Goal: Task Accomplishment & Management: Manage account settings

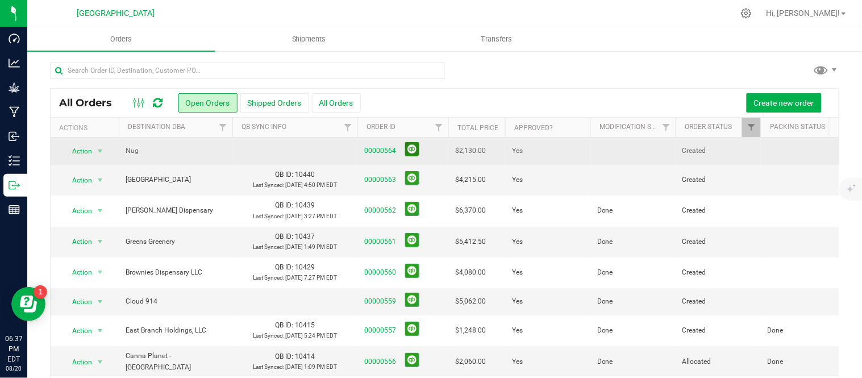
click at [416, 152] on button at bounding box center [412, 149] width 14 height 14
click at [591, 150] on td at bounding box center [633, 151] width 85 height 26
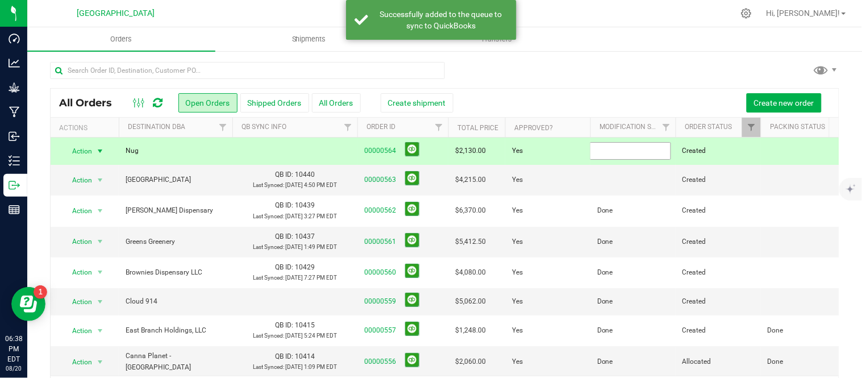
click at [590, 150] on input "text" at bounding box center [630, 151] width 81 height 18
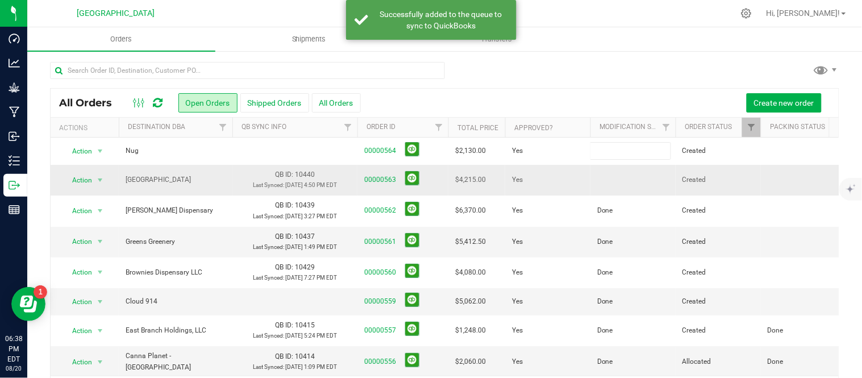
type input "Done"
click at [618, 188] on td at bounding box center [633, 180] width 85 height 31
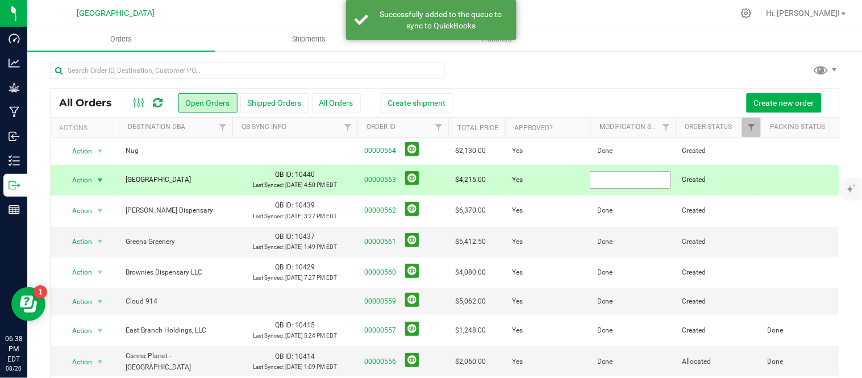
click at [614, 186] on input "text" at bounding box center [630, 180] width 81 height 18
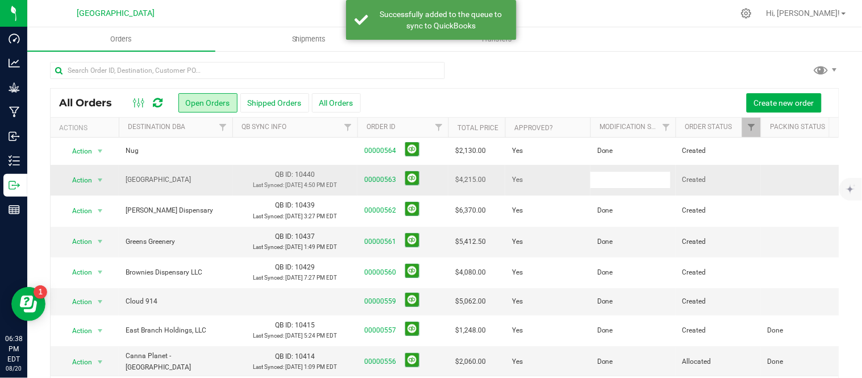
type input "Done"
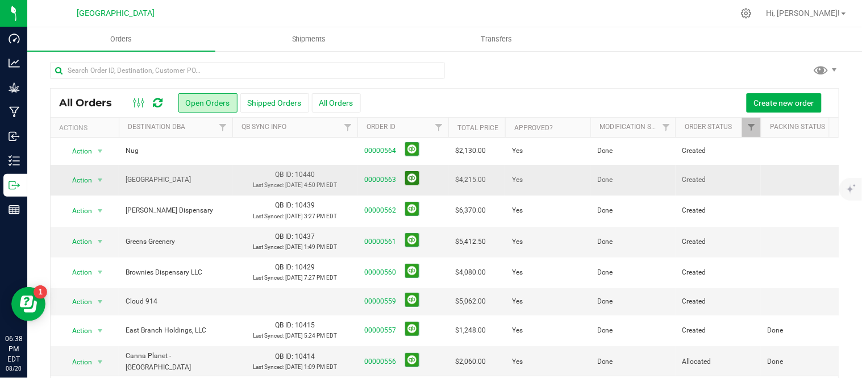
click at [413, 182] on button at bounding box center [412, 178] width 14 height 14
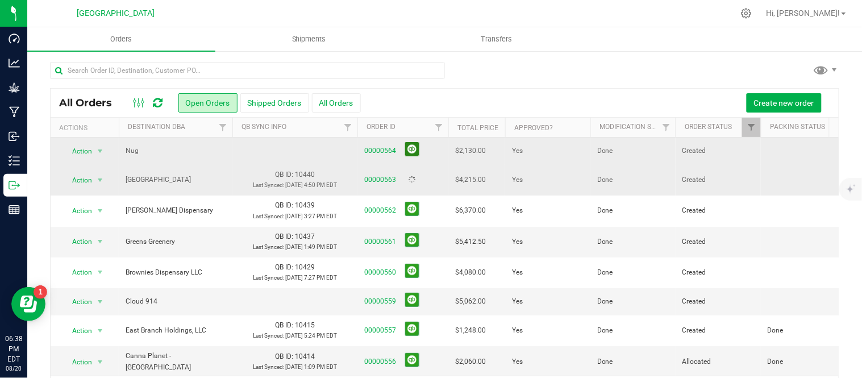
click at [414, 151] on button at bounding box center [412, 149] width 14 height 14
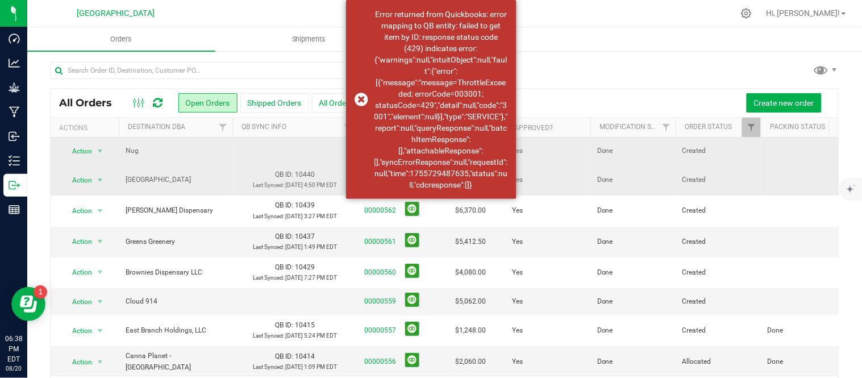
click at [572, 73] on div at bounding box center [445, 75] width 790 height 26
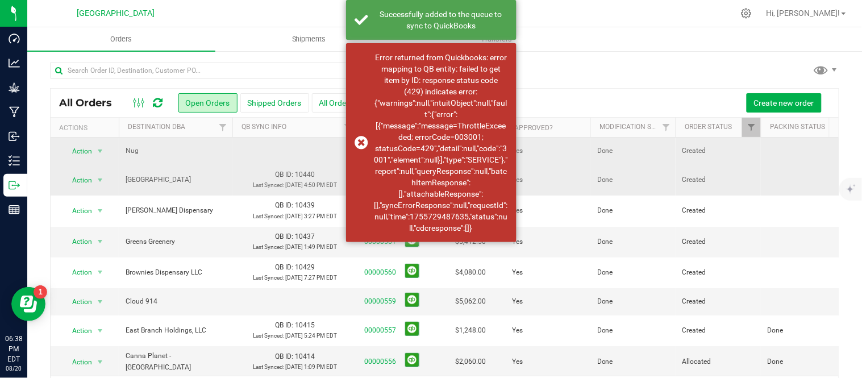
click at [607, 94] on div "Create new order" at bounding box center [596, 102] width 470 height 19
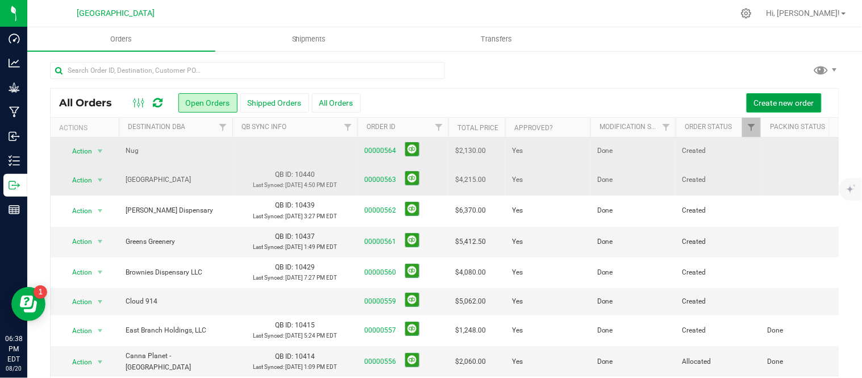
click at [768, 103] on span "Create new order" at bounding box center [784, 102] width 60 height 9
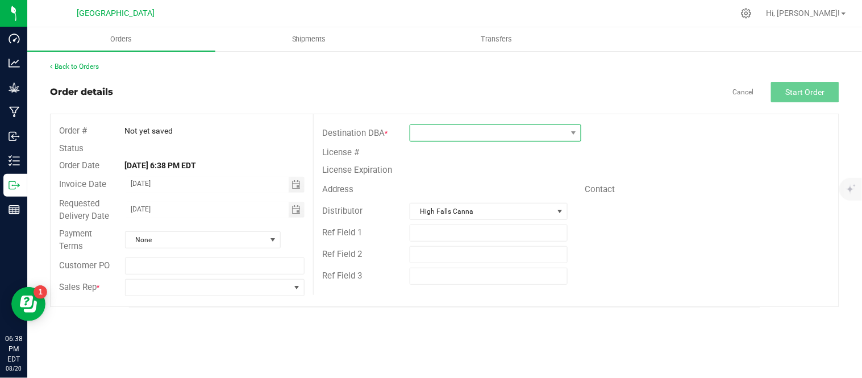
click at [467, 138] on span at bounding box center [488, 133] width 156 height 16
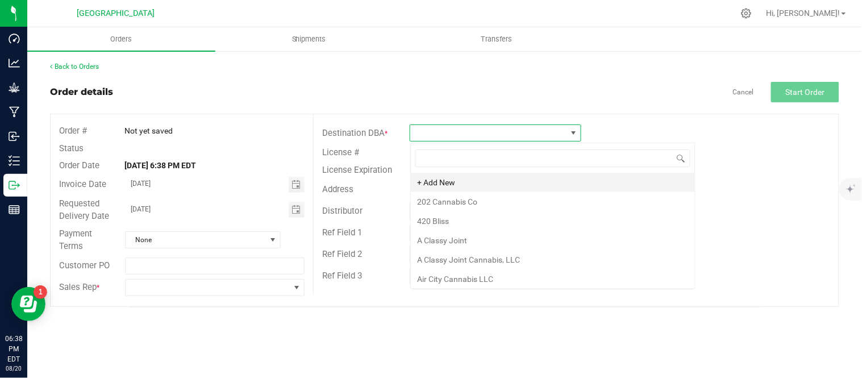
scroll to position [17, 171]
click at [477, 182] on li "+ Add New" at bounding box center [553, 182] width 284 height 19
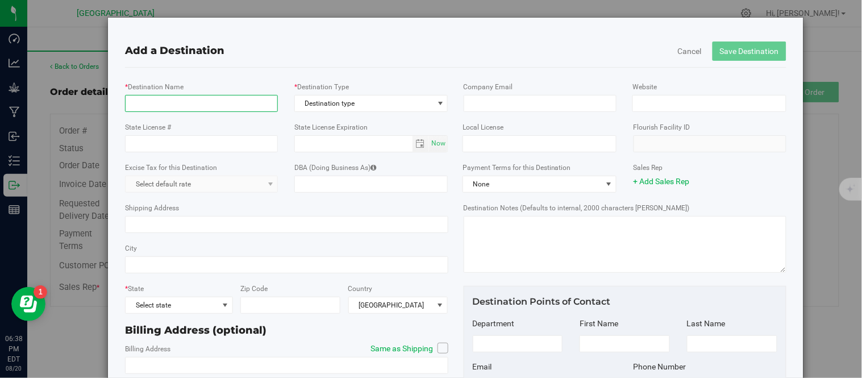
click at [222, 105] on input "* Destination Name" at bounding box center [201, 103] width 153 height 17
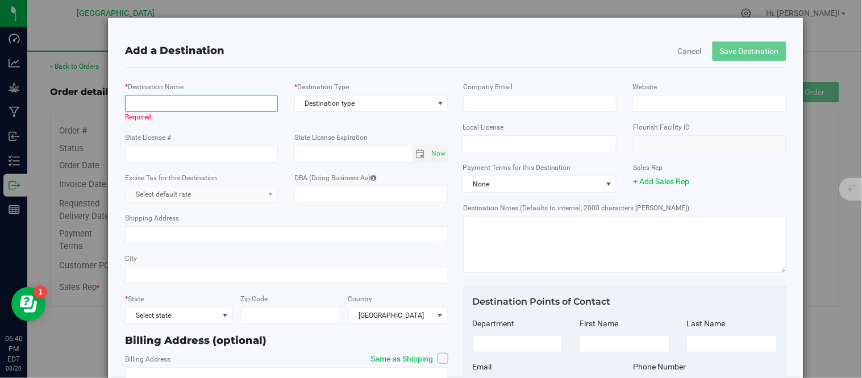
paste input "Sessco Cannabis"
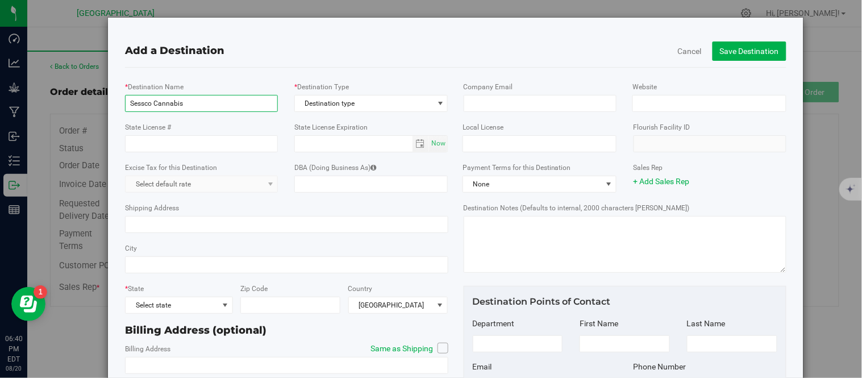
type input "Sessco Cannabis"
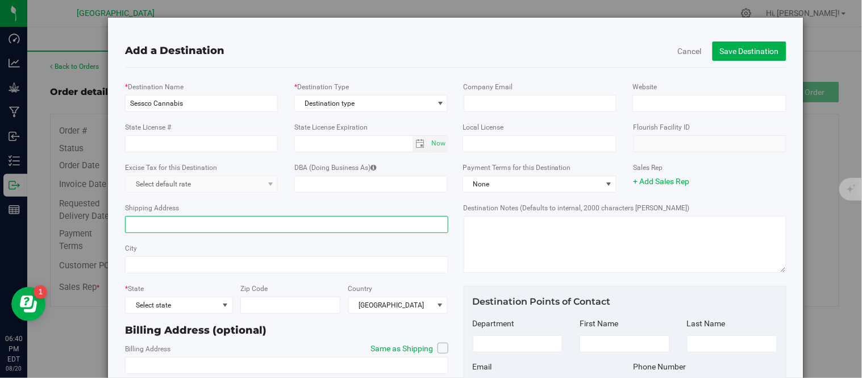
click at [166, 225] on input "Shipping Address" at bounding box center [286, 224] width 323 height 17
paste input "[STREET_ADDRESS]"
drag, startPoint x: 186, startPoint y: 223, endPoint x: 333, endPoint y: 231, distance: 146.3
click at [333, 231] on input "[STREET_ADDRESS]" at bounding box center [286, 224] width 323 height 17
type input "[STREET_ADDRESS]"
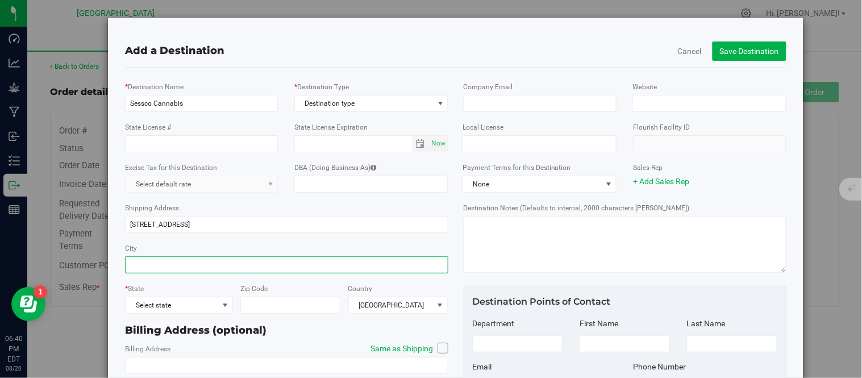
click at [140, 265] on input "City" at bounding box center [286, 264] width 323 height 17
paste input "[GEOGRAPHIC_DATA], [GEOGRAPHIC_DATA] 14445"
type input "[GEOGRAPHIC_DATA], [GEOGRAPHIC_DATA] 14445"
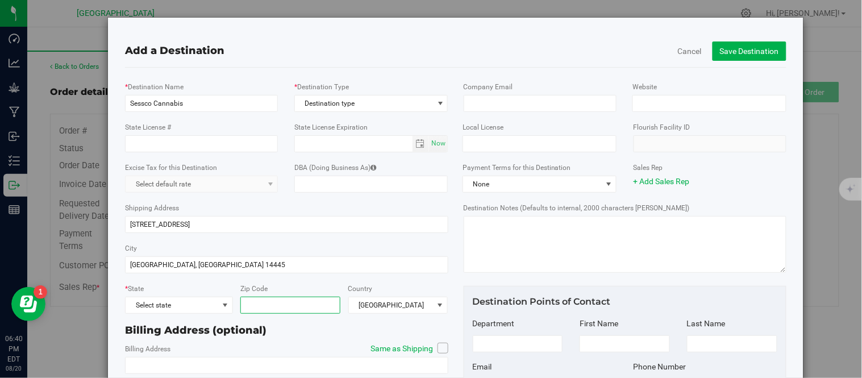
click at [263, 308] on input "Zip Code" at bounding box center [290, 305] width 100 height 17
type input "14445"
click at [225, 309] on span at bounding box center [225, 305] width 9 height 9
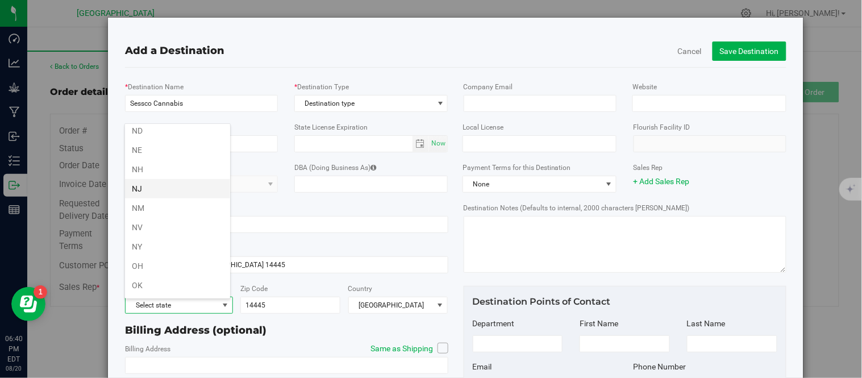
scroll to position [568, 0]
click at [157, 225] on li "NY" at bounding box center [177, 224] width 105 height 19
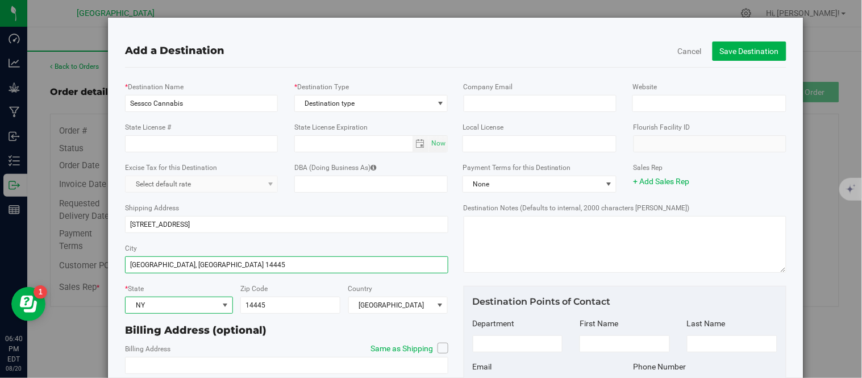
click at [222, 273] on input "[GEOGRAPHIC_DATA], [GEOGRAPHIC_DATA] 14445" at bounding box center [286, 264] width 323 height 17
type input "[GEOGRAPHIC_DATA]"
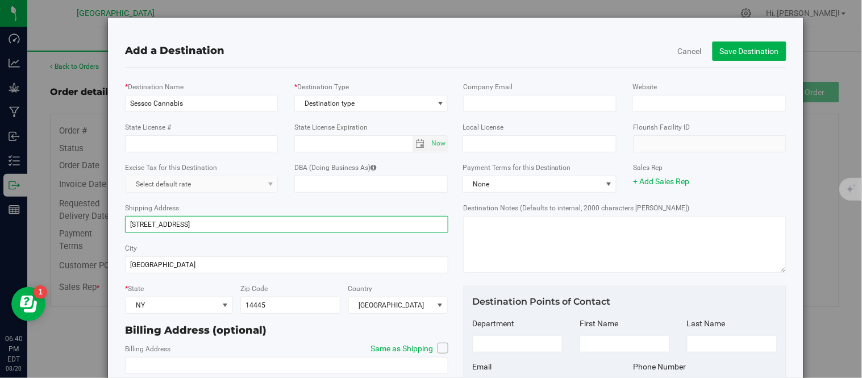
drag, startPoint x: 269, startPoint y: 225, endPoint x: 185, endPoint y: 226, distance: 84.7
click at [185, 226] on input "[STREET_ADDRESS]" at bounding box center [286, 224] width 323 height 17
click at [165, 224] on input "[STREET_ADDRESS]" at bounding box center [286, 224] width 323 height 17
type input "[STREET_ADDRESS]"
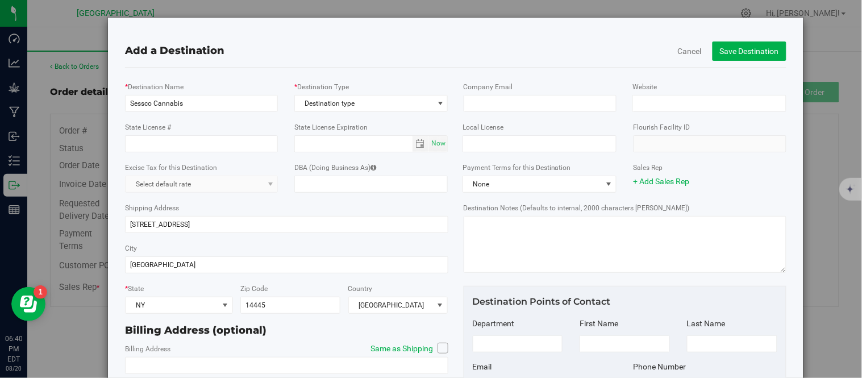
click at [432, 349] on label "Same as Shipping" at bounding box center [404, 349] width 89 height 12
click at [0, 0] on input "Same as Shipping" at bounding box center [0, 0] width 0 height 0
type input "[STREET_ADDRESS]"
type input "[GEOGRAPHIC_DATA]"
type input "14445"
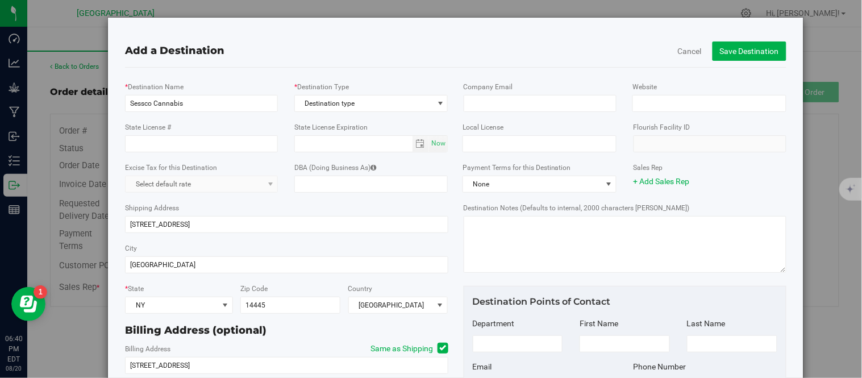
click at [350, 337] on div "Billing Address (optional)" at bounding box center [286, 330] width 323 height 15
click at [558, 183] on span "None" at bounding box center [532, 184] width 139 height 16
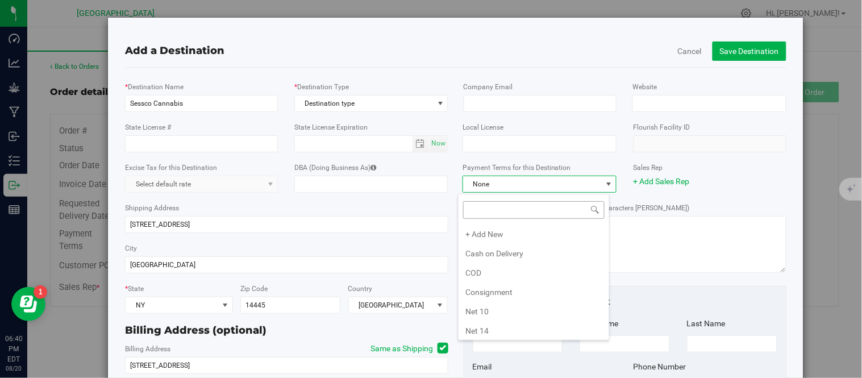
scroll to position [17, 151]
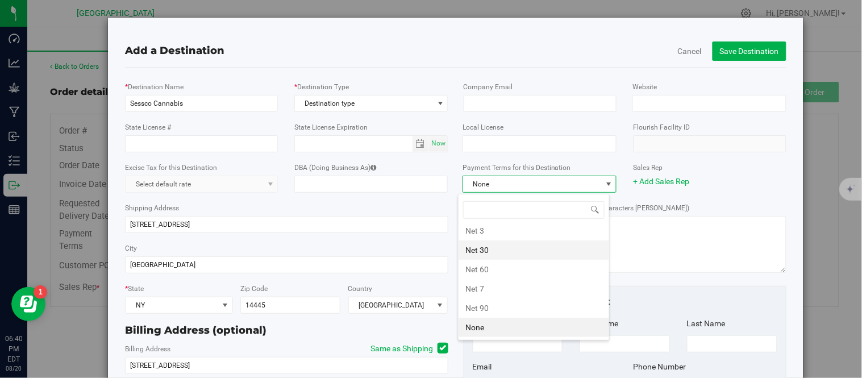
click at [513, 247] on li "Net 30" at bounding box center [534, 249] width 151 height 19
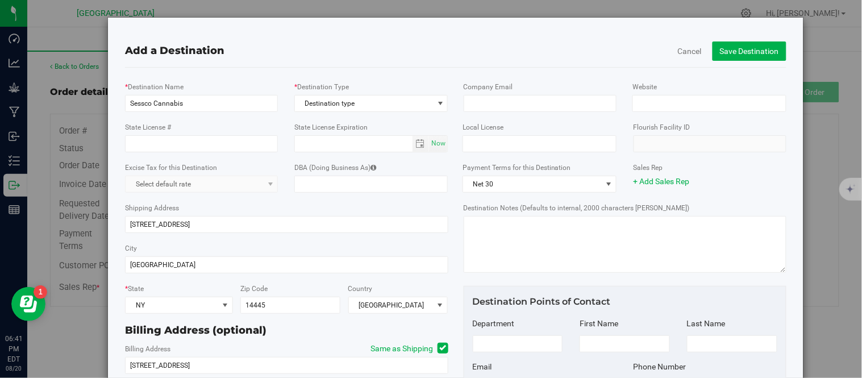
click at [279, 202] on div "Shipping Address [STREET_ADDRESS]" at bounding box center [286, 217] width 323 height 40
click at [408, 105] on span "Destination type" at bounding box center [364, 103] width 139 height 16
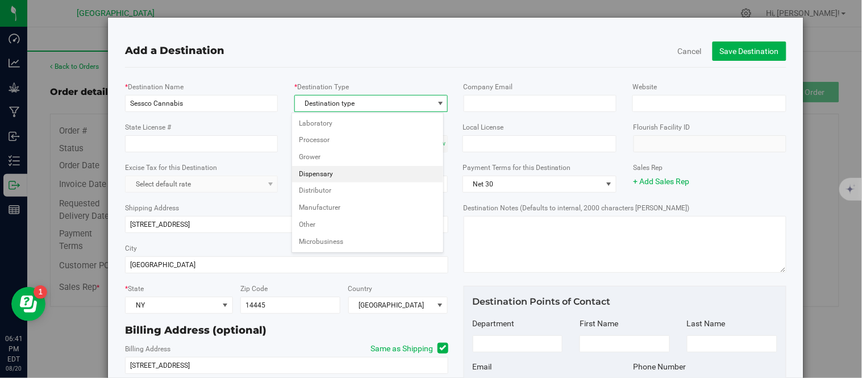
click at [356, 171] on li "Dispensary" at bounding box center [367, 174] width 151 height 17
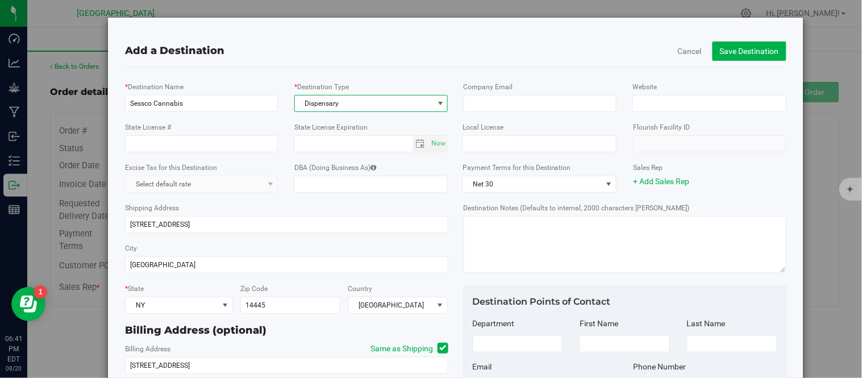
click at [264, 207] on div "Shipping Address [STREET_ADDRESS]" at bounding box center [286, 217] width 323 height 40
click at [745, 47] on button "Save Destination" at bounding box center [750, 50] width 74 height 19
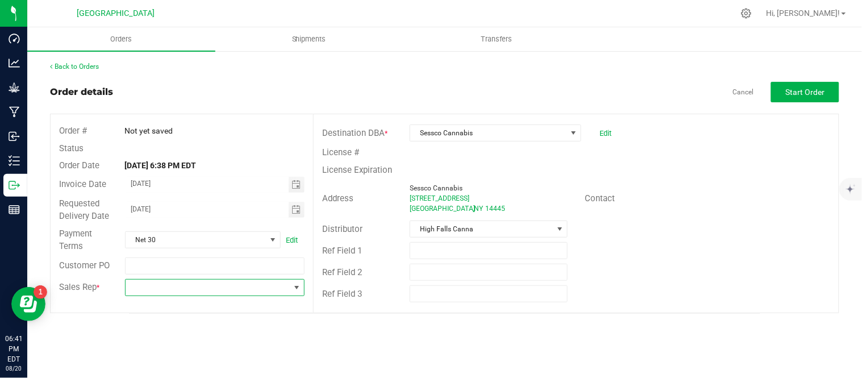
click at [226, 286] on span at bounding box center [208, 288] width 165 height 16
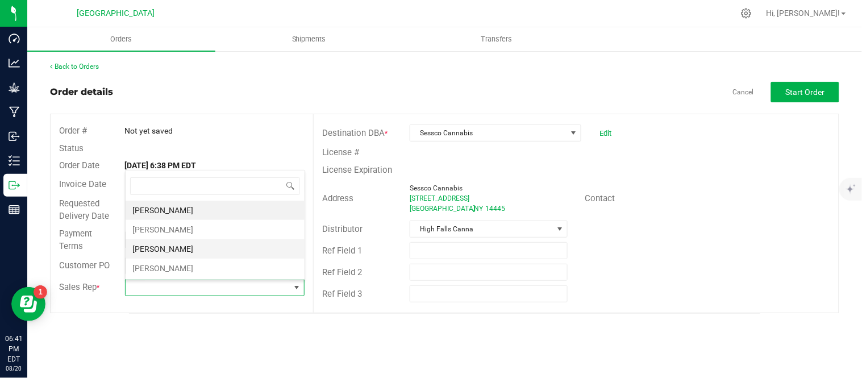
scroll to position [17, 178]
click at [177, 222] on li "[PERSON_NAME]" at bounding box center [215, 229] width 179 height 19
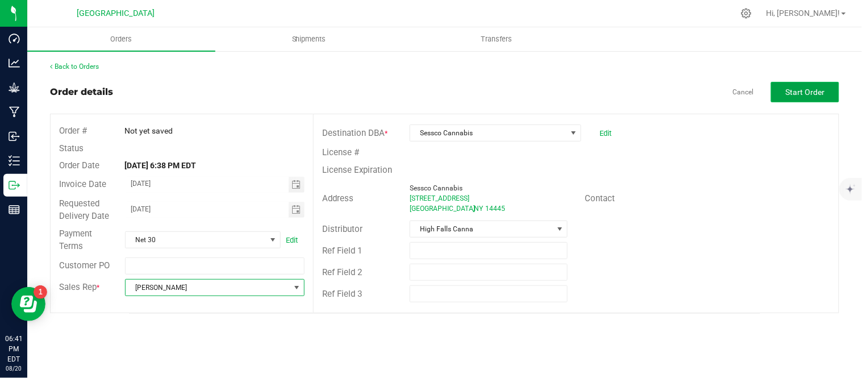
click at [797, 89] on span "Start Order" at bounding box center [805, 92] width 39 height 9
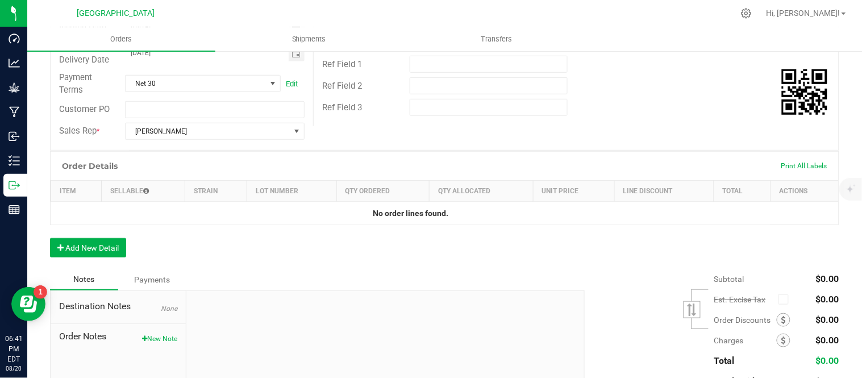
scroll to position [252, 0]
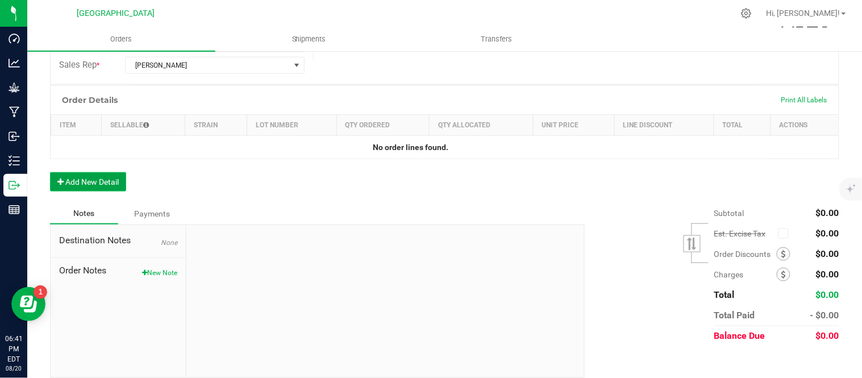
click at [106, 184] on button "Add New Detail" at bounding box center [88, 181] width 76 height 19
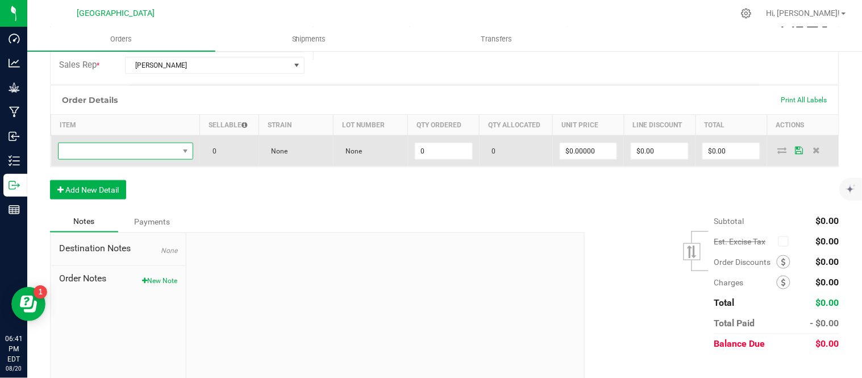
click at [115, 152] on span "NO DATA FOUND" at bounding box center [119, 151] width 120 height 16
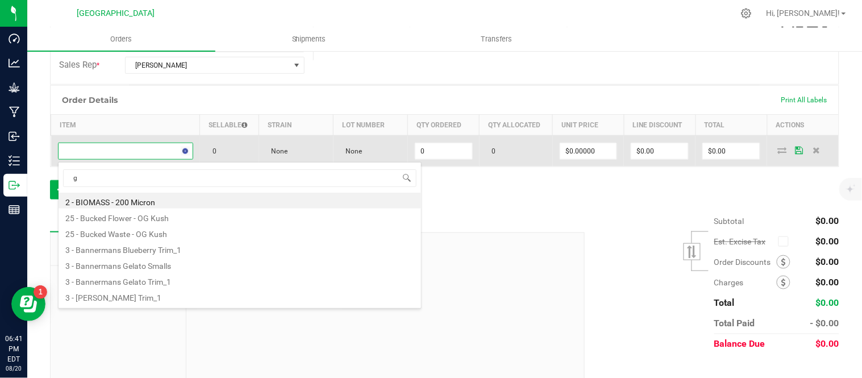
scroll to position [17, 130]
type input "gelat"
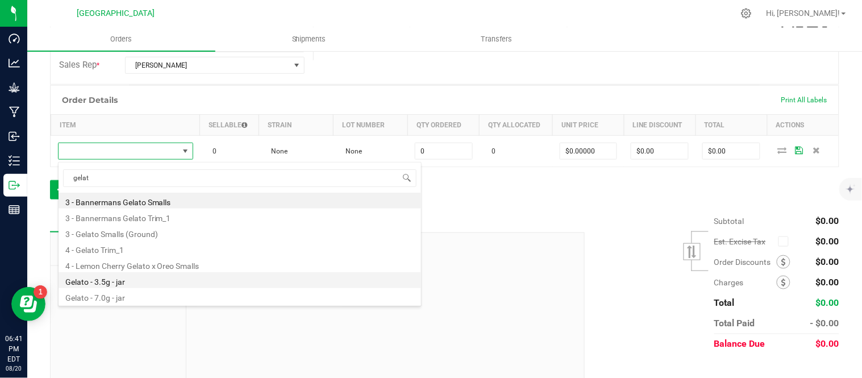
click at [161, 276] on li "Gelato - 3.5g - jar" at bounding box center [240, 280] width 363 height 16
type input "0 ea"
type input "$15.00000"
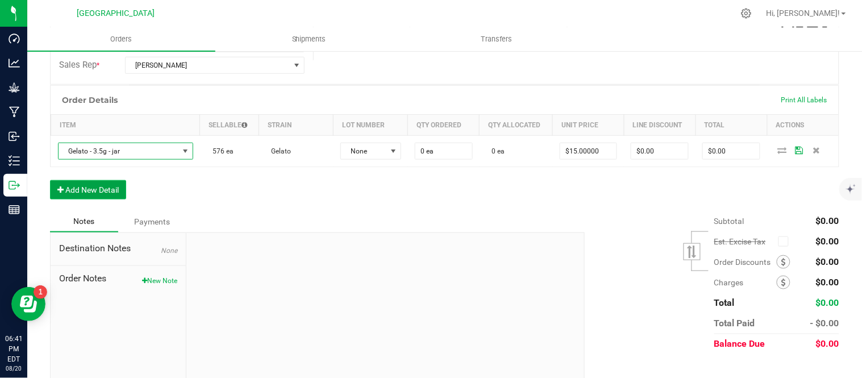
click at [98, 185] on button "Add New Detail" at bounding box center [88, 189] width 76 height 19
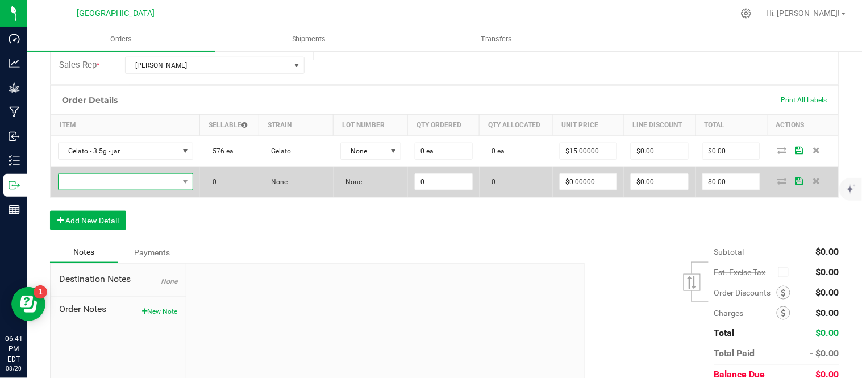
click at [112, 182] on span "NO DATA FOUND" at bounding box center [119, 182] width 120 height 16
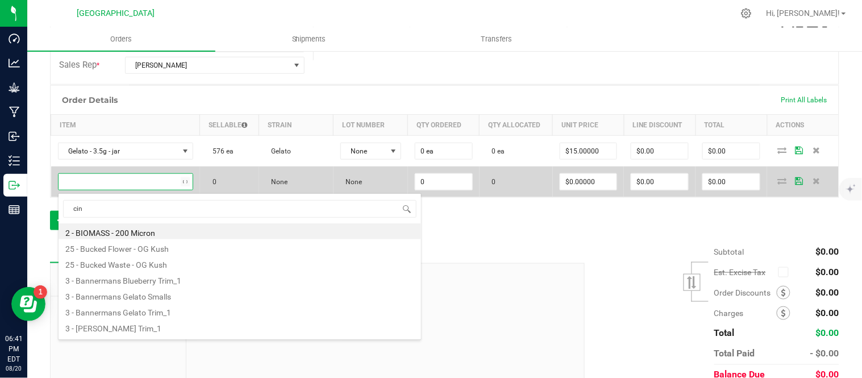
type input "cind"
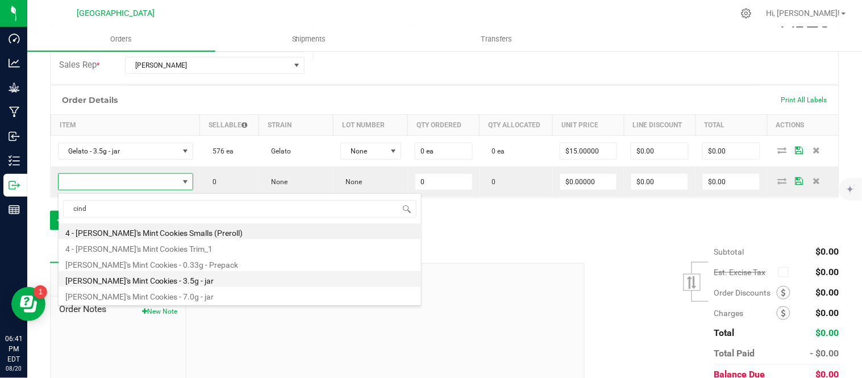
click at [167, 281] on li "[PERSON_NAME]'s Mint Cookies - 3.5g - jar" at bounding box center [240, 279] width 363 height 16
type input "0 ea"
type input "$15.00000"
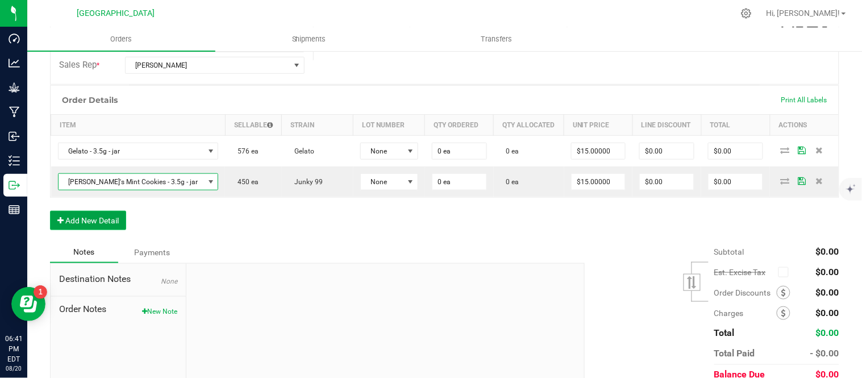
click at [86, 222] on button "Add New Detail" at bounding box center [88, 220] width 76 height 19
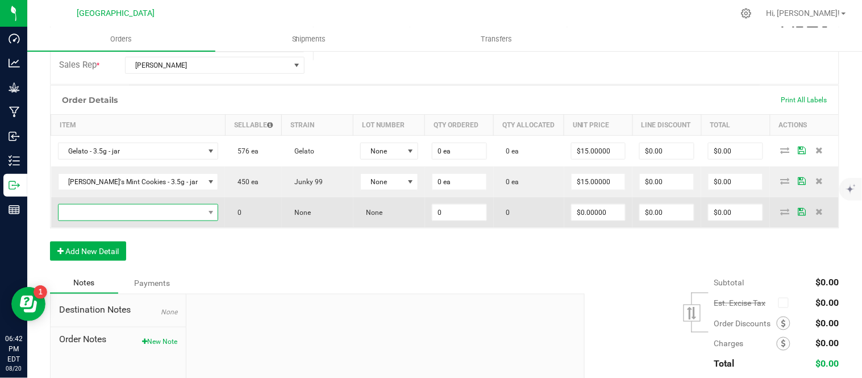
click at [101, 211] on span "NO DATA FOUND" at bounding box center [132, 213] width 146 height 16
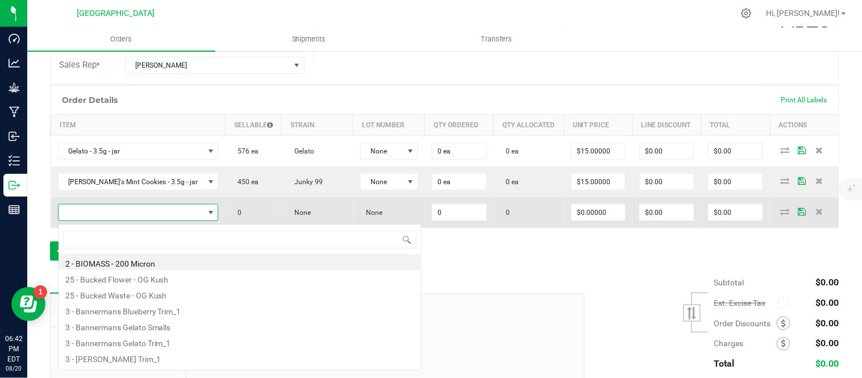
scroll to position [17, 132]
type input "head"
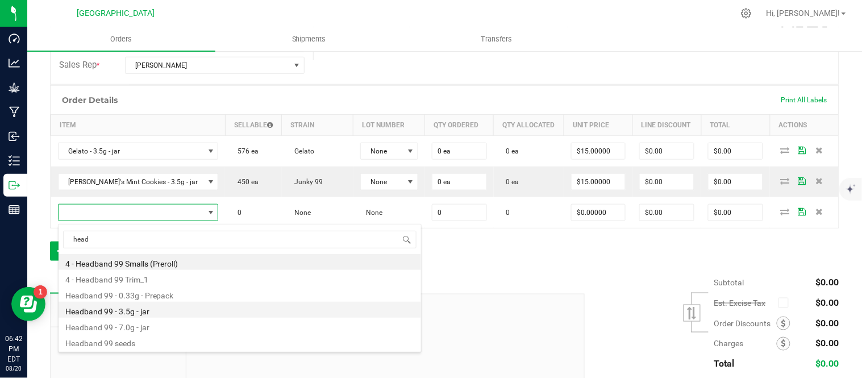
click at [143, 311] on li "Headband 99 - 3.5g - jar" at bounding box center [240, 310] width 363 height 16
type input "0 ea"
type input "$15.00000"
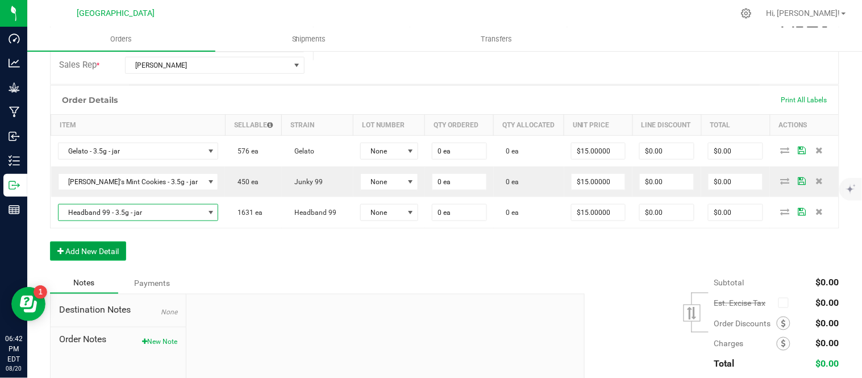
click at [93, 254] on button "Add New Detail" at bounding box center [88, 251] width 76 height 19
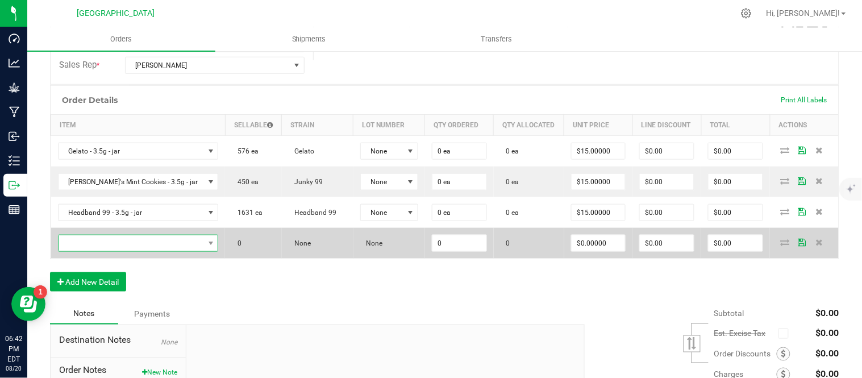
click at [80, 246] on span "NO DATA FOUND" at bounding box center [132, 243] width 146 height 16
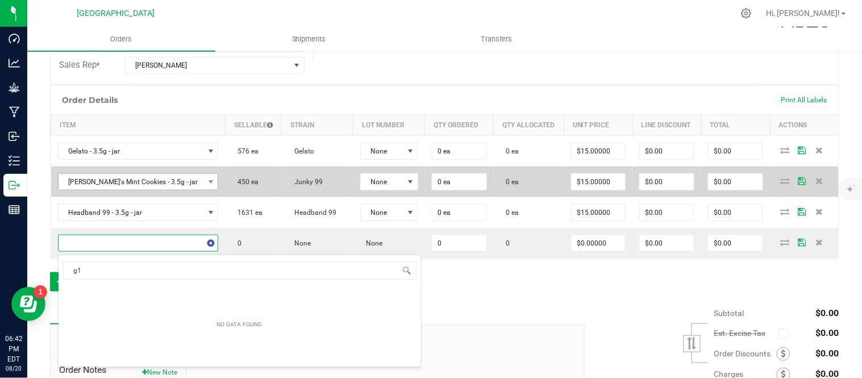
type input "g13"
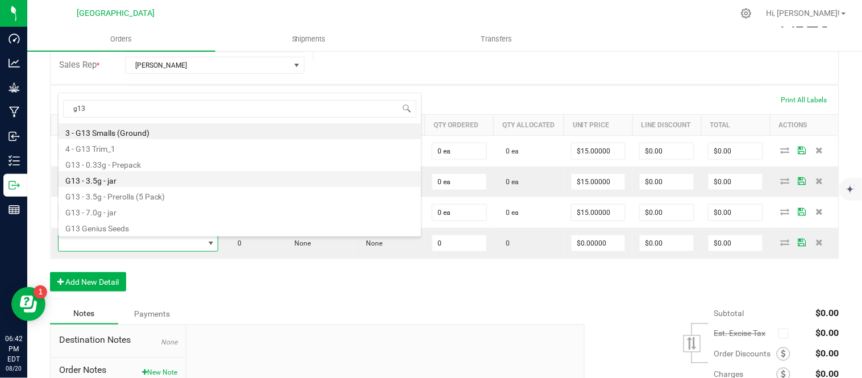
click at [130, 181] on li "G13 - 3.5g - jar" at bounding box center [240, 179] width 363 height 16
type input "0 ea"
type input "$15.00000"
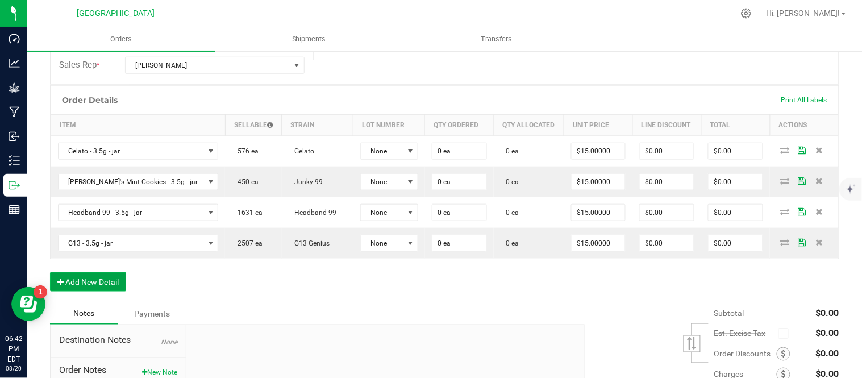
click at [89, 287] on button "Add New Detail" at bounding box center [88, 281] width 76 height 19
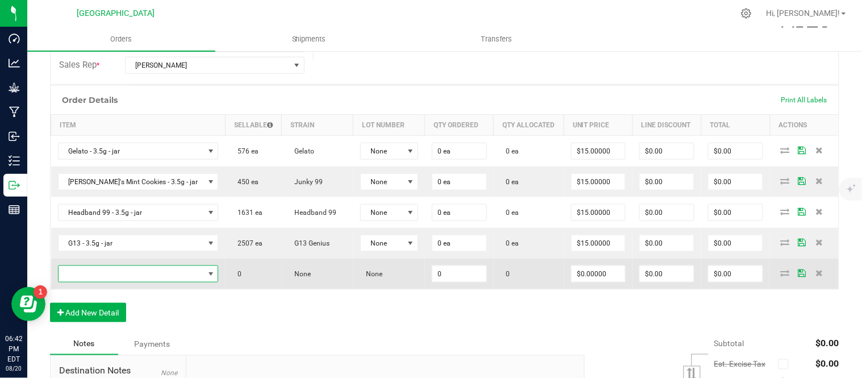
click at [93, 277] on span "NO DATA FOUND" at bounding box center [132, 274] width 146 height 16
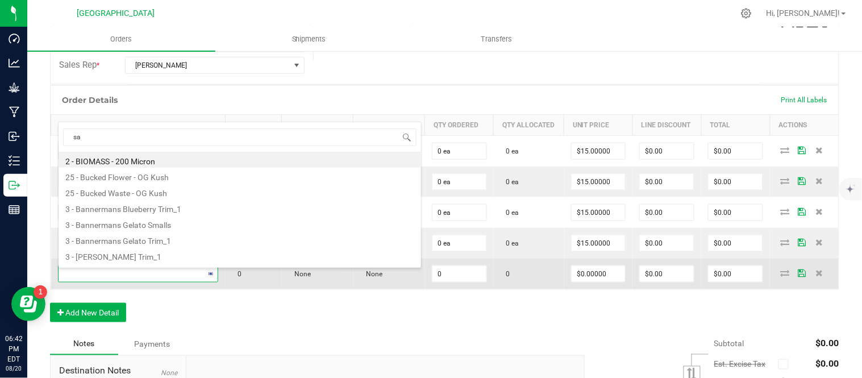
type input "sat"
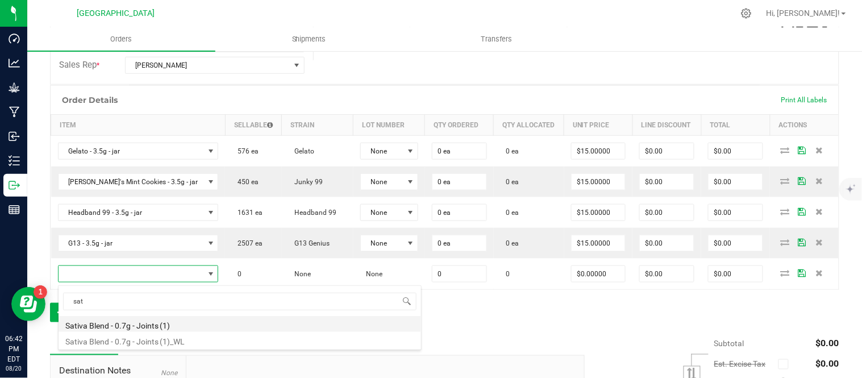
click at [139, 330] on li "Sativa Blend - 0.7g - Joints (1)" at bounding box center [240, 324] width 363 height 16
type input "0 ea"
type input "$4.42000"
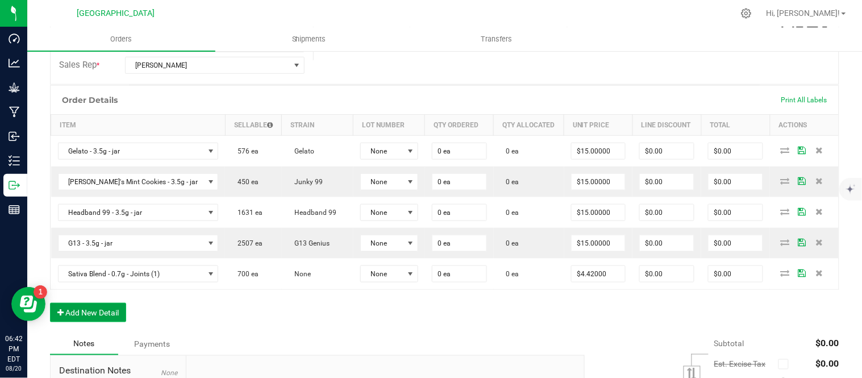
click at [78, 318] on button "Add New Detail" at bounding box center [88, 312] width 76 height 19
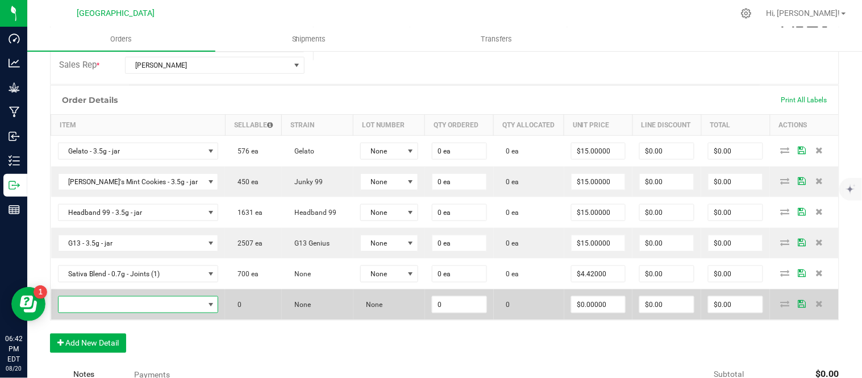
click at [99, 304] on span "NO DATA FOUND" at bounding box center [132, 305] width 146 height 16
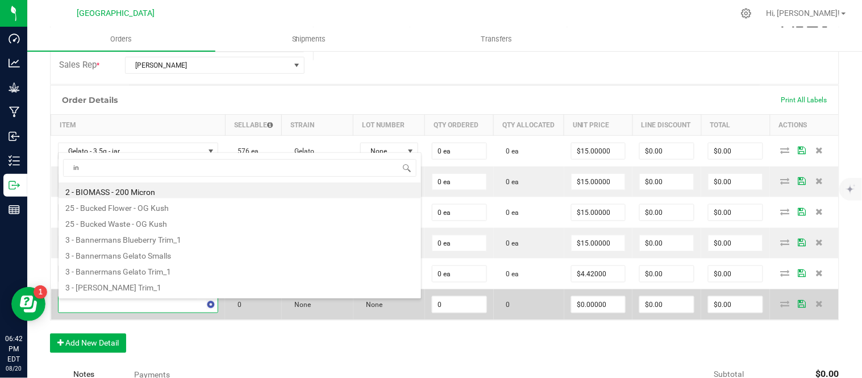
type input "ind"
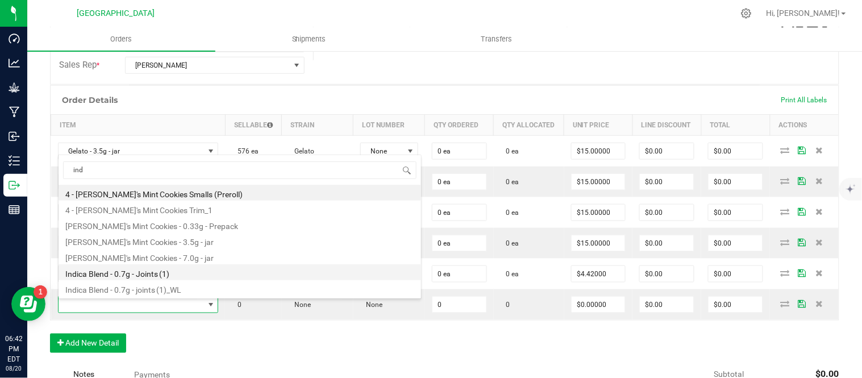
click at [127, 274] on li "Indica Blend - 0.7g - Joints (1)" at bounding box center [240, 272] width 363 height 16
type input "0 ea"
type input "$4.42000"
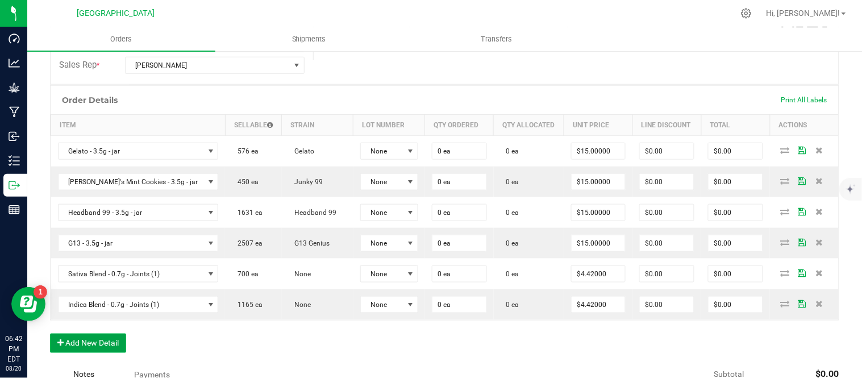
click at [91, 345] on button "Add New Detail" at bounding box center [88, 343] width 76 height 19
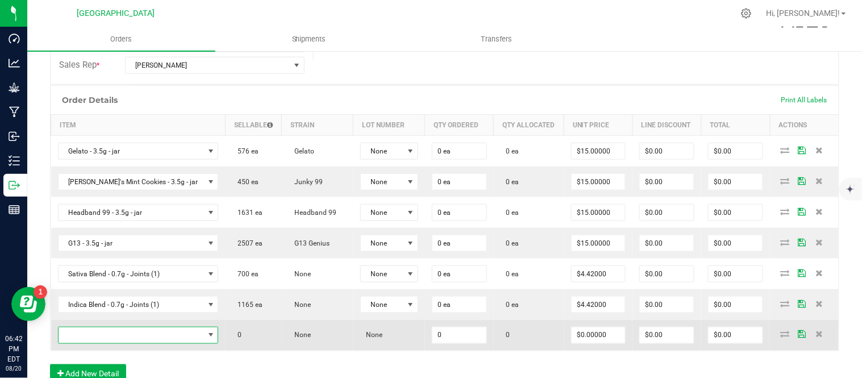
click at [91, 337] on span "NO DATA FOUND" at bounding box center [132, 335] width 146 height 16
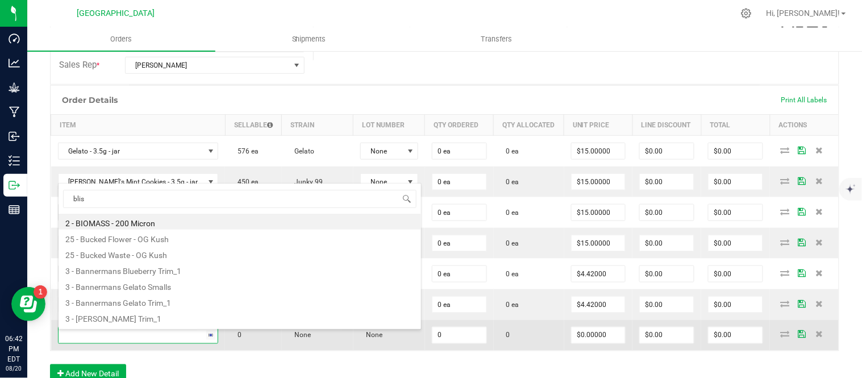
type input "bliss"
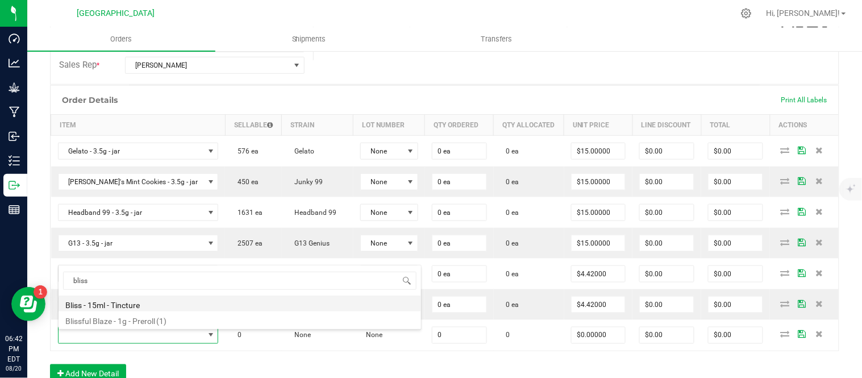
click at [132, 302] on li "Bliss - 15ml - Tincture" at bounding box center [240, 304] width 363 height 16
type input "0 ea"
type input "$20.00000"
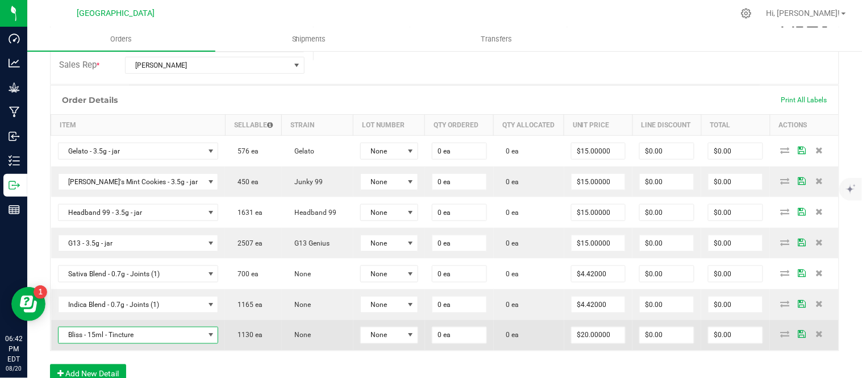
click at [129, 337] on span "Bliss - 15ml - Tincture" at bounding box center [132, 335] width 146 height 16
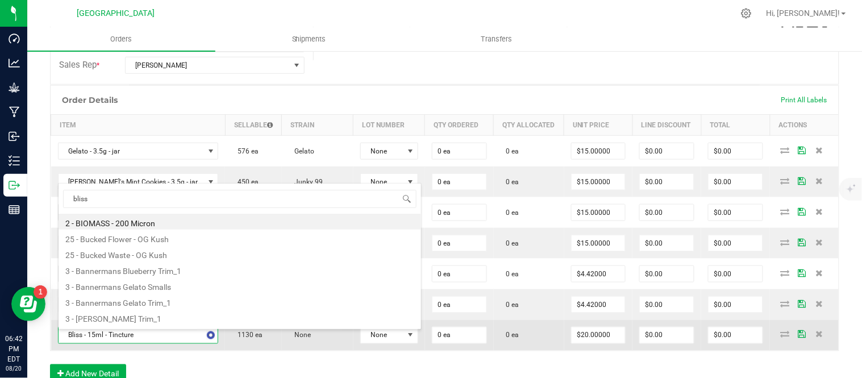
type input "blissf"
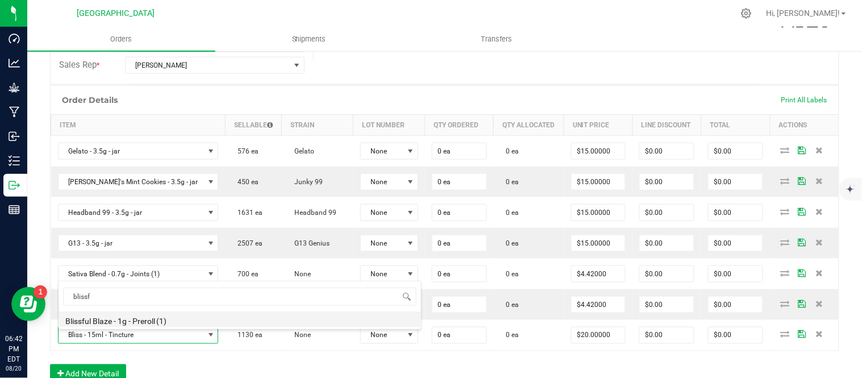
click at [128, 319] on li "Blissful Blaze - 1g - Preroll (1)" at bounding box center [240, 319] width 363 height 16
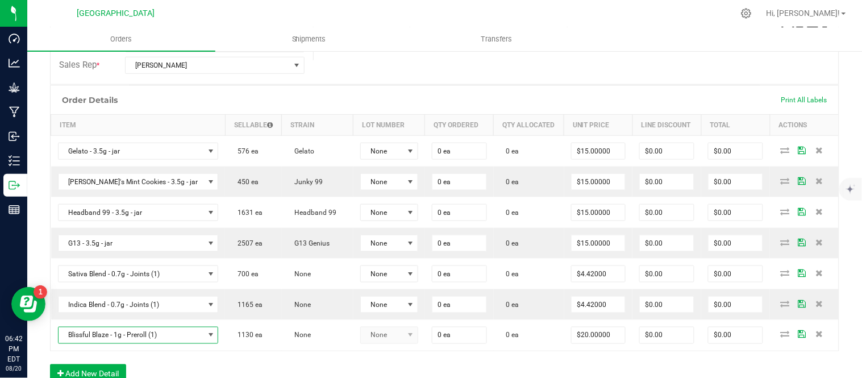
type input "$6.00000"
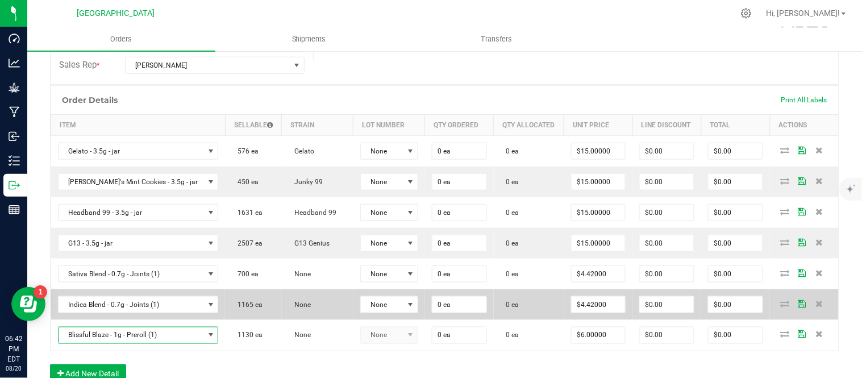
scroll to position [315, 0]
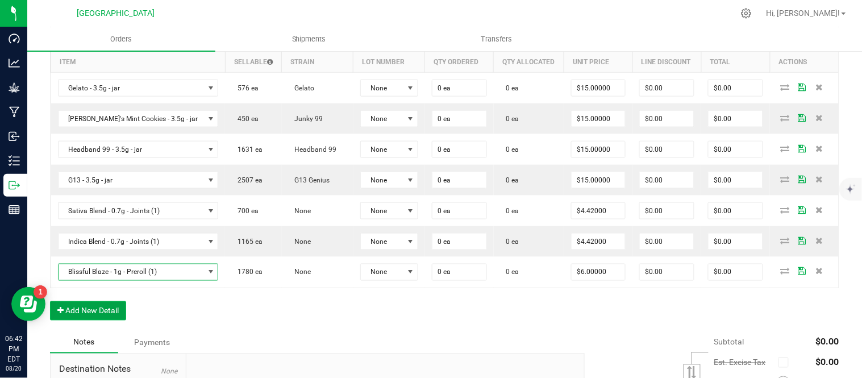
click at [98, 310] on button "Add New Detail" at bounding box center [88, 310] width 76 height 19
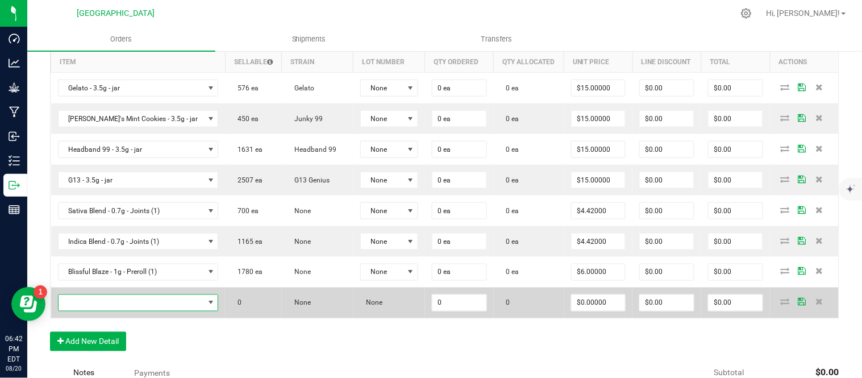
click at [113, 305] on span "NO DATA FOUND" at bounding box center [132, 303] width 146 height 16
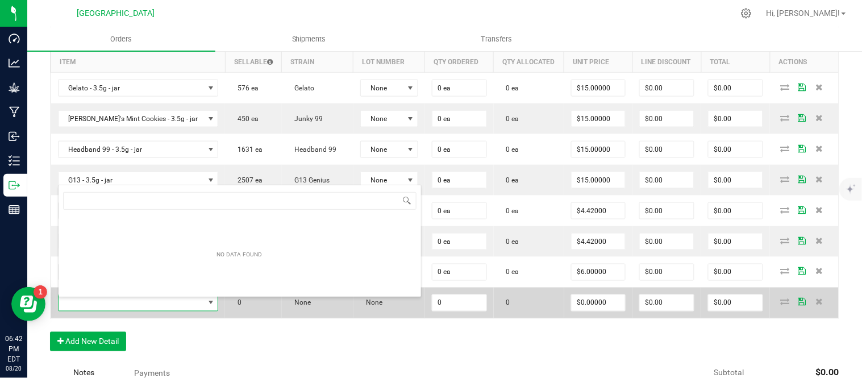
scroll to position [17, 132]
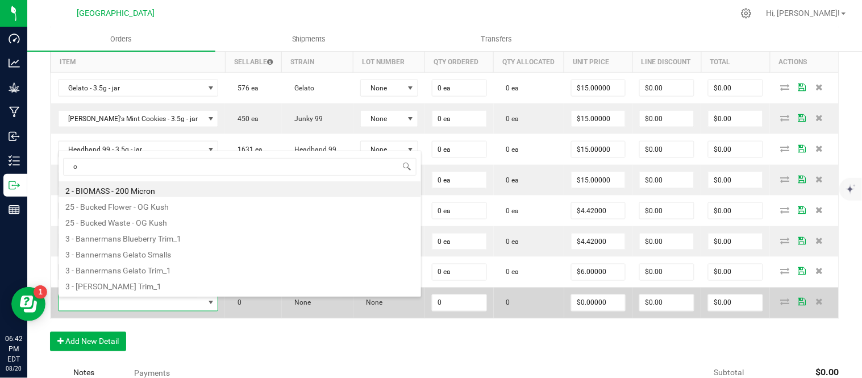
type input "og"
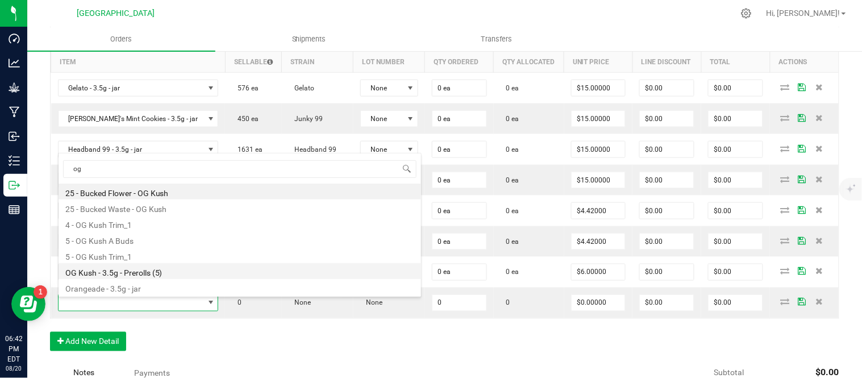
click at [138, 271] on li "OG Kush - 3.5g - Prerolls (5)" at bounding box center [240, 271] width 363 height 16
type input "0 ea"
type input "$15.00000"
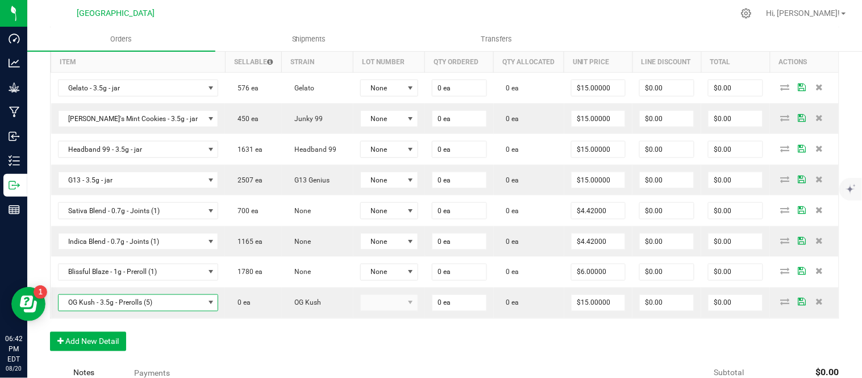
scroll to position [379, 0]
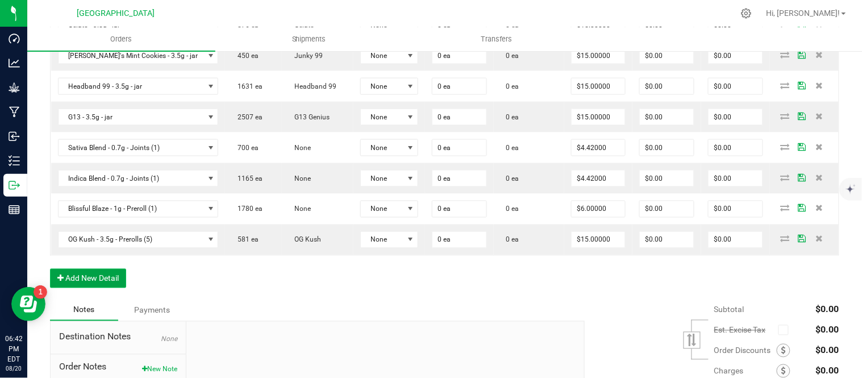
click at [95, 281] on button "Add New Detail" at bounding box center [88, 278] width 76 height 19
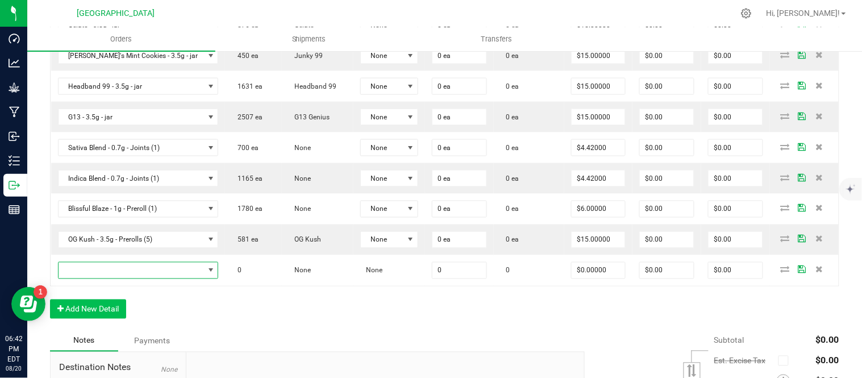
click at [95, 272] on span "NO DATA FOUND" at bounding box center [132, 271] width 146 height 16
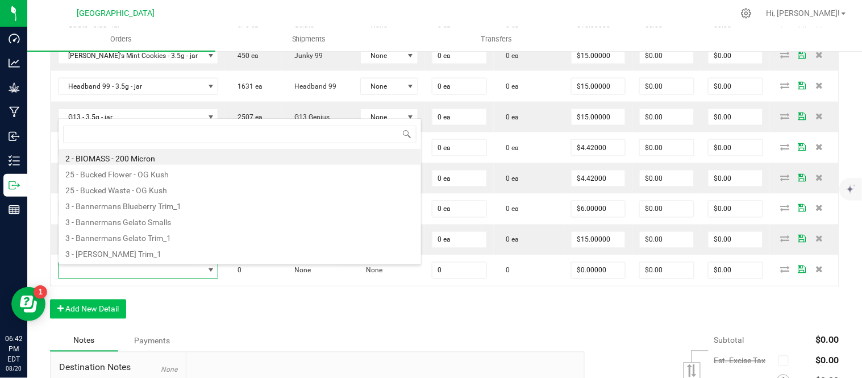
scroll to position [17, 132]
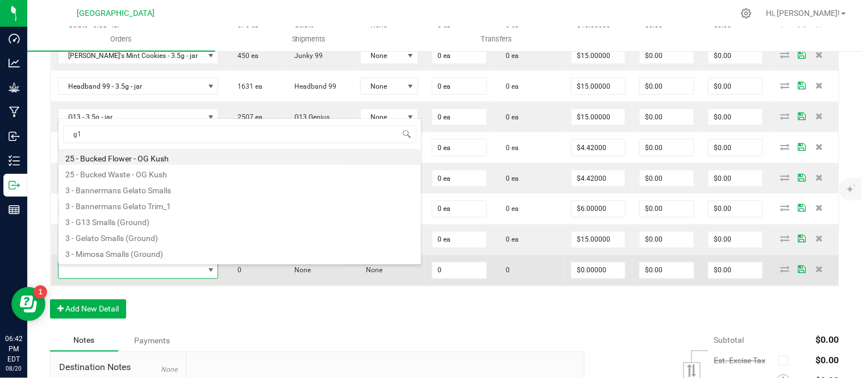
type input "g13"
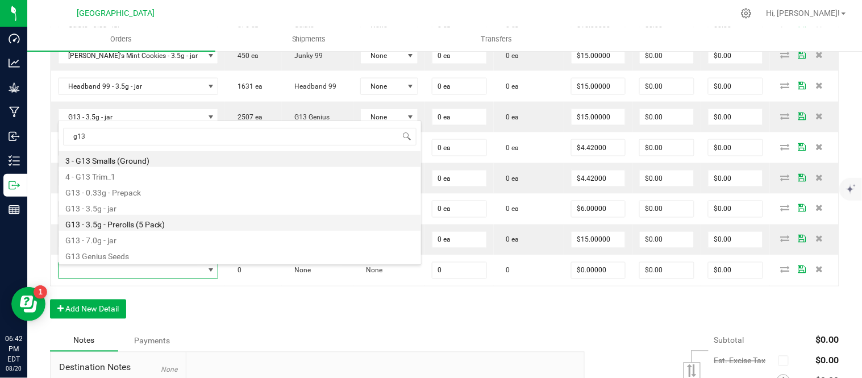
click at [132, 229] on li "G13 - 3.5g - Prerolls (5 Pack)" at bounding box center [240, 223] width 363 height 16
type input "0 ea"
type input "$15.00000"
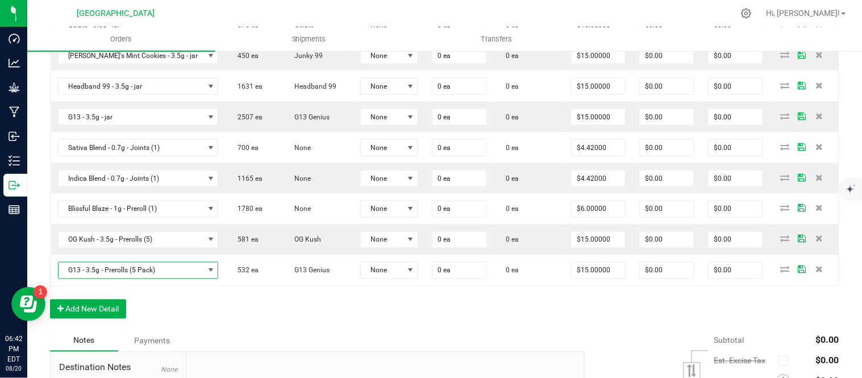
scroll to position [442, 0]
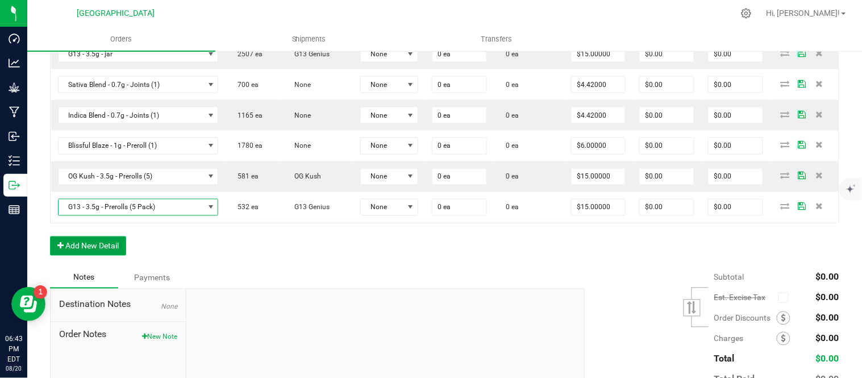
click at [104, 249] on button "Add New Detail" at bounding box center [88, 245] width 76 height 19
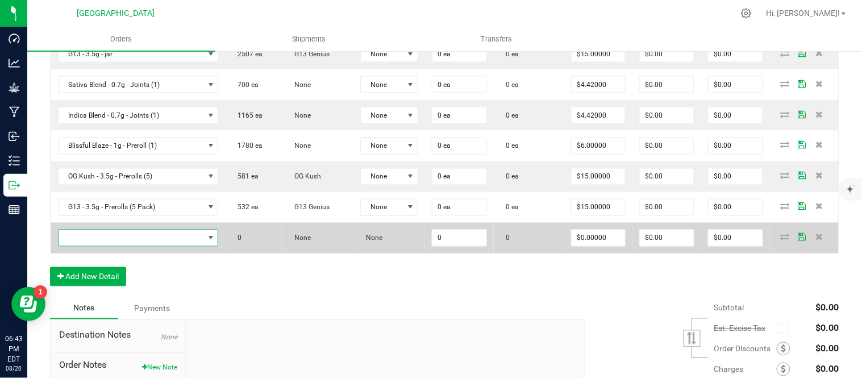
click at [104, 243] on span "NO DATA FOUND" at bounding box center [132, 238] width 146 height 16
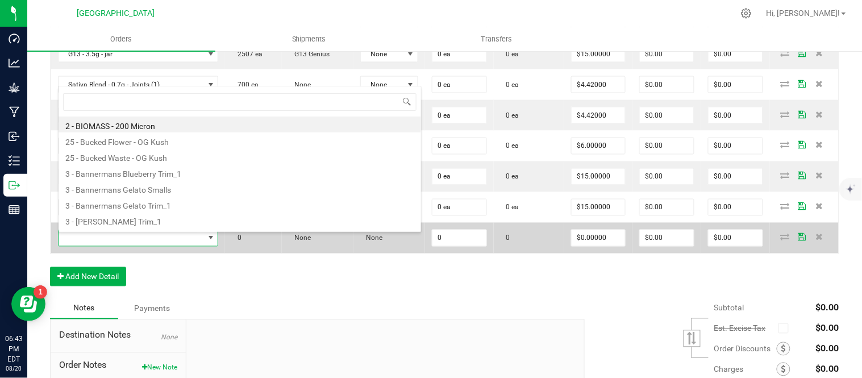
scroll to position [17, 132]
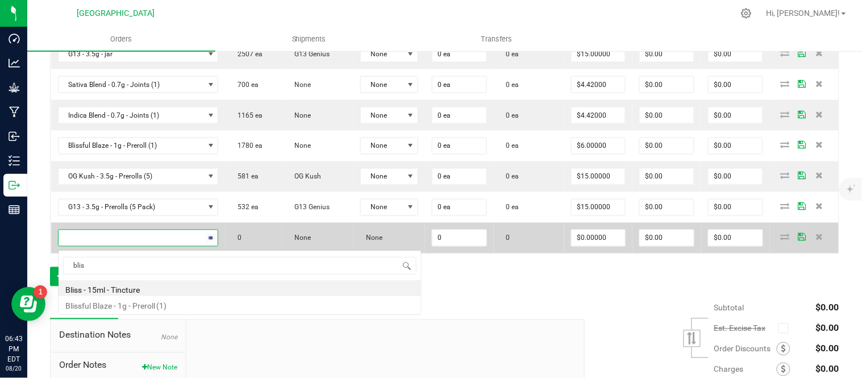
type input "bliss"
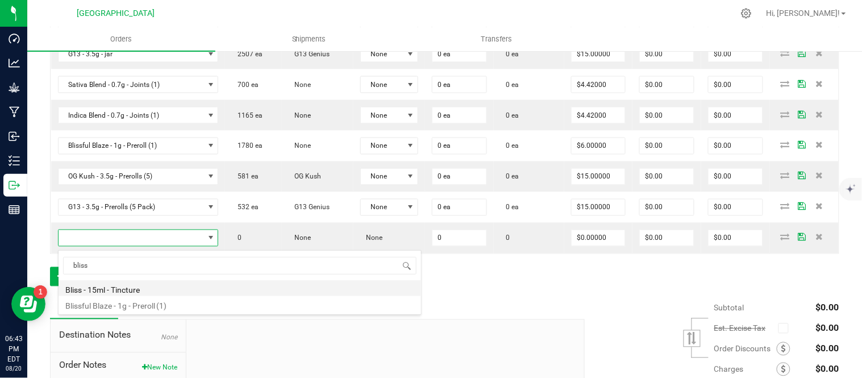
click at [135, 287] on li "Bliss - 15ml - Tincture" at bounding box center [240, 288] width 363 height 16
type input "0 ea"
type input "$20.00000"
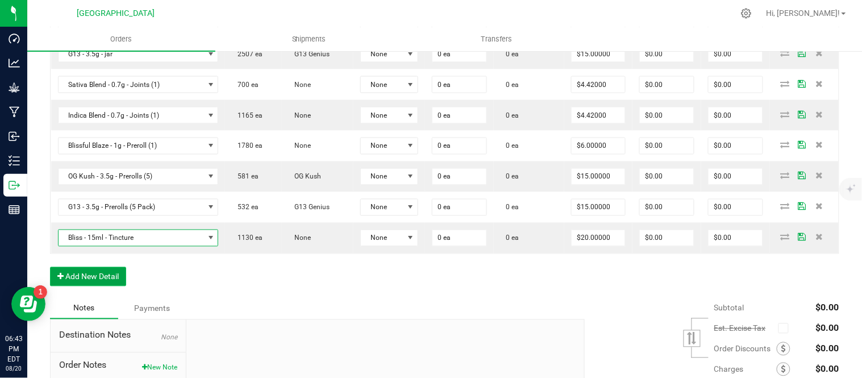
click at [98, 273] on button "Add New Detail" at bounding box center [88, 276] width 76 height 19
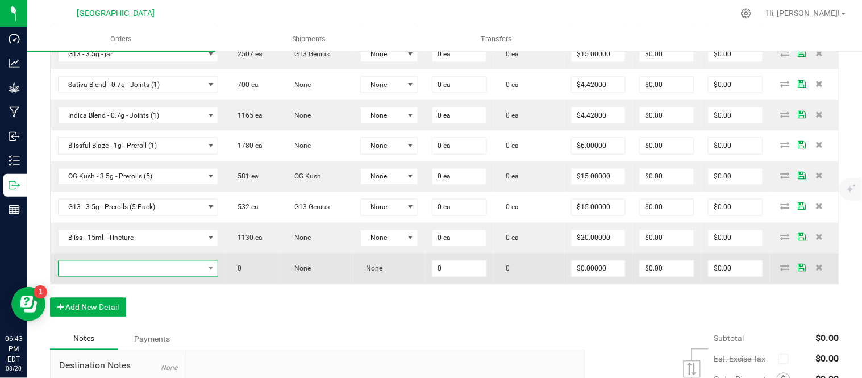
click at [98, 272] on span "NO DATA FOUND" at bounding box center [132, 269] width 146 height 16
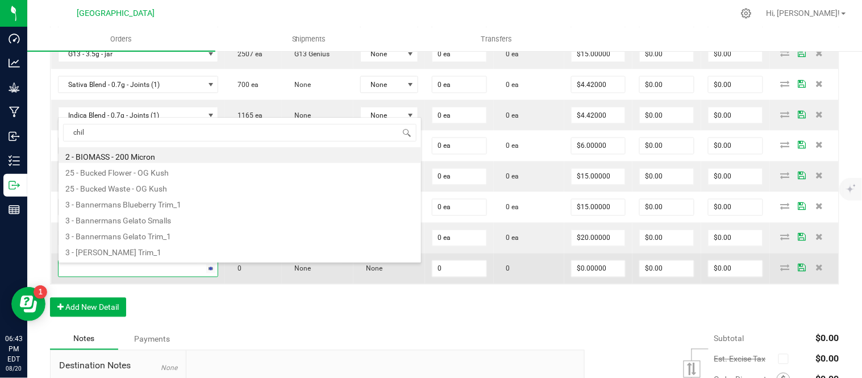
type input "chill"
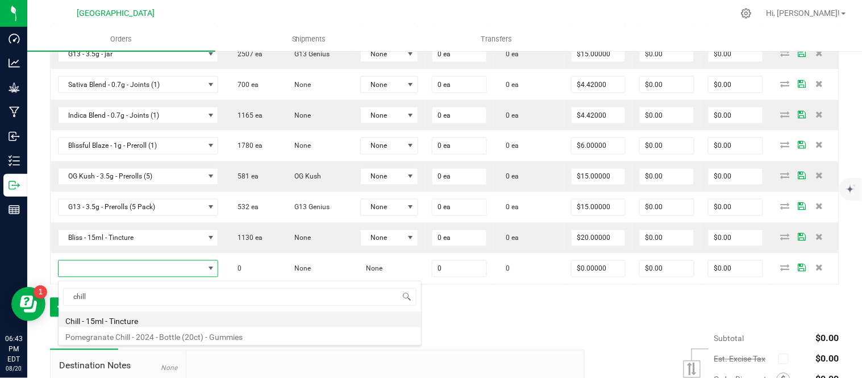
click at [95, 321] on li "Chill - 15ml - Tincture" at bounding box center [240, 319] width 363 height 16
type input "0 ea"
type input "$20.00000"
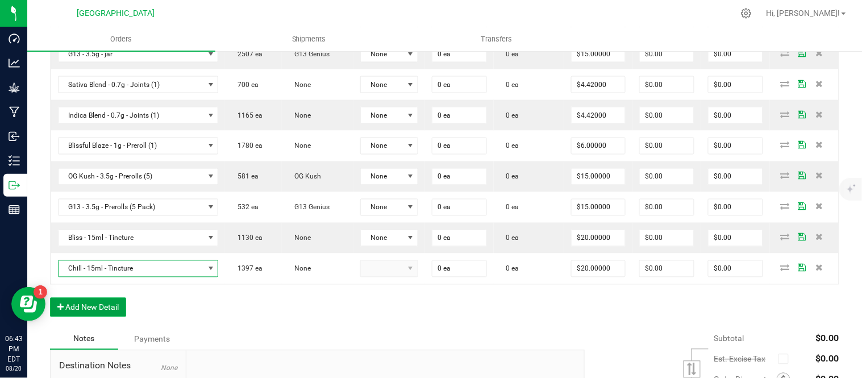
click at [78, 305] on button "Add New Detail" at bounding box center [88, 307] width 76 height 19
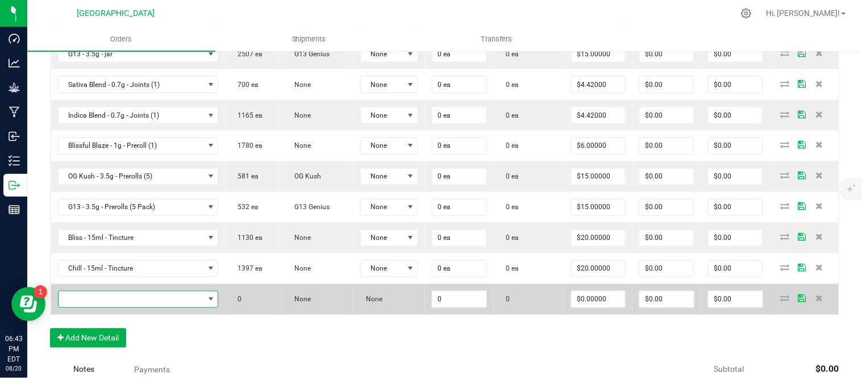
click at [81, 297] on span "NO DATA FOUND" at bounding box center [132, 300] width 146 height 16
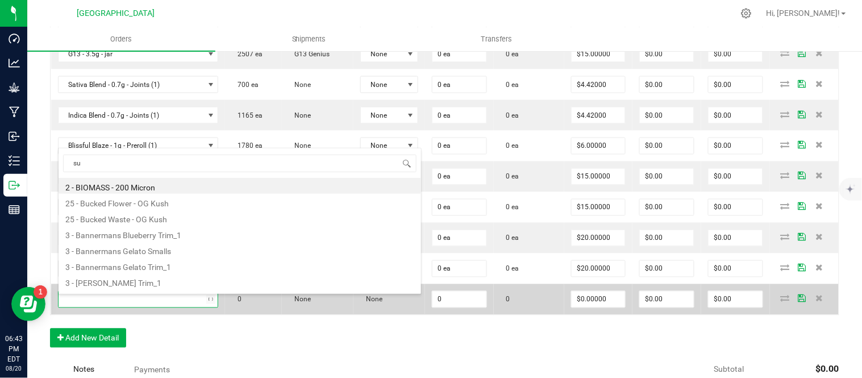
type input "sup"
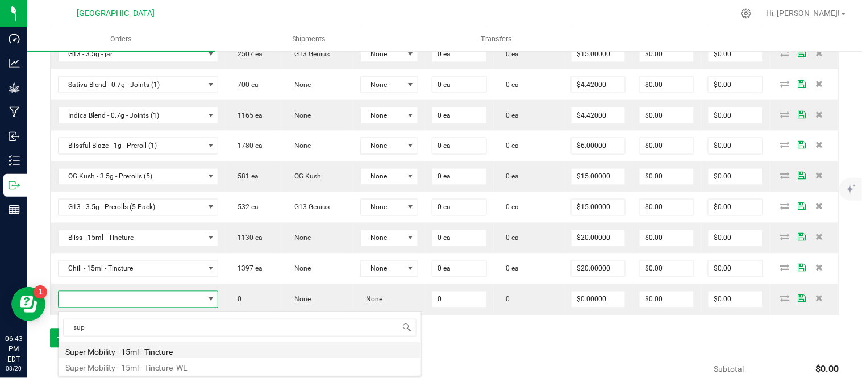
click at [97, 350] on li "Super Mobility - 15ml - Tincture" at bounding box center [240, 350] width 363 height 16
type input "0 ea"
type input "$20.00000"
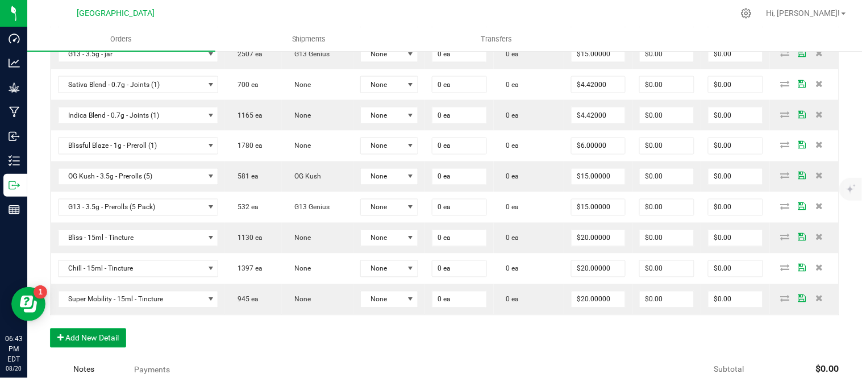
click at [85, 340] on button "Add New Detail" at bounding box center [88, 338] width 76 height 19
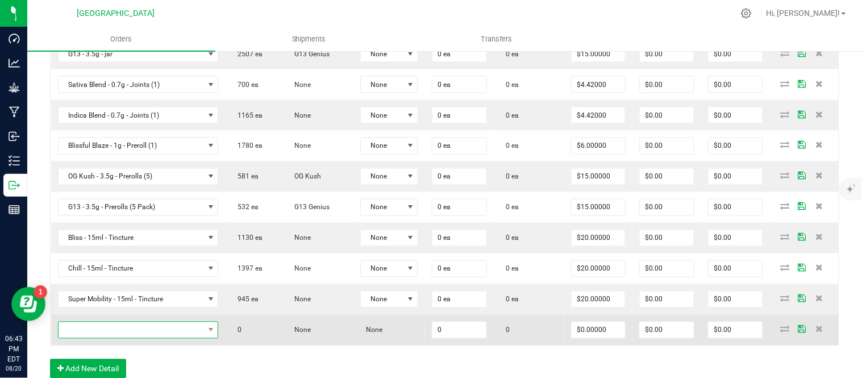
click at [85, 334] on span "NO DATA FOUND" at bounding box center [132, 330] width 146 height 16
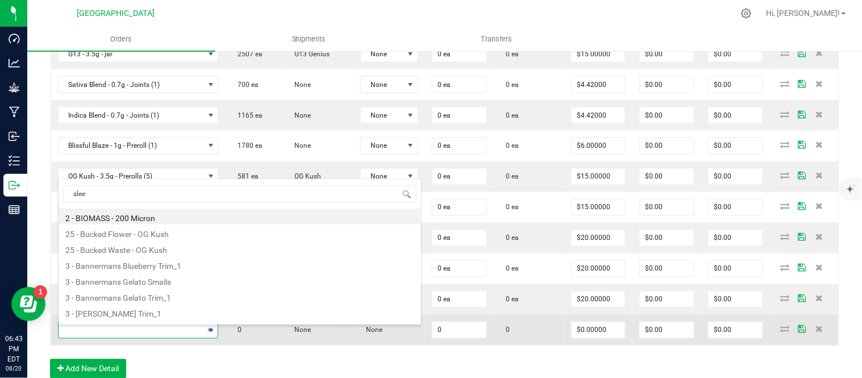
type input "sleep"
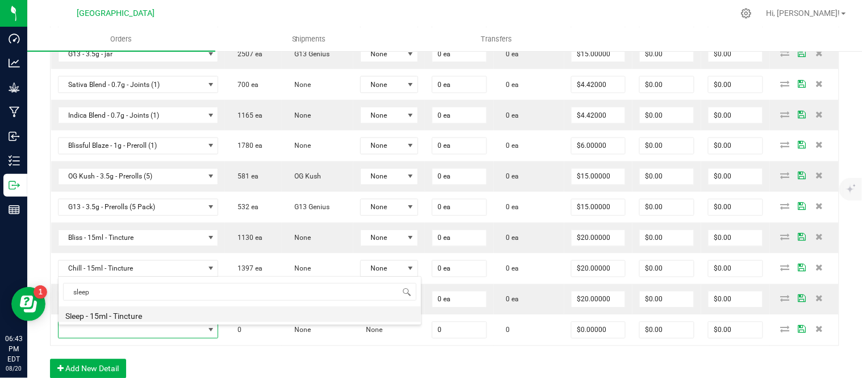
click at [98, 317] on li "Sleep - 15ml - Tincture" at bounding box center [240, 314] width 363 height 16
type input "0 ea"
type input "$20.00000"
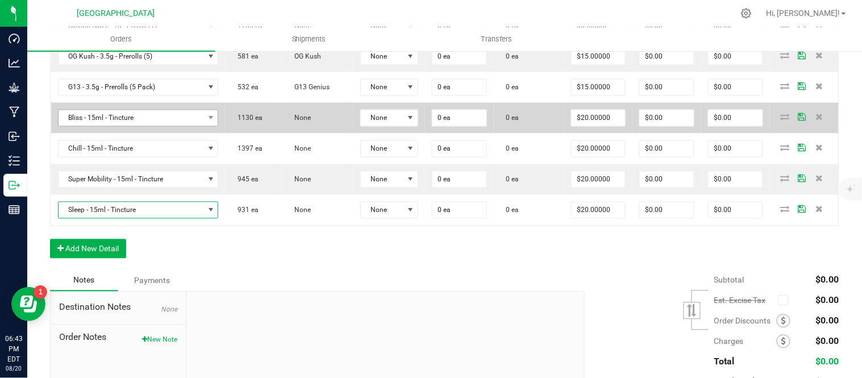
scroll to position [568, 0]
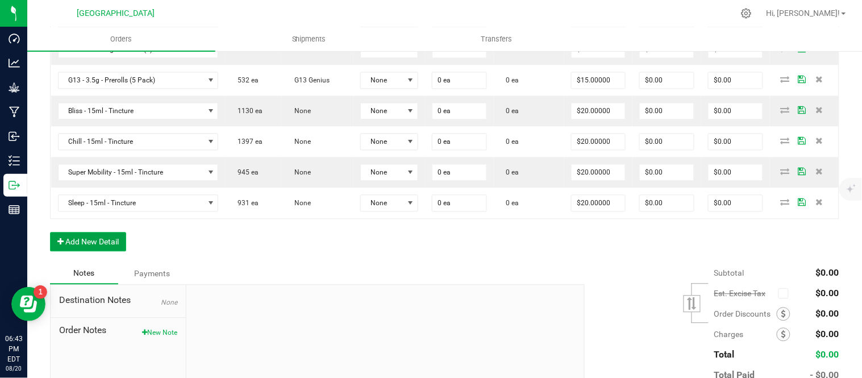
click at [86, 246] on button "Add New Detail" at bounding box center [88, 241] width 76 height 19
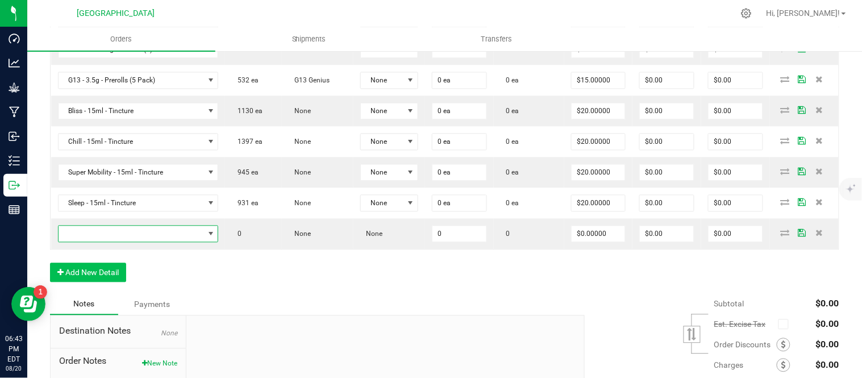
click at [90, 239] on span "NO DATA FOUND" at bounding box center [132, 234] width 146 height 16
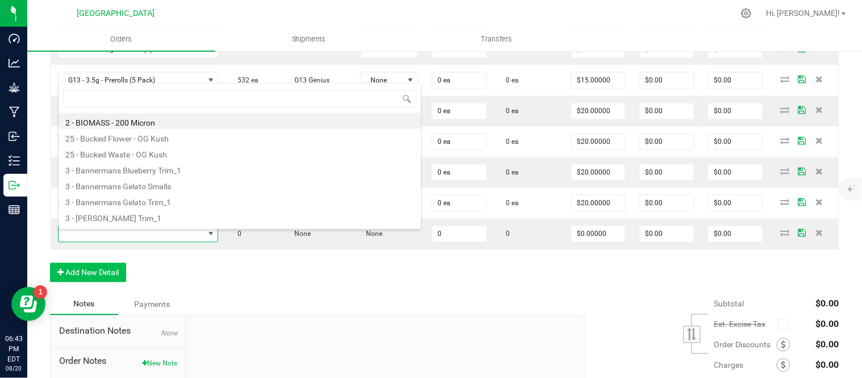
scroll to position [17, 132]
type input "pom"
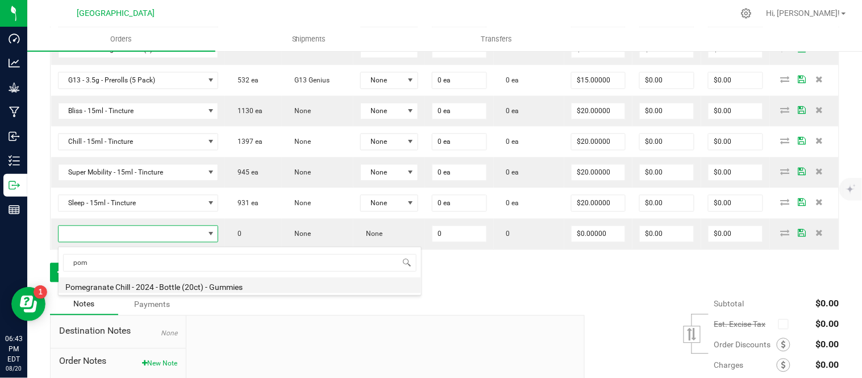
click at [104, 288] on li "Pomegranate Chill - 2024 - Bottle (20ct) - Gummies" at bounding box center [240, 285] width 363 height 16
type input "0 ea"
type input "$10.00000"
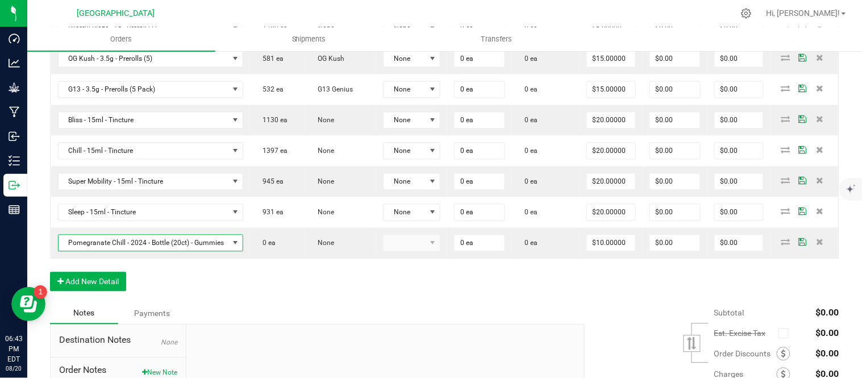
scroll to position [578, 0]
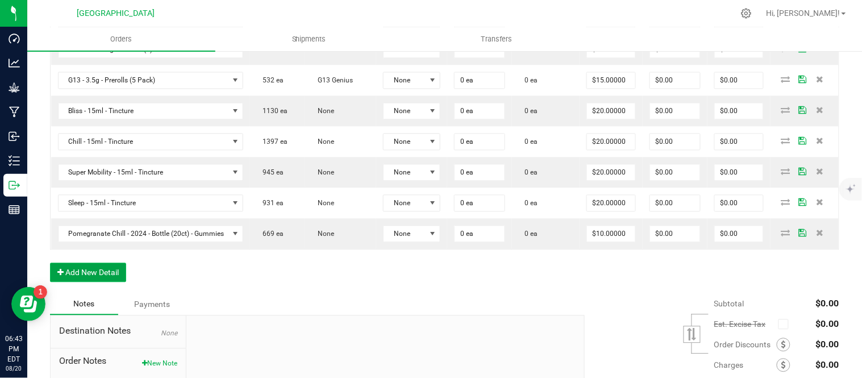
click at [97, 269] on button "Add New Detail" at bounding box center [88, 272] width 76 height 19
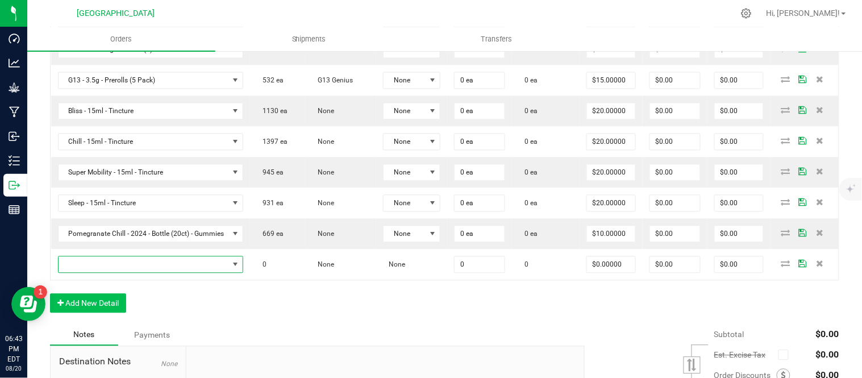
click at [97, 269] on span "NO DATA FOUND" at bounding box center [144, 265] width 171 height 16
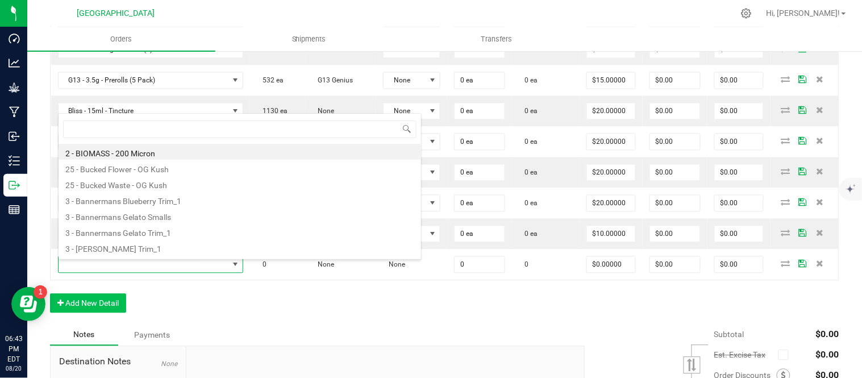
scroll to position [17, 196]
type input "ras"
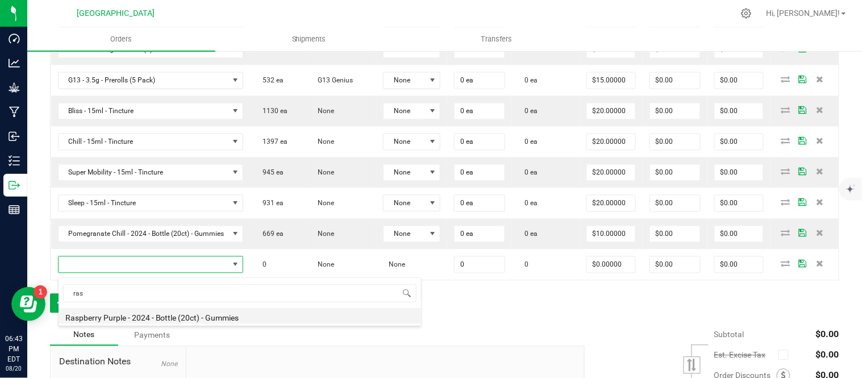
click at [108, 315] on li "Raspberry Purple - 2024 - Bottle (20ct) - Gummies" at bounding box center [240, 316] width 363 height 16
type input "0 ea"
type input "$10.00000"
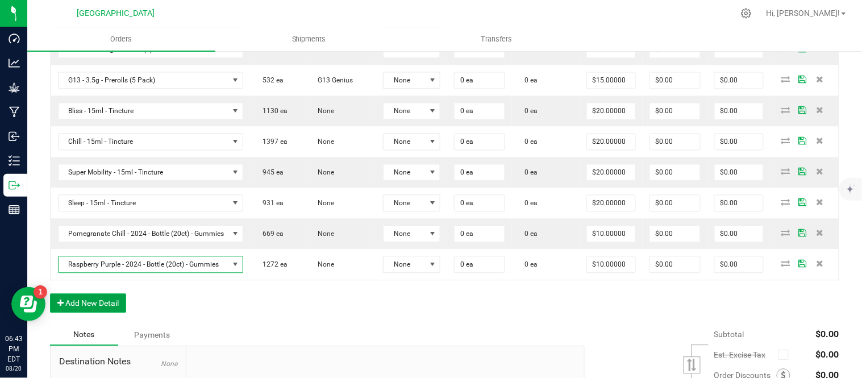
click at [84, 305] on button "Add New Detail" at bounding box center [88, 303] width 76 height 19
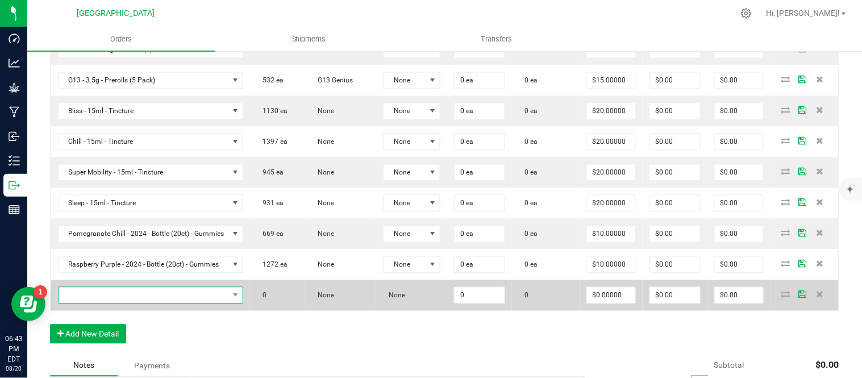
click at [171, 294] on span "NO DATA FOUND" at bounding box center [144, 296] width 171 height 16
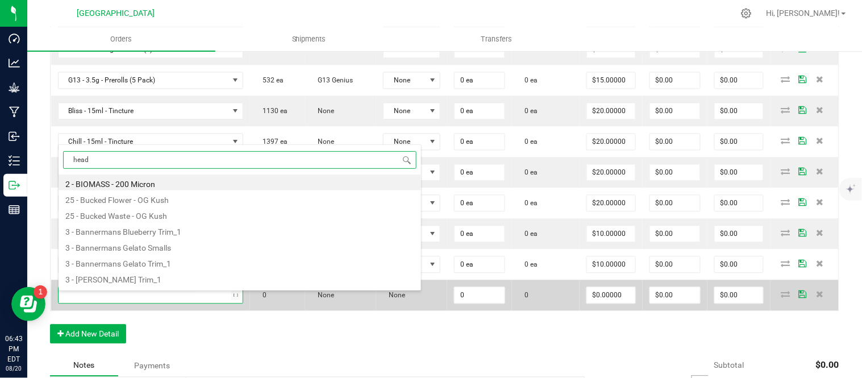
type input "headb"
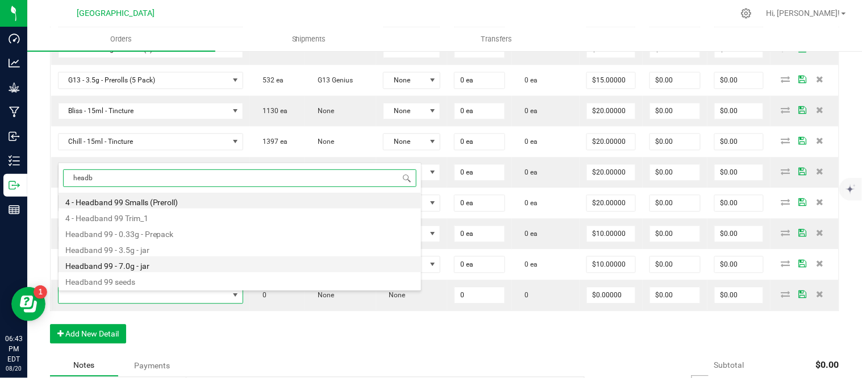
click at [151, 264] on li "Headband 99 - 7.0g - jar" at bounding box center [240, 264] width 363 height 16
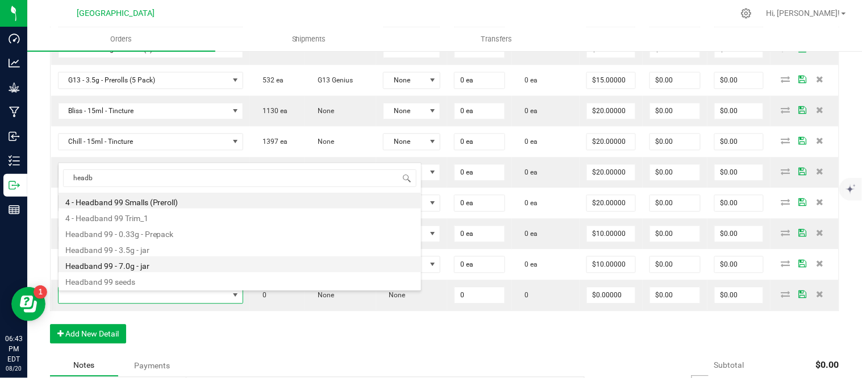
type input "0 ea"
type input "$27.50000"
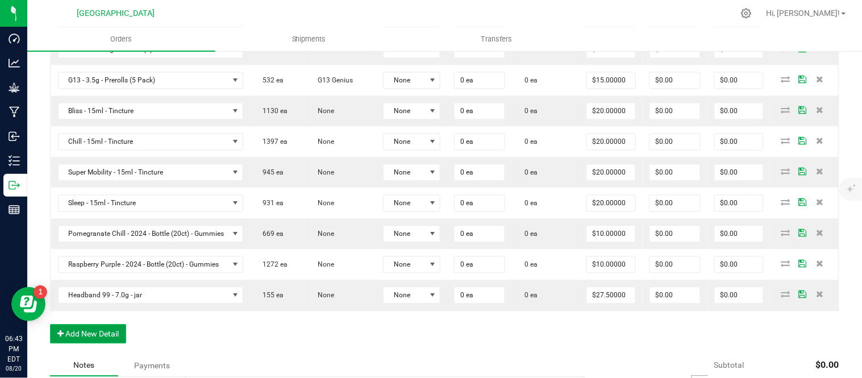
click at [88, 342] on button "Add New Detail" at bounding box center [88, 334] width 76 height 19
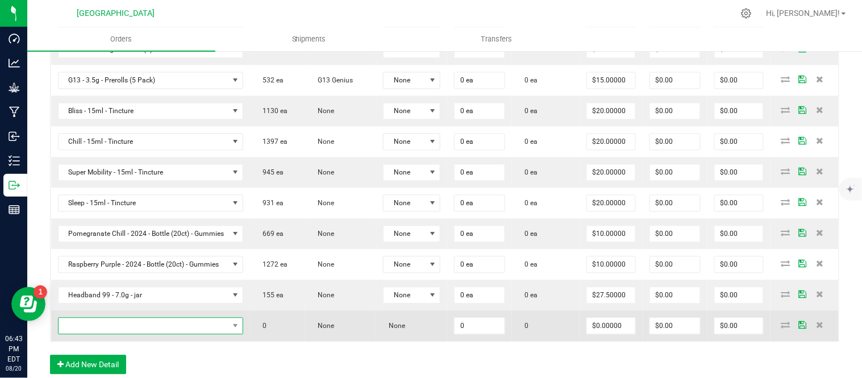
click at [107, 331] on span "NO DATA FOUND" at bounding box center [144, 326] width 171 height 16
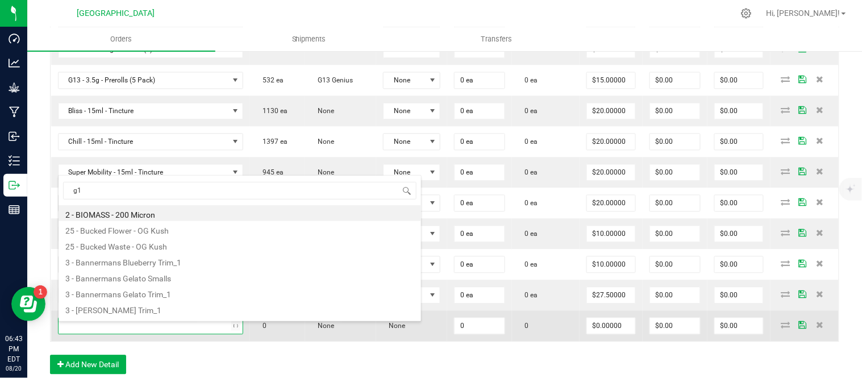
type input "g13"
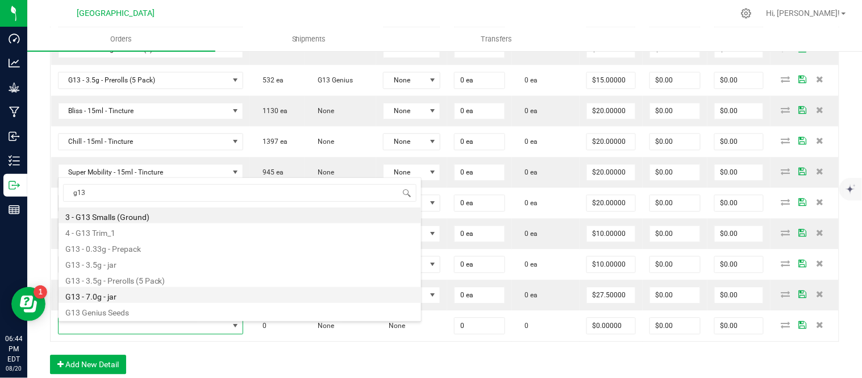
click at [105, 298] on li "G13 - 7.0g - jar" at bounding box center [240, 295] width 363 height 16
type input "0 ea"
type input "$27.50000"
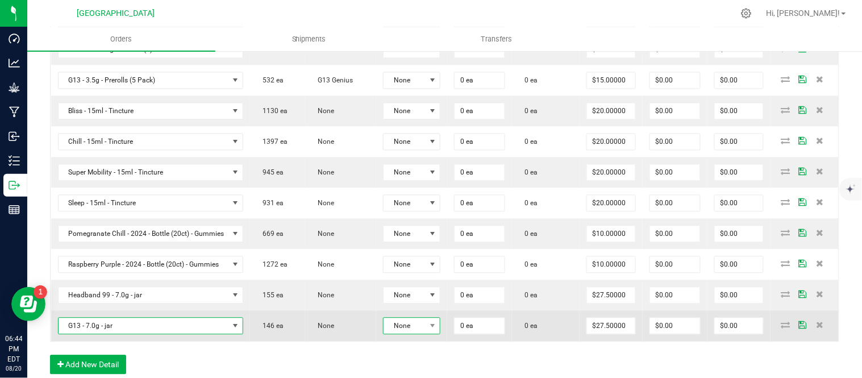
click at [422, 333] on span "None" at bounding box center [405, 326] width 42 height 16
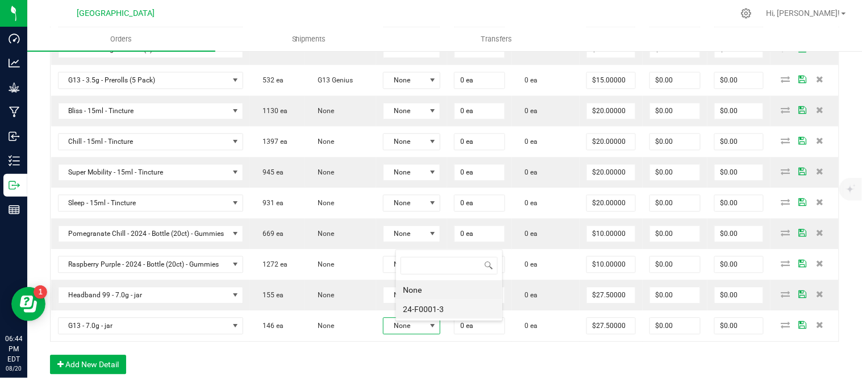
click at [429, 309] on li "24-F0001-3" at bounding box center [449, 309] width 106 height 19
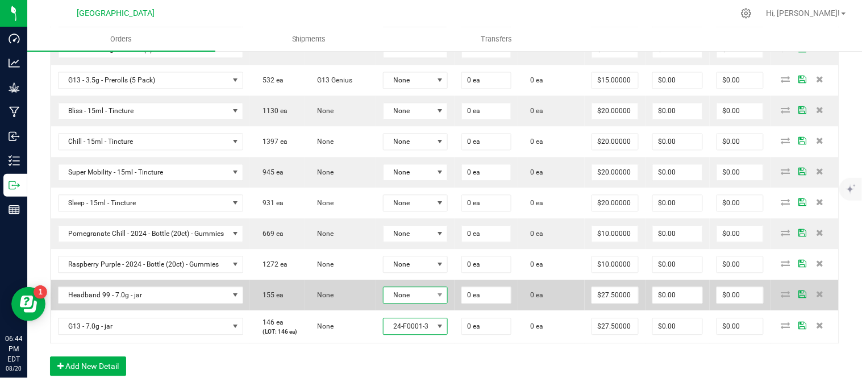
click at [429, 300] on span "None" at bounding box center [409, 296] width 50 height 16
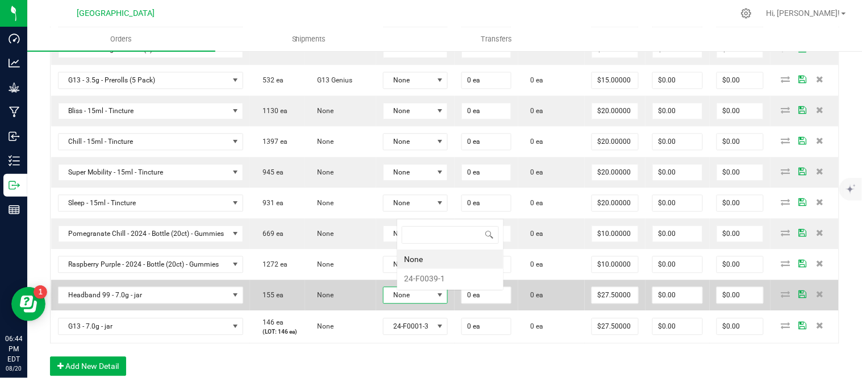
scroll to position [17, 67]
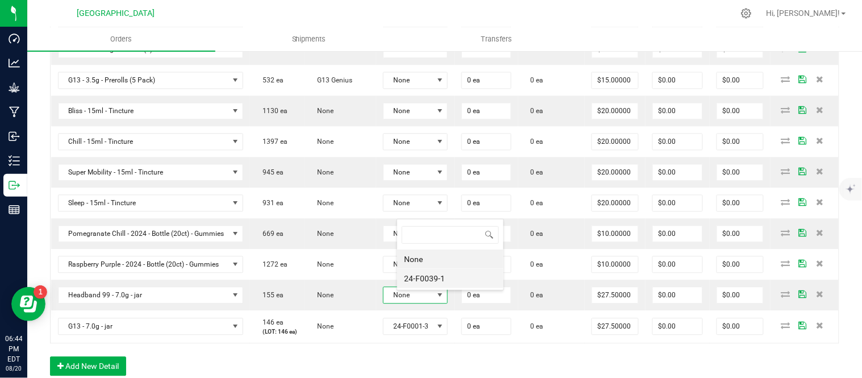
click at [433, 283] on li "24-F0039-1" at bounding box center [450, 278] width 106 height 19
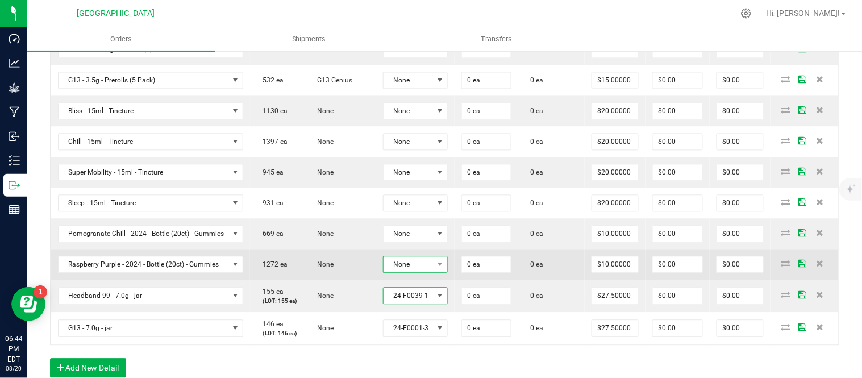
click at [430, 269] on span "None" at bounding box center [409, 265] width 50 height 16
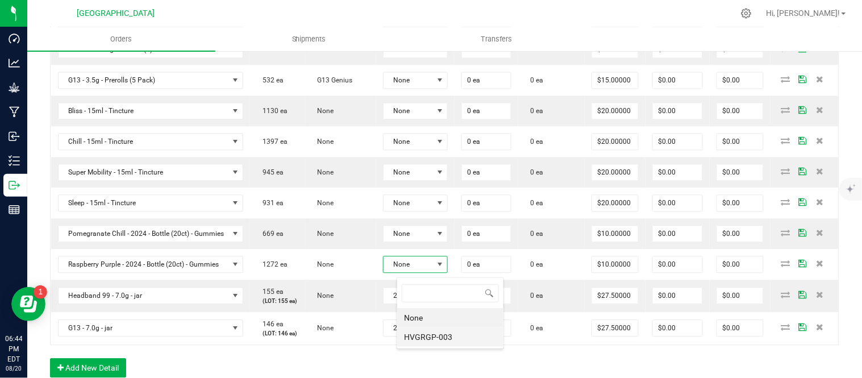
click at [443, 338] on li "HVGRGP-003" at bounding box center [450, 336] width 106 height 19
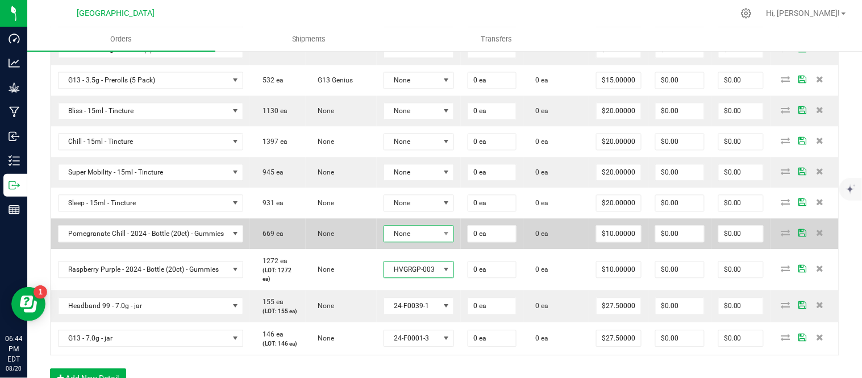
click at [429, 240] on span "None" at bounding box center [412, 234] width 56 height 16
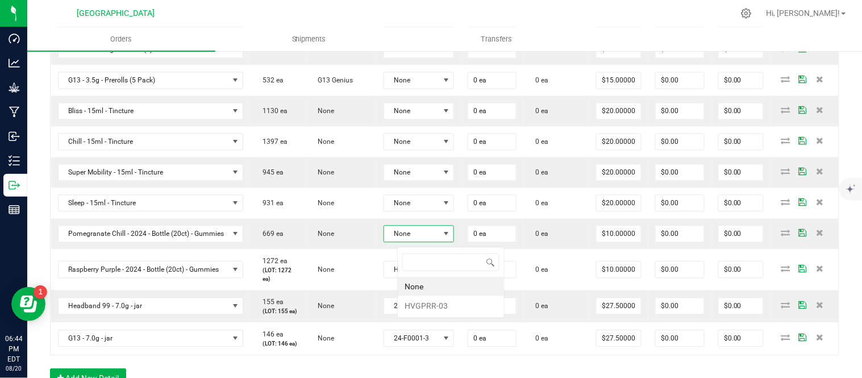
scroll to position [17, 73]
click at [429, 305] on li "HVGPRR-03" at bounding box center [451, 305] width 106 height 19
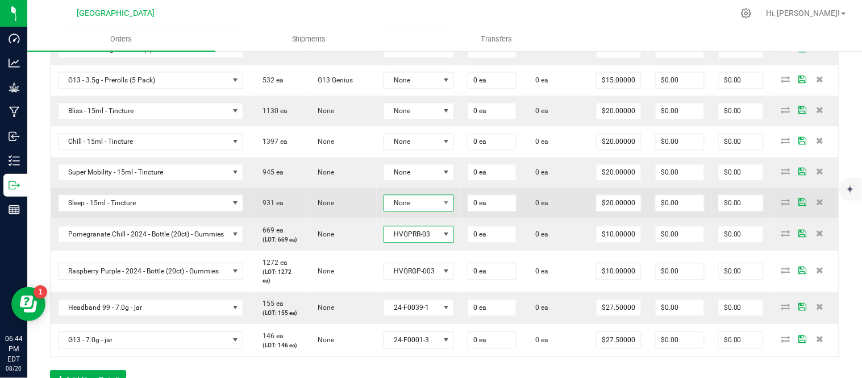
click at [422, 205] on span "None" at bounding box center [412, 204] width 56 height 16
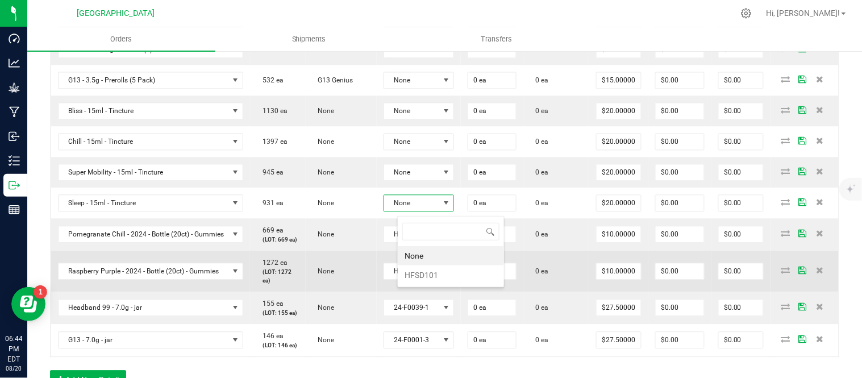
click at [438, 275] on li "HFSD101" at bounding box center [451, 274] width 106 height 19
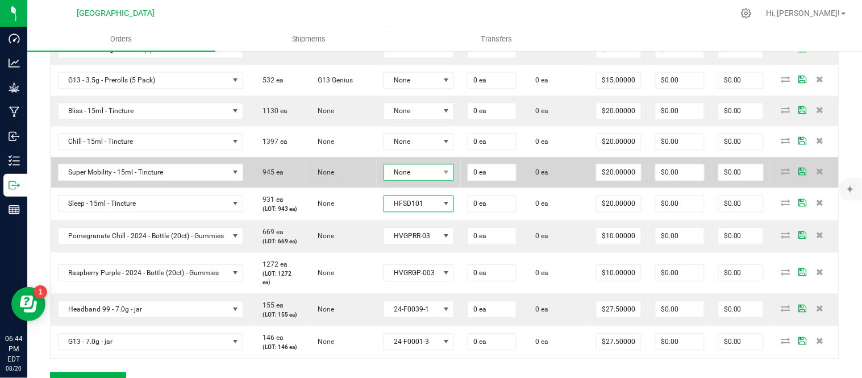
click at [433, 175] on span "None" at bounding box center [412, 173] width 56 height 16
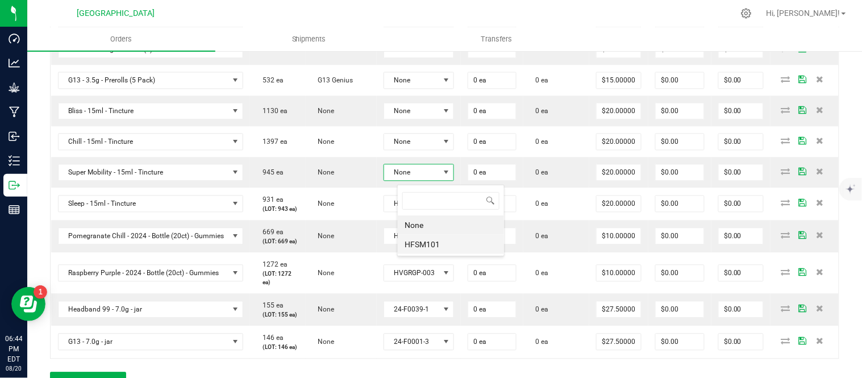
click at [429, 243] on li "HFSM101" at bounding box center [451, 244] width 106 height 19
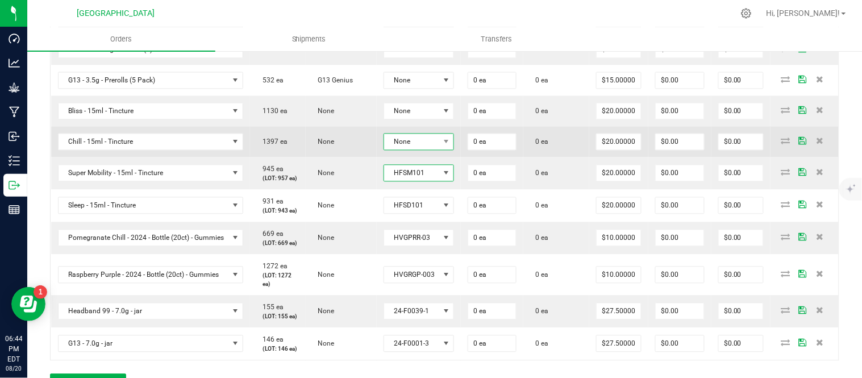
click at [427, 144] on span "None" at bounding box center [412, 142] width 56 height 16
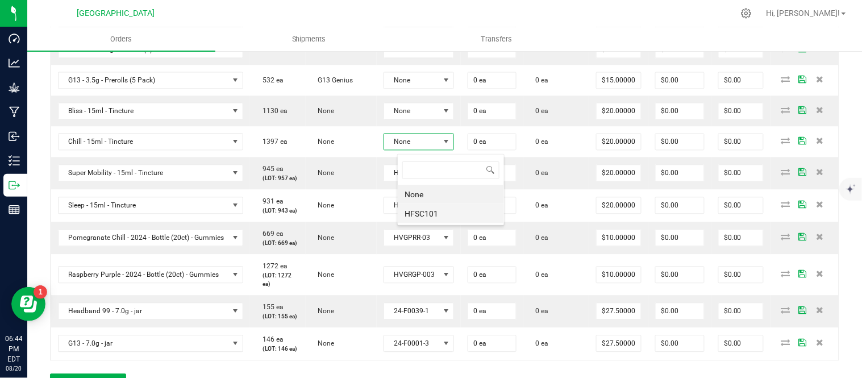
click at [421, 211] on li "HFSC101" at bounding box center [451, 213] width 106 height 19
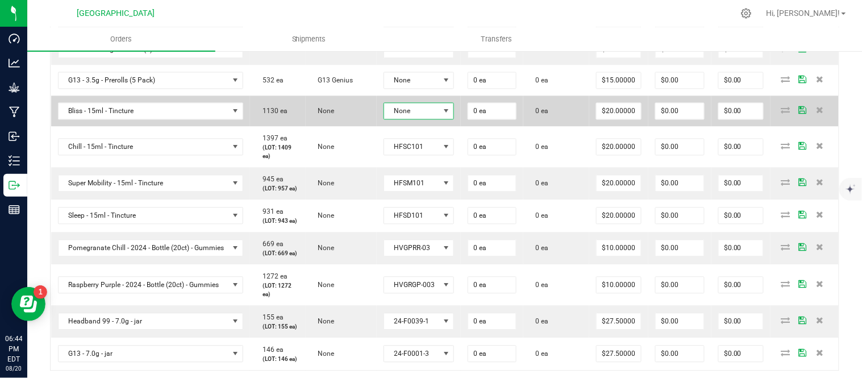
click at [424, 115] on span "None" at bounding box center [412, 111] width 56 height 16
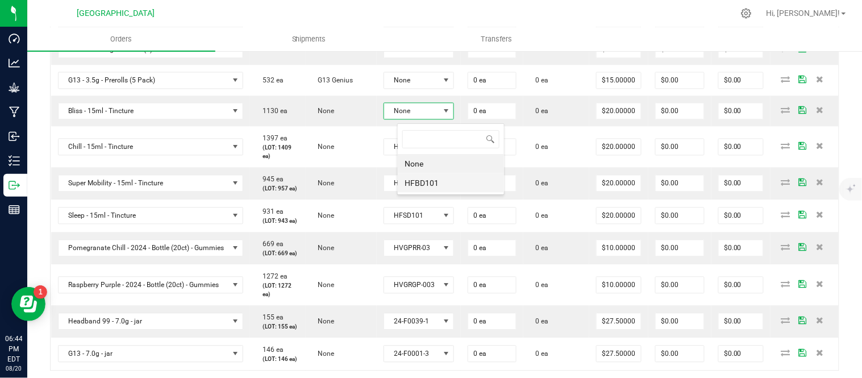
click at [417, 188] on li "HFBD101" at bounding box center [451, 182] width 106 height 19
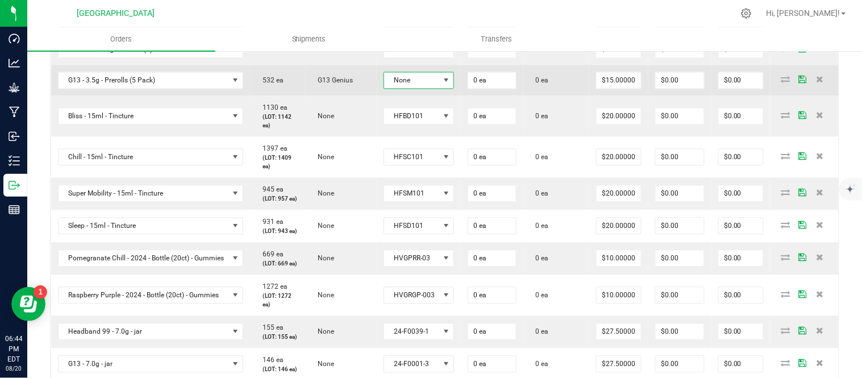
click at [436, 81] on span "None" at bounding box center [412, 81] width 56 height 16
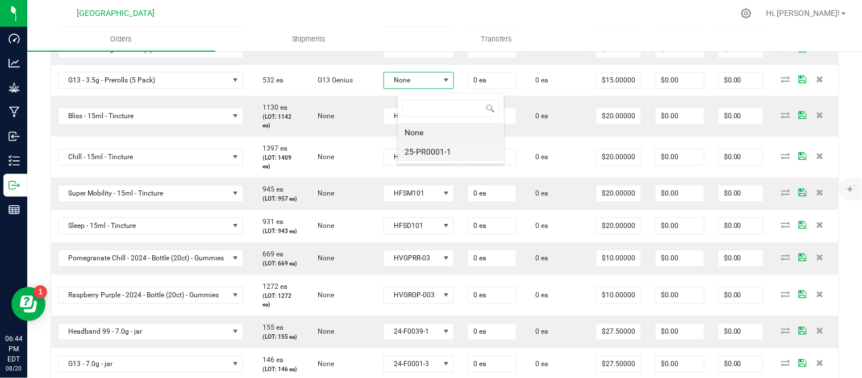
click at [430, 155] on li "25-PR0001-1" at bounding box center [451, 151] width 106 height 19
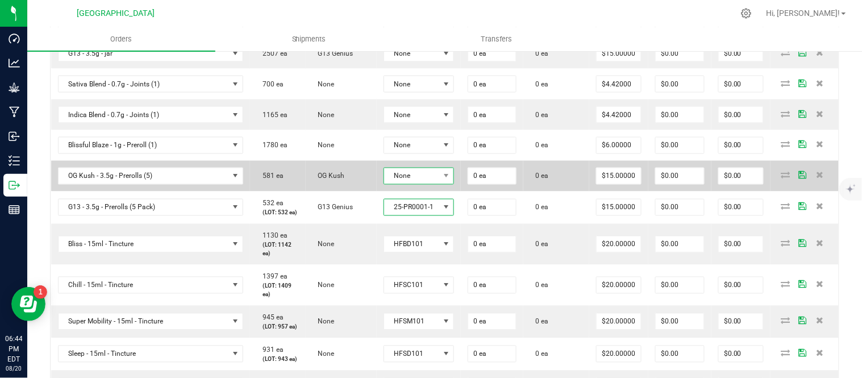
click at [423, 174] on span "None" at bounding box center [412, 176] width 56 height 16
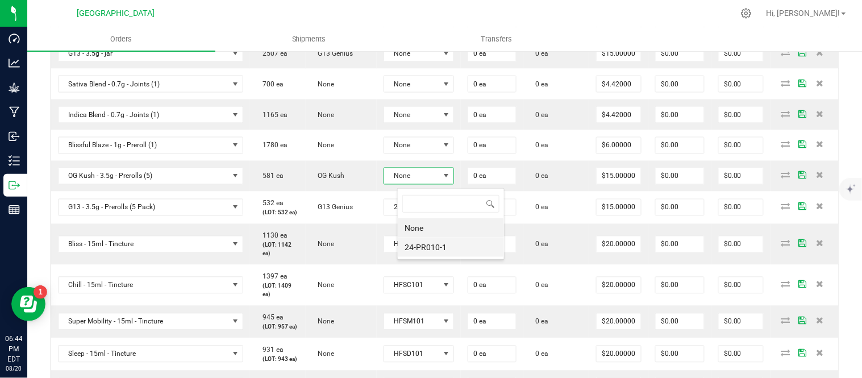
click at [430, 247] on li "24-PR010-1" at bounding box center [451, 247] width 106 height 19
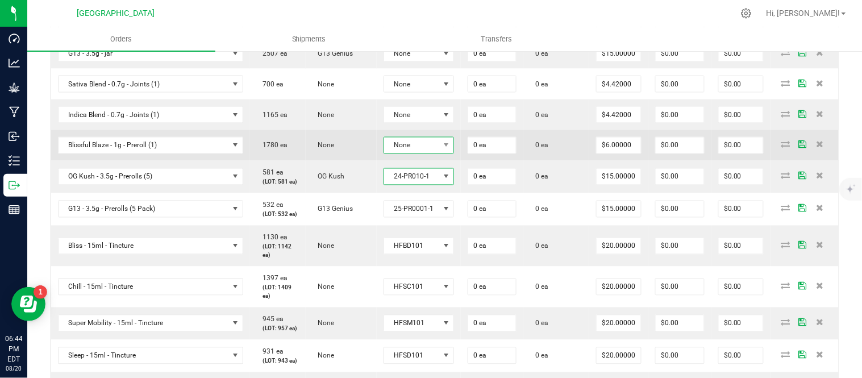
click at [425, 148] on span "None" at bounding box center [412, 146] width 56 height 16
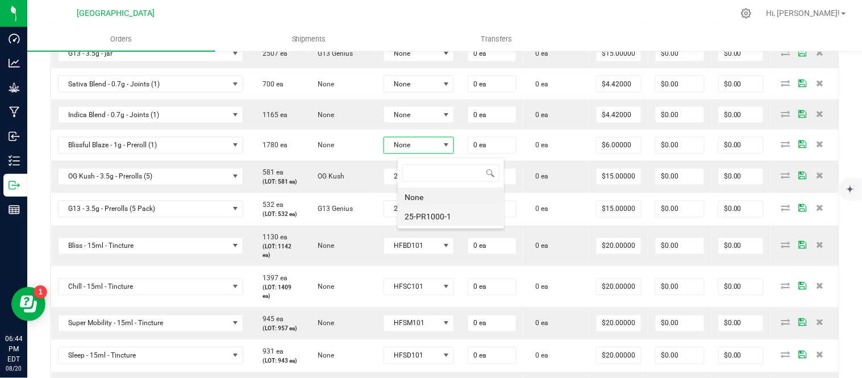
click at [434, 223] on li "25-PR1000-1" at bounding box center [451, 216] width 106 height 19
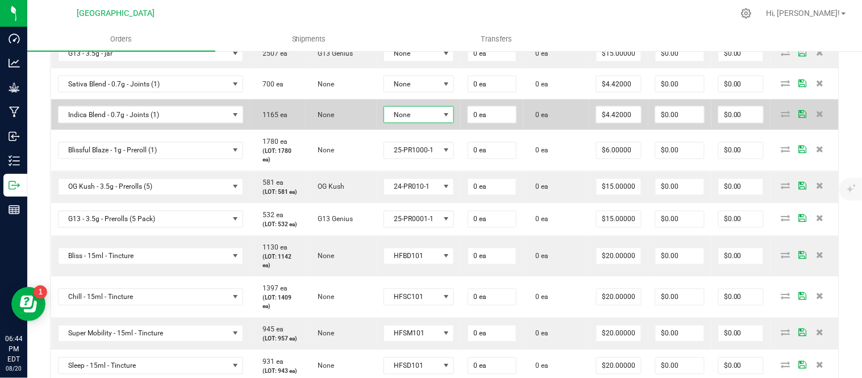
click at [439, 122] on span "None" at bounding box center [412, 115] width 56 height 16
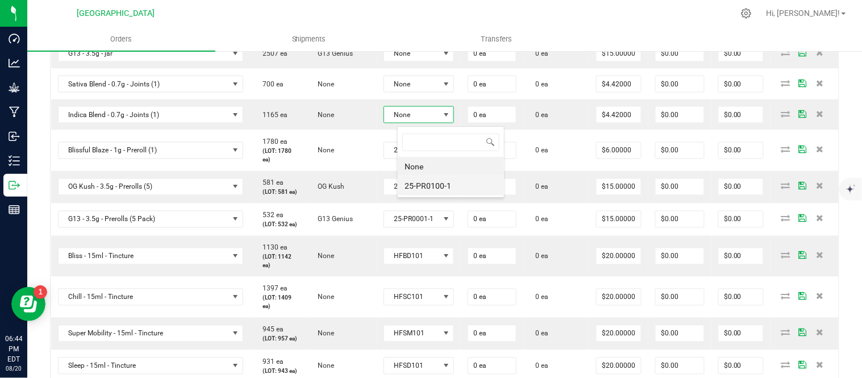
click at [435, 185] on li "25-PR0100-1" at bounding box center [451, 185] width 106 height 19
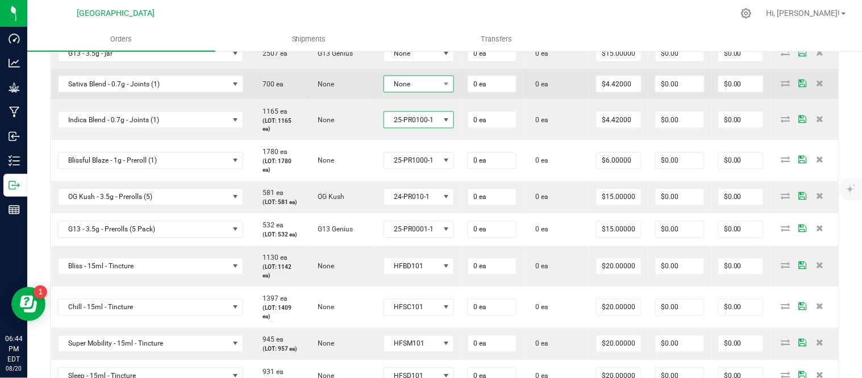
click at [435, 89] on span "None" at bounding box center [412, 84] width 56 height 16
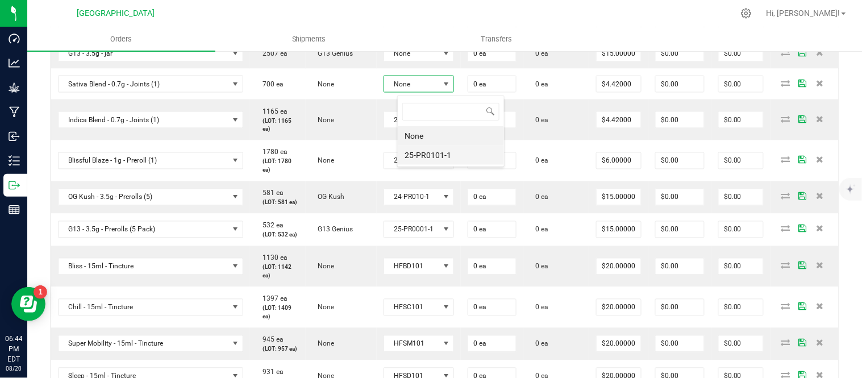
click at [437, 155] on li "25-PR0101-1" at bounding box center [451, 155] width 106 height 19
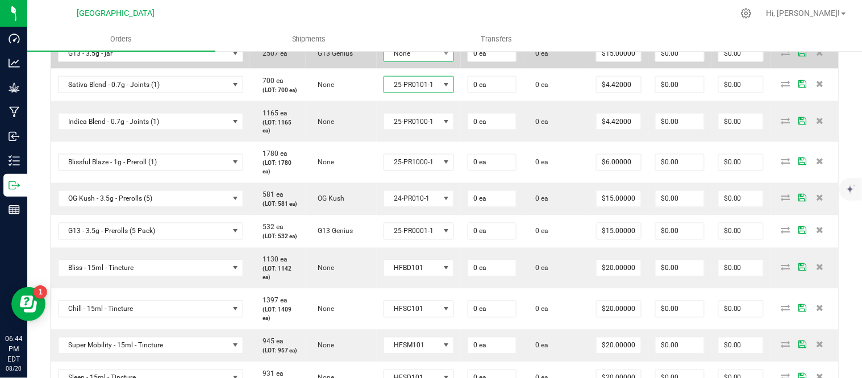
click at [433, 57] on span "None" at bounding box center [412, 53] width 56 height 16
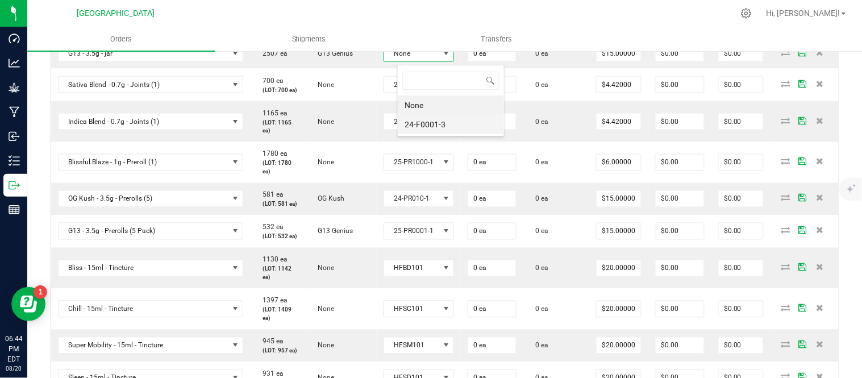
click at [432, 124] on li "24-F0001-3" at bounding box center [451, 124] width 106 height 19
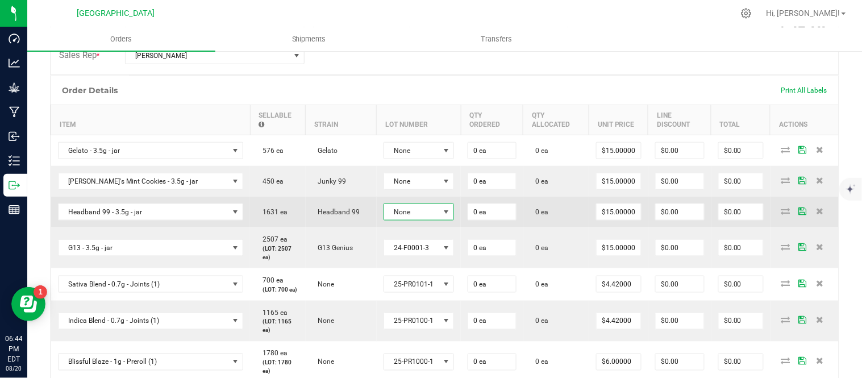
click at [432, 220] on span "None" at bounding box center [412, 212] width 56 height 16
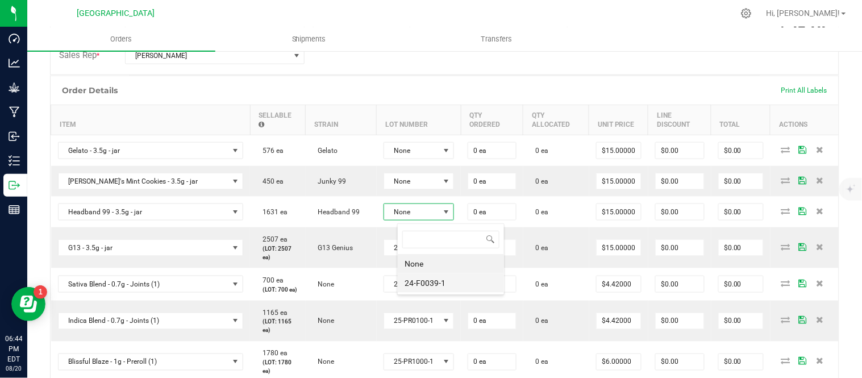
click at [430, 283] on li "24-F0039-1" at bounding box center [451, 282] width 106 height 19
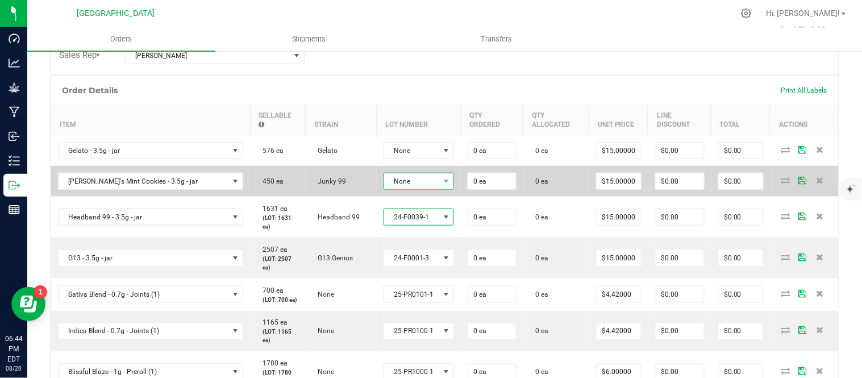
click at [432, 181] on span "None" at bounding box center [412, 181] width 56 height 16
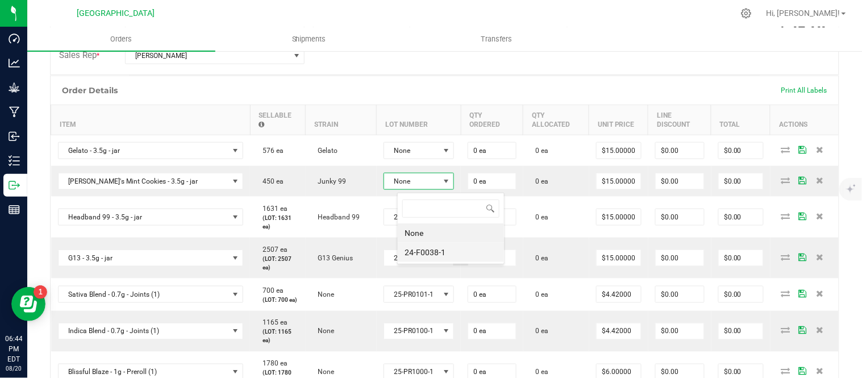
click at [430, 247] on li "24-F0038-1" at bounding box center [451, 252] width 106 height 19
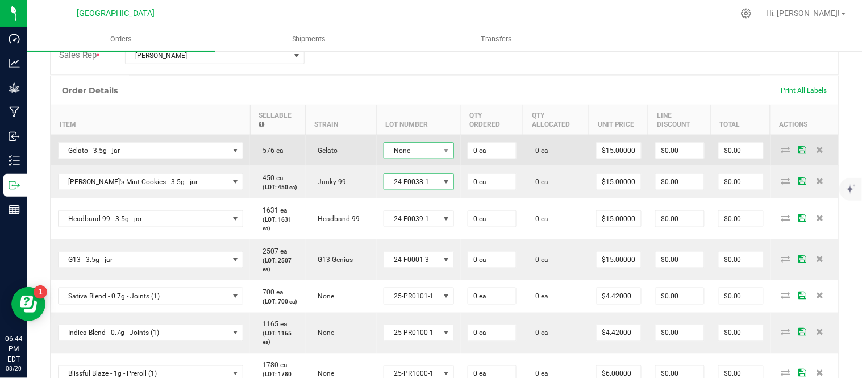
click at [422, 149] on span "None" at bounding box center [412, 151] width 56 height 16
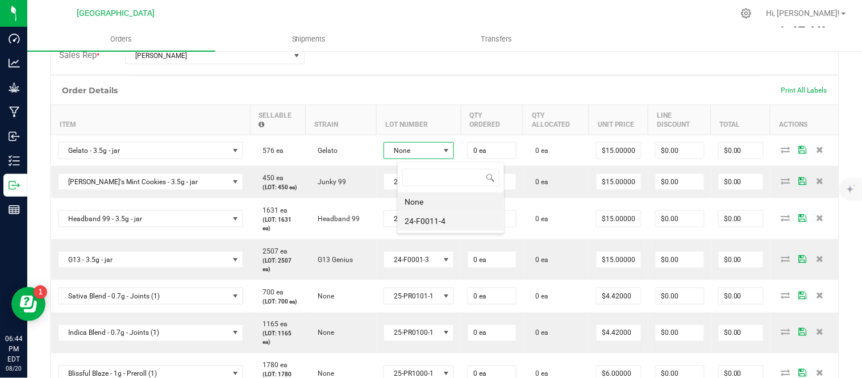
click at [431, 218] on li "24-F0011-4" at bounding box center [451, 220] width 106 height 19
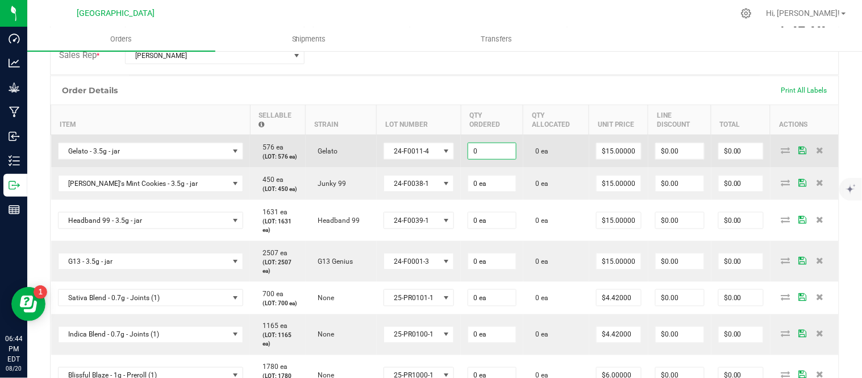
click at [508, 157] on input "0" at bounding box center [492, 151] width 48 height 16
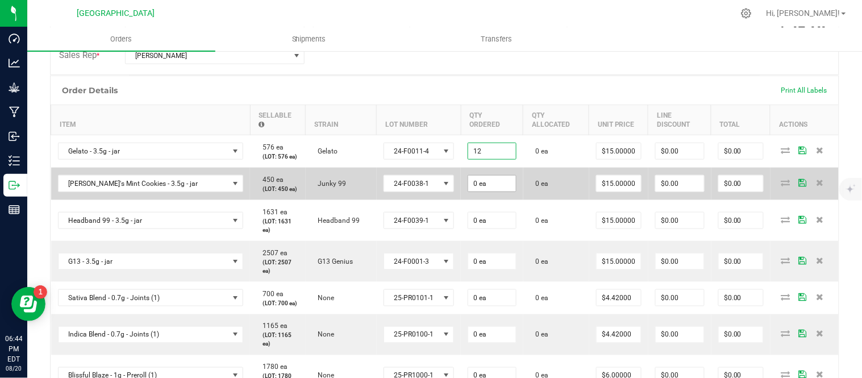
type input "12 ea"
type input "$180.00"
click at [516, 192] on input "0" at bounding box center [492, 184] width 48 height 16
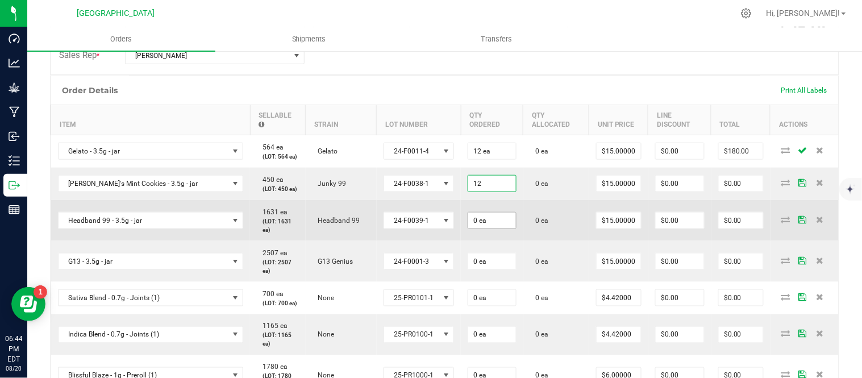
type input "12 ea"
type input "$180.00"
click at [502, 229] on input "0" at bounding box center [492, 221] width 48 height 16
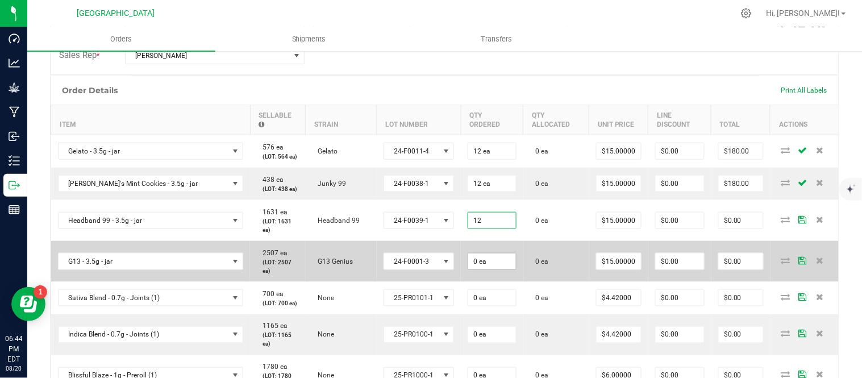
type input "12 ea"
type input "$180.00"
click at [504, 269] on input "0" at bounding box center [492, 262] width 48 height 16
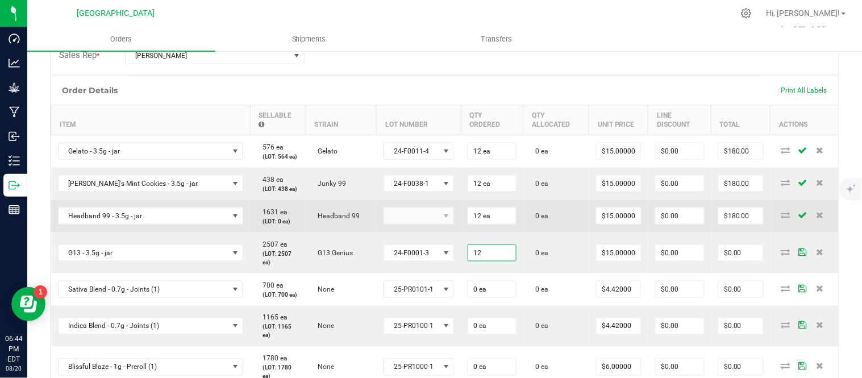
type input "12 ea"
type input "$180.00"
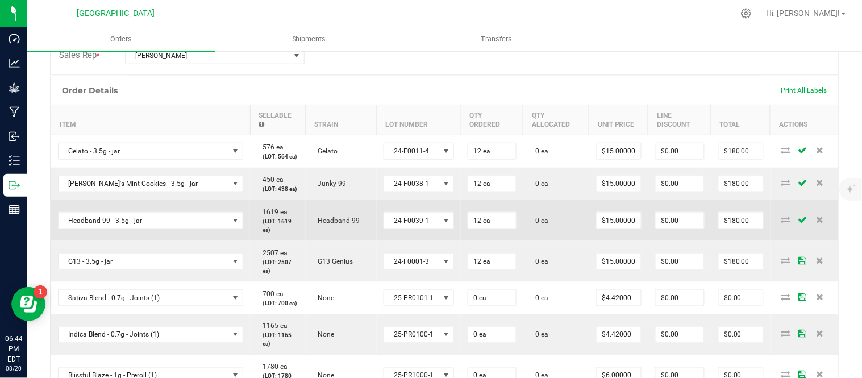
click at [542, 241] on td "0 ea" at bounding box center [557, 220] width 66 height 41
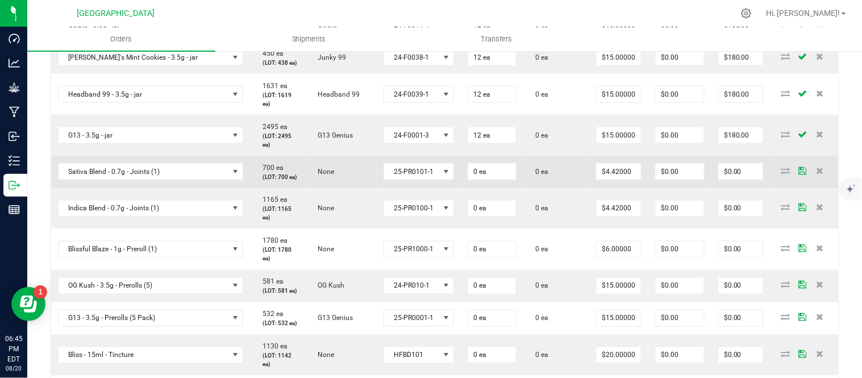
click at [485, 188] on td "0 ea" at bounding box center [492, 172] width 63 height 32
click at [505, 180] on input "0" at bounding box center [492, 172] width 48 height 16
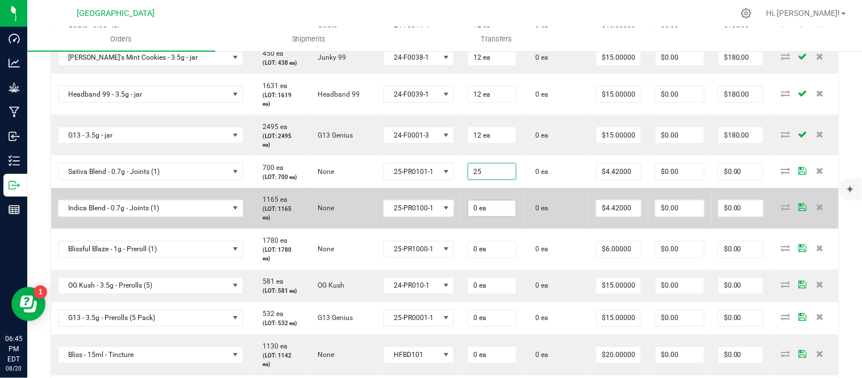
type input "25 ea"
type input "$110.50"
click at [497, 217] on input "0" at bounding box center [492, 209] width 48 height 16
type input "25 ea"
type input "$110.50"
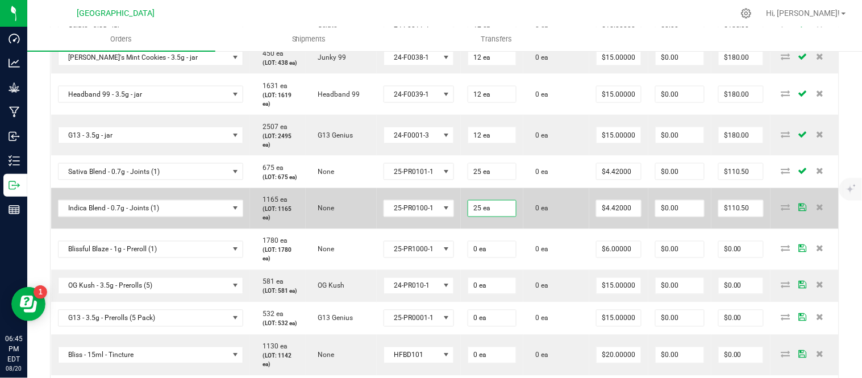
click at [520, 229] on td "25 ea" at bounding box center [492, 208] width 63 height 41
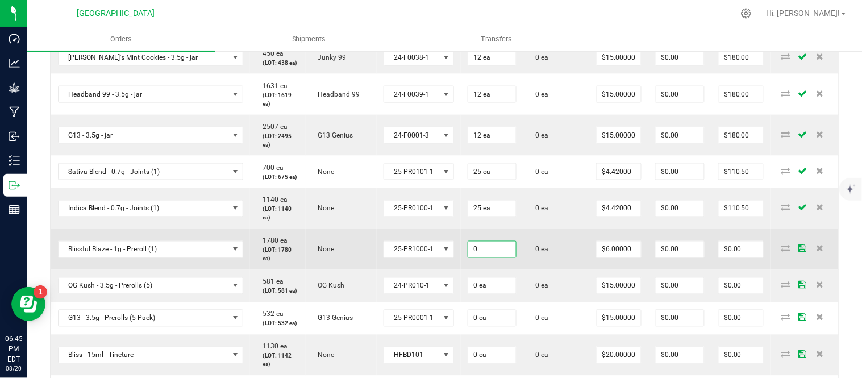
click at [503, 257] on input "0" at bounding box center [492, 250] width 48 height 16
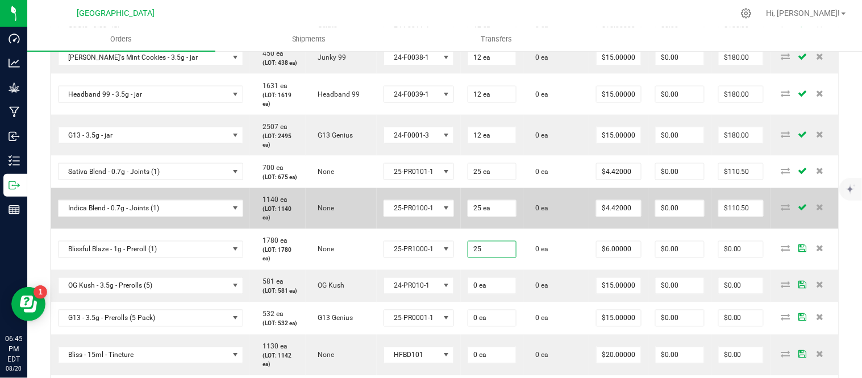
type input "25 ea"
type input "$150.00"
click at [537, 229] on td "0 ea" at bounding box center [557, 208] width 66 height 41
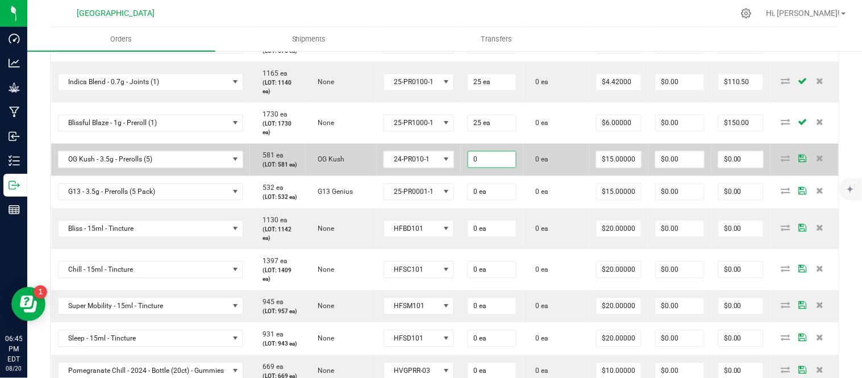
click at [501, 168] on input "0" at bounding box center [492, 160] width 48 height 16
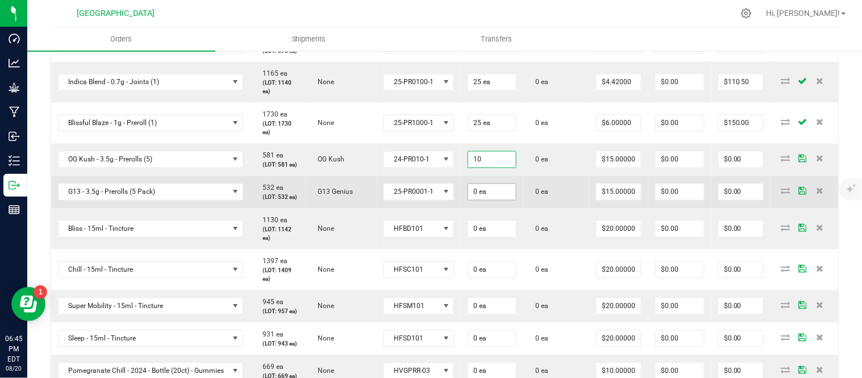
type input "10 ea"
type input "$150.00"
click at [502, 200] on input "0" at bounding box center [492, 192] width 48 height 16
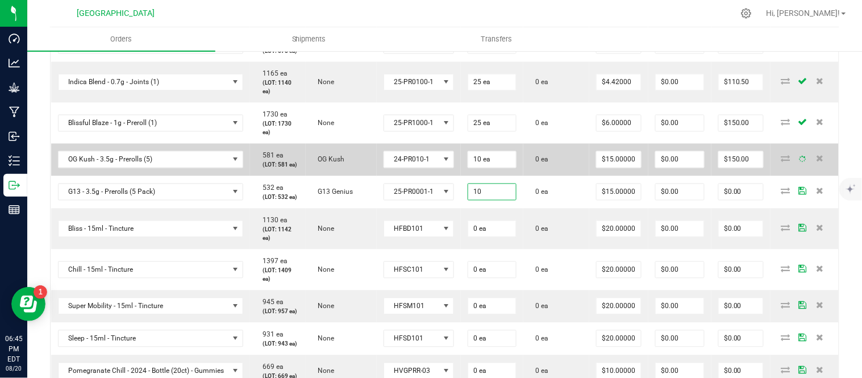
type input "10 ea"
type input "$150.00"
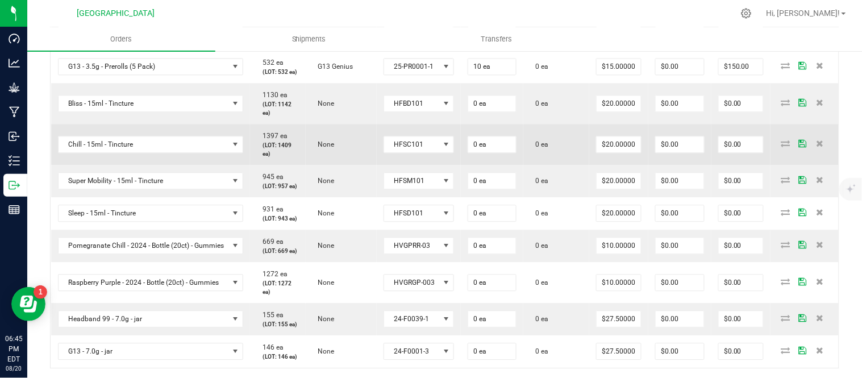
scroll to position [641, 0]
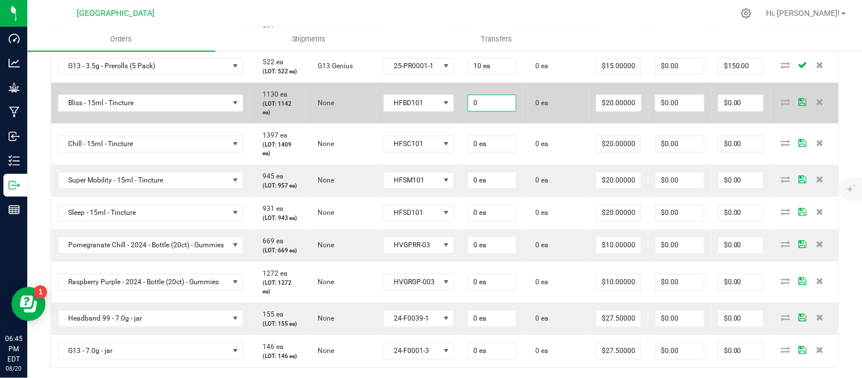
click at [503, 111] on input "0" at bounding box center [492, 103] width 48 height 16
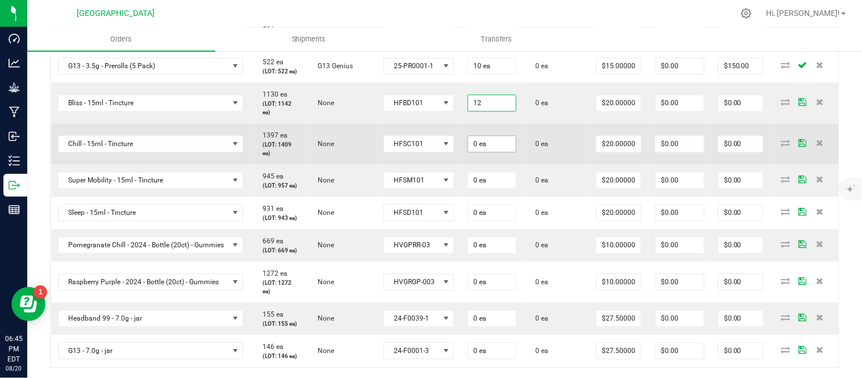
type input "12 ea"
type input "$240.00"
click at [504, 152] on input "0" at bounding box center [492, 144] width 48 height 16
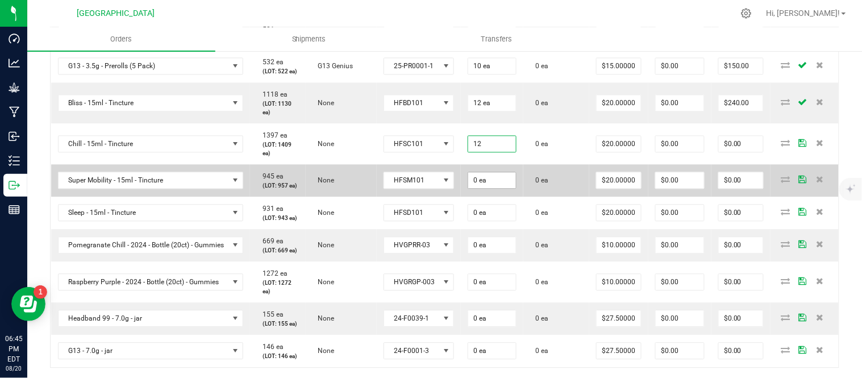
type input "12 ea"
type input "$240.00"
click at [506, 188] on input "0" at bounding box center [492, 180] width 48 height 16
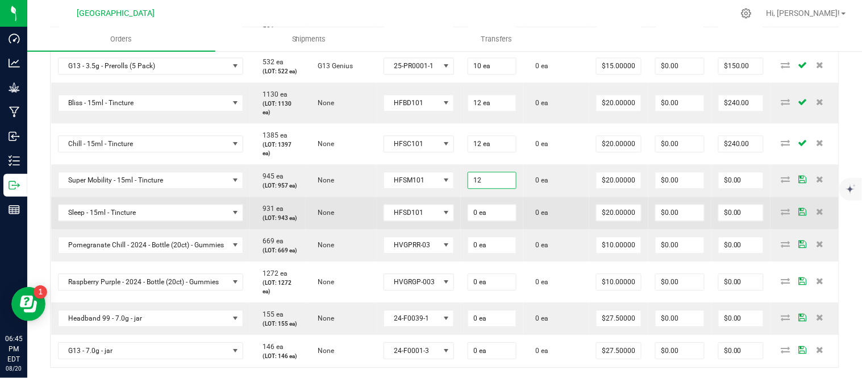
type input "12 ea"
type input "$240.00"
click at [513, 229] on td "0 ea" at bounding box center [492, 213] width 63 height 32
click at [510, 221] on input "0" at bounding box center [492, 213] width 48 height 16
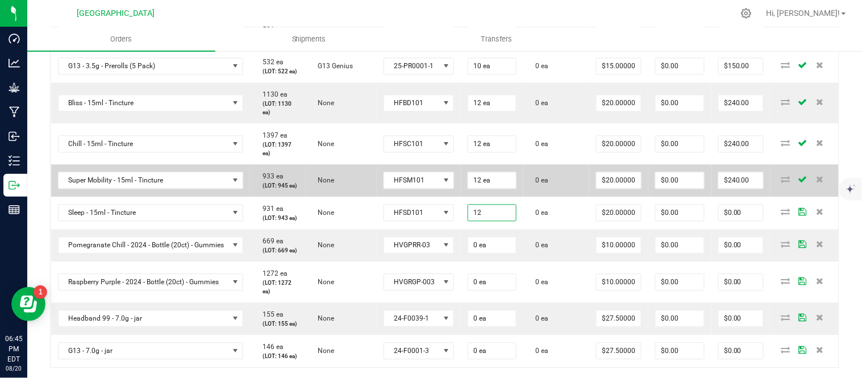
type input "12 ea"
type input "$240.00"
click at [537, 197] on td "0 ea" at bounding box center [557, 180] width 66 height 32
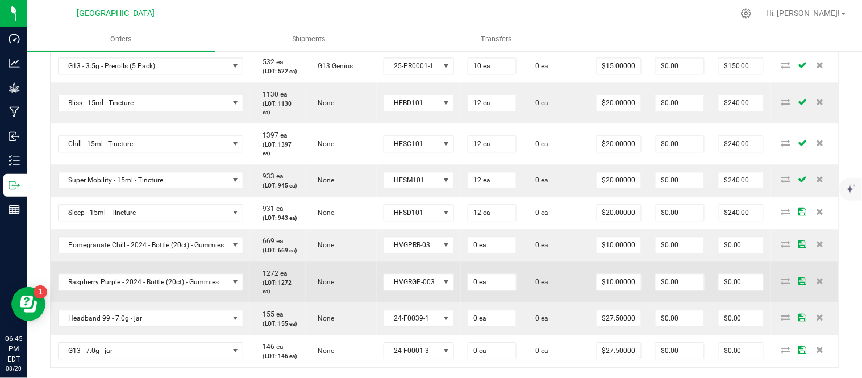
scroll to position [767, 0]
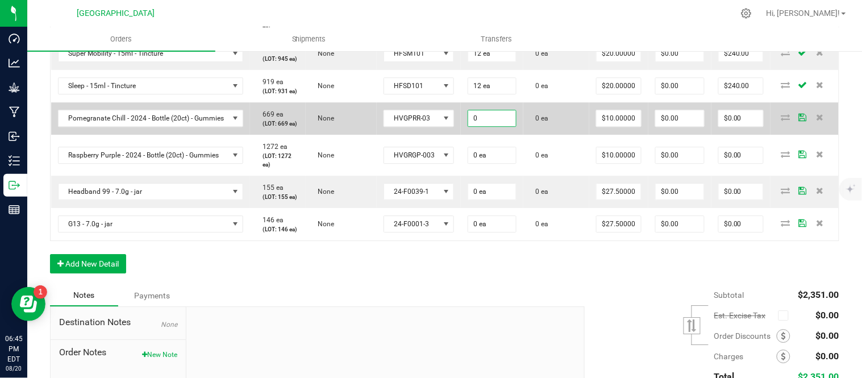
click at [499, 126] on input "0" at bounding box center [492, 118] width 48 height 16
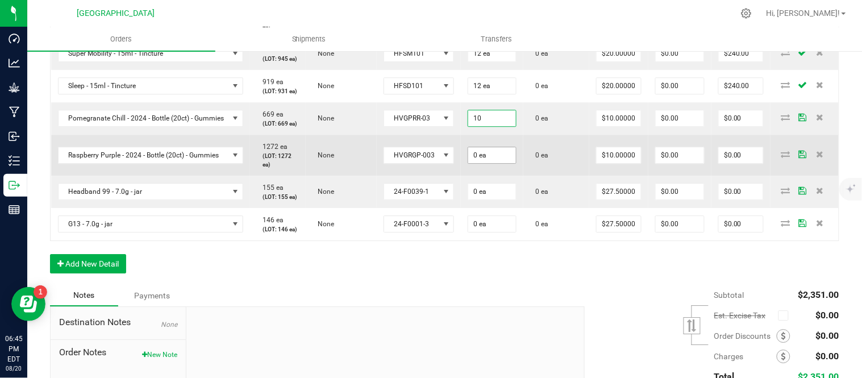
type input "10 ea"
type input "$100.00"
click at [515, 163] on input "0" at bounding box center [492, 155] width 48 height 16
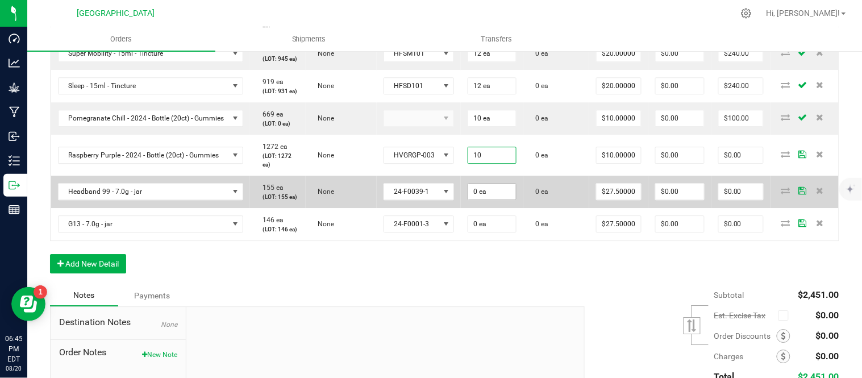
type input "10 ea"
type input "$100.00"
click at [515, 200] on input "0" at bounding box center [492, 192] width 48 height 16
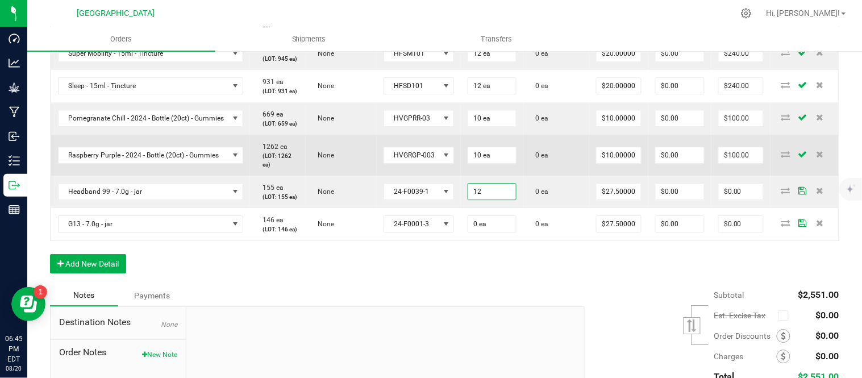
type input "12 ea"
type input "$330.00"
click at [539, 176] on td "0 ea" at bounding box center [557, 155] width 66 height 41
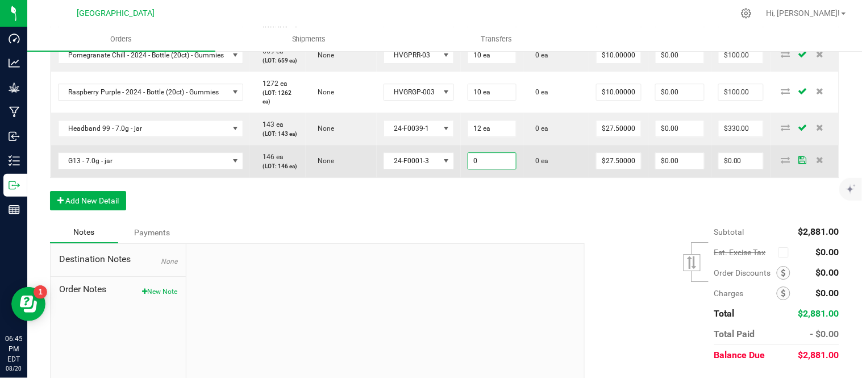
click at [505, 169] on input "0" at bounding box center [492, 161] width 48 height 16
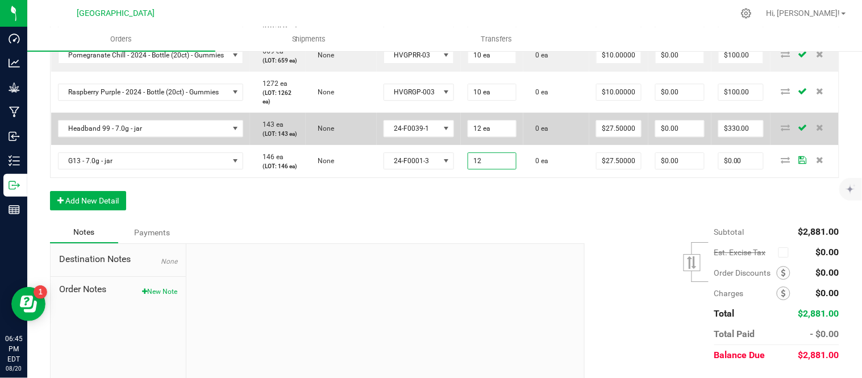
type input "12 ea"
type input "$330.00"
click at [549, 145] on td "0 ea" at bounding box center [557, 129] width 66 height 32
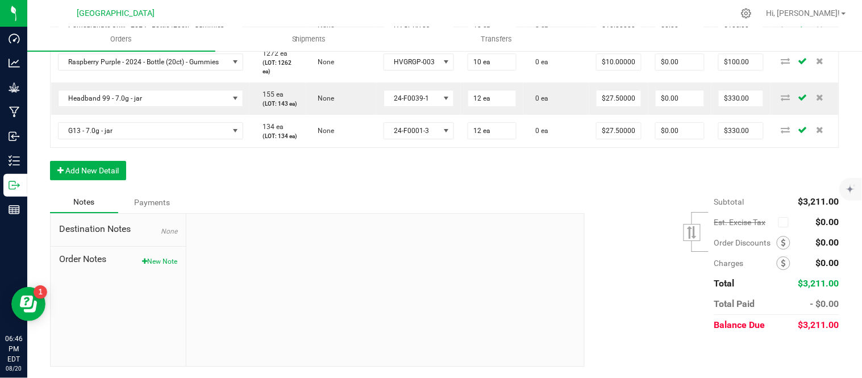
scroll to position [894, 0]
click at [617, 33] on input "10" at bounding box center [619, 25] width 44 height 16
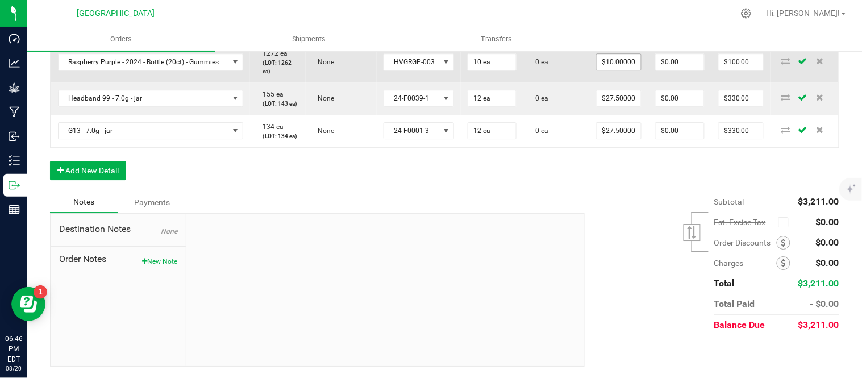
type input "$8.00000"
type input "$80.00"
click at [633, 70] on input "10" at bounding box center [619, 62] width 44 height 16
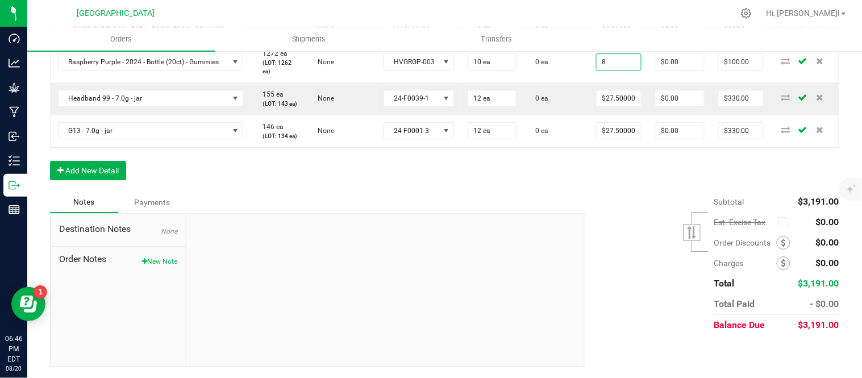
type input "$8.00000"
type input "$80.00"
click at [102, 180] on button "Add New Detail" at bounding box center [88, 170] width 76 height 19
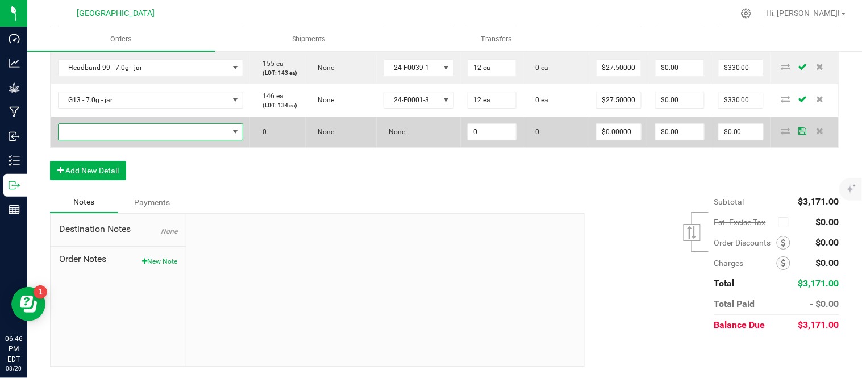
click at [115, 140] on span "NO DATA FOUND" at bounding box center [144, 132] width 171 height 16
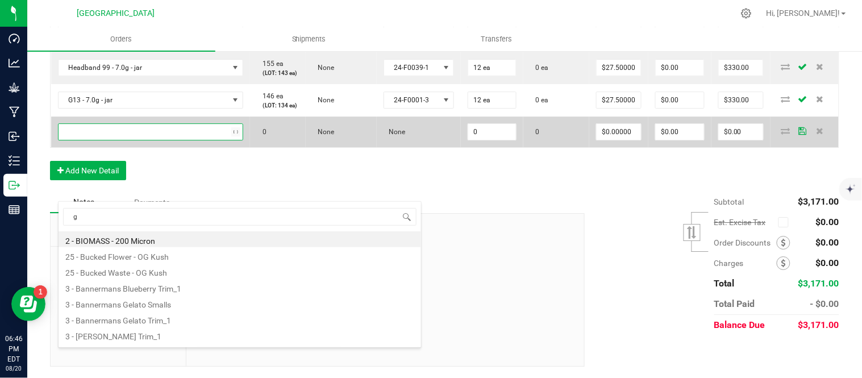
type input "ge"
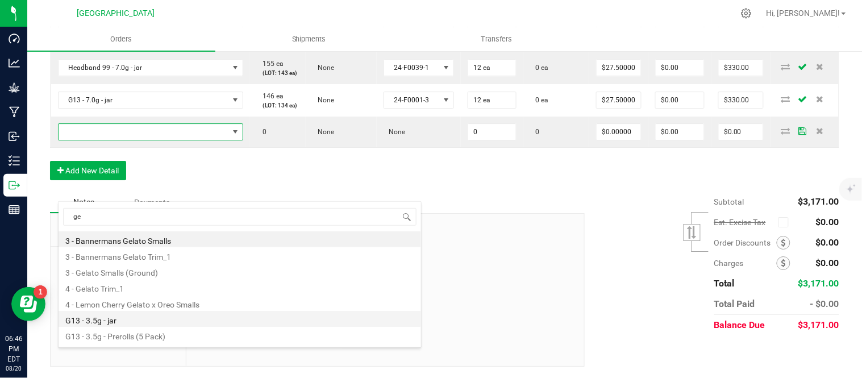
click at [149, 315] on li "G13 - 3.5g - jar" at bounding box center [240, 319] width 363 height 16
type input "0 ea"
type input "$15.00000"
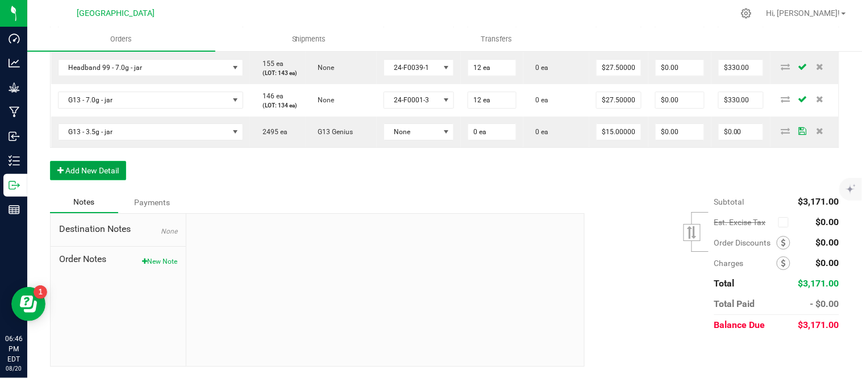
click at [104, 180] on button "Add New Detail" at bounding box center [88, 170] width 76 height 19
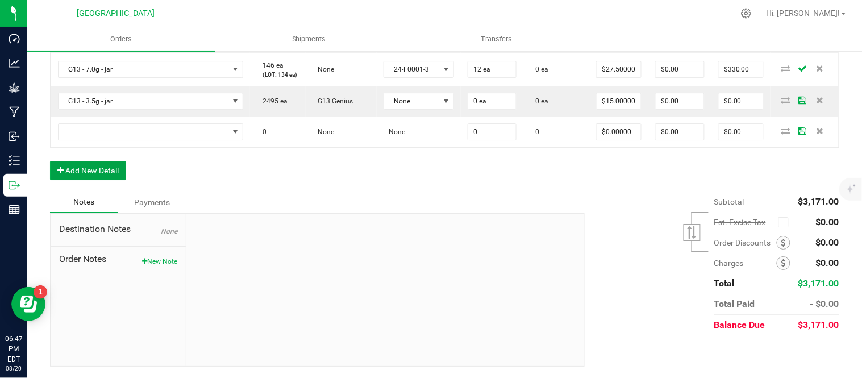
scroll to position [1083, 0]
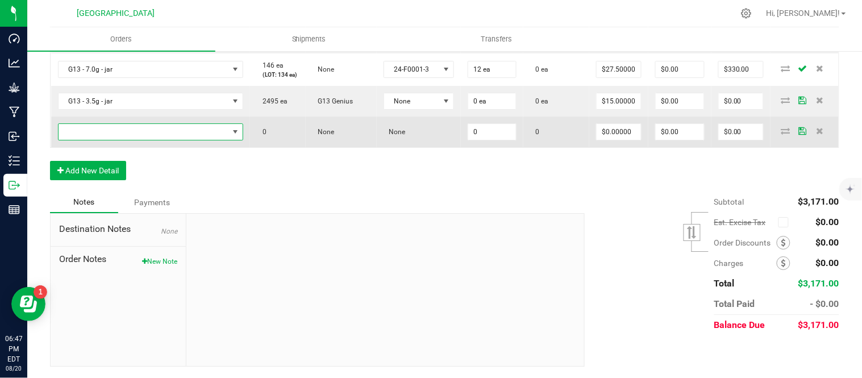
click at [135, 140] on span "NO DATA FOUND" at bounding box center [144, 132] width 171 height 16
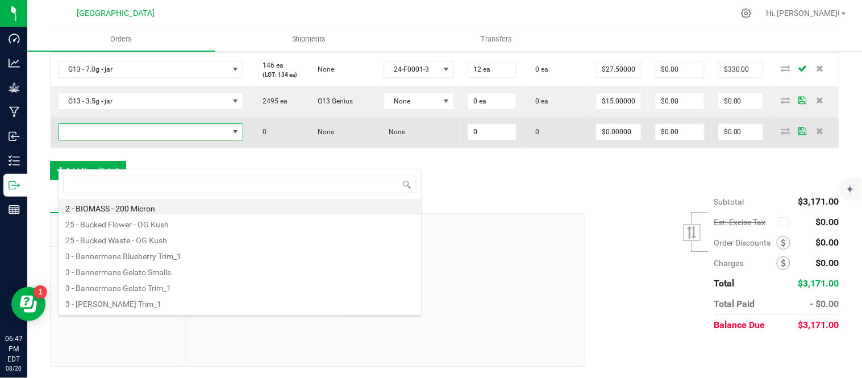
scroll to position [17, 196]
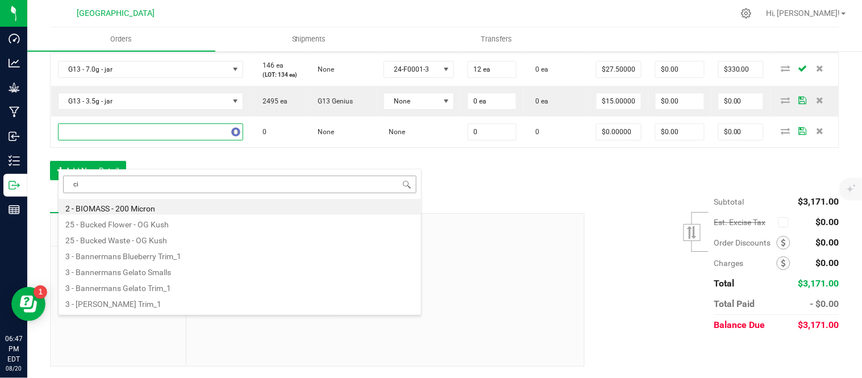
type input "cin"
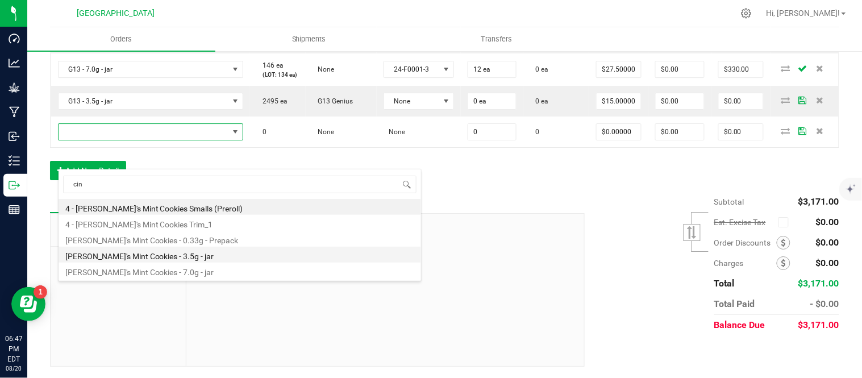
click at [185, 256] on li "[PERSON_NAME]'s Mint Cookies - 3.5g - jar" at bounding box center [240, 255] width 363 height 16
type input "0 ea"
type input "$15.00000"
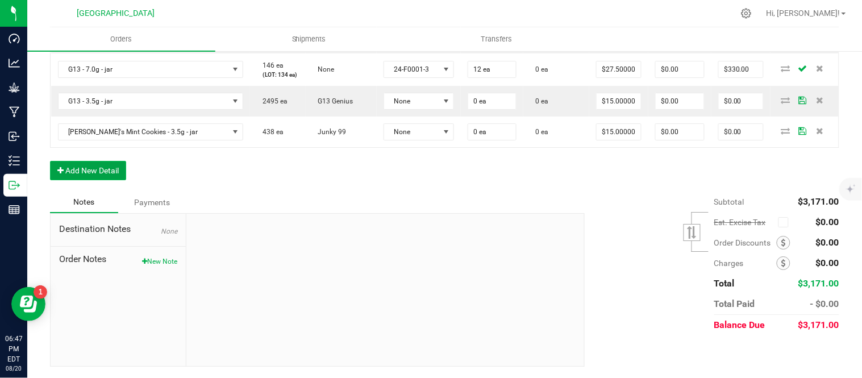
click at [95, 180] on button "Add New Detail" at bounding box center [88, 170] width 76 height 19
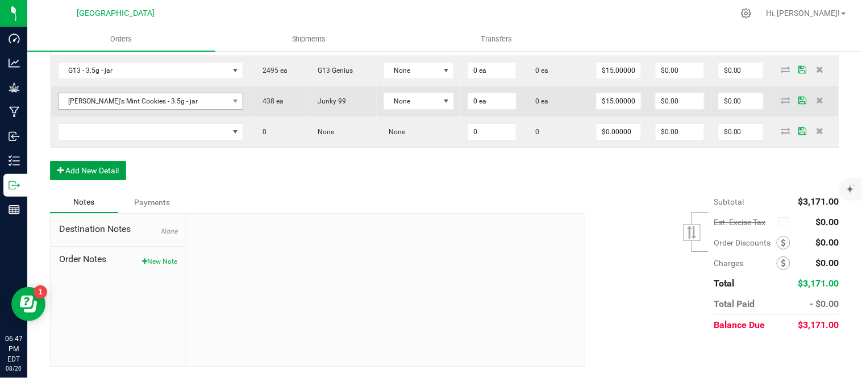
scroll to position [1020, 0]
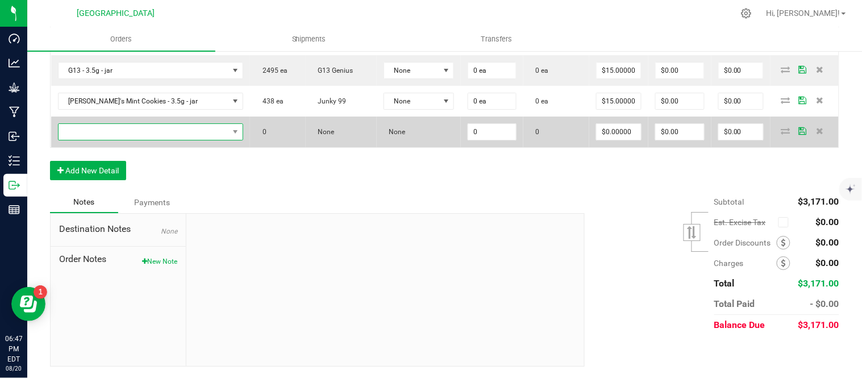
click at [148, 140] on span "NO DATA FOUND" at bounding box center [144, 132] width 171 height 16
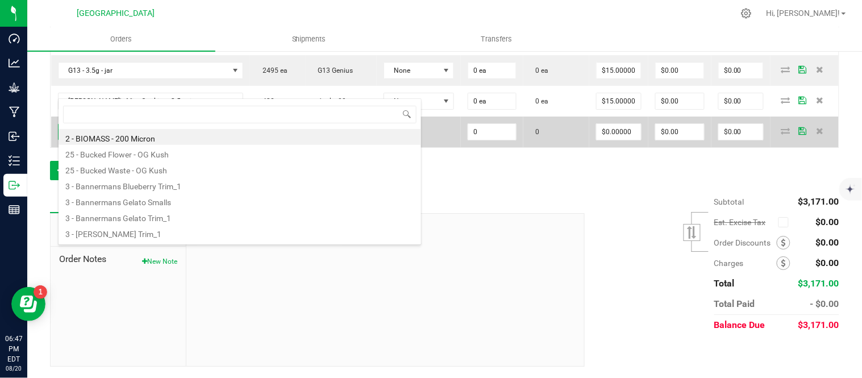
scroll to position [17, 196]
type input "hea"
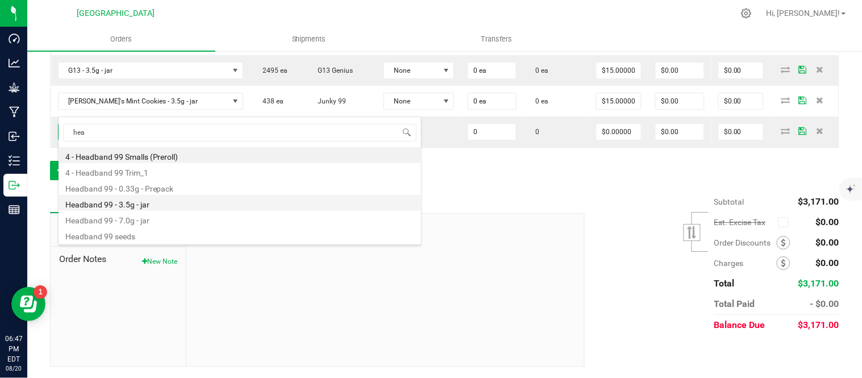
click at [153, 207] on li "Headband 99 - 3.5g - jar" at bounding box center [240, 203] width 363 height 16
type input "0 ea"
type input "$15.00000"
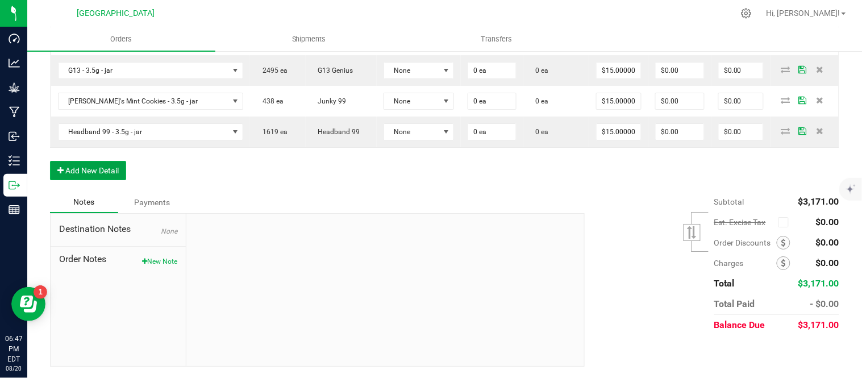
click at [109, 180] on button "Add New Detail" at bounding box center [88, 170] width 76 height 19
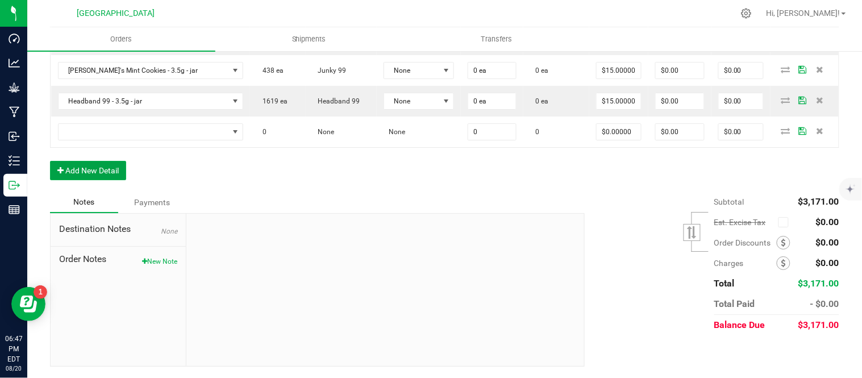
scroll to position [1083, 0]
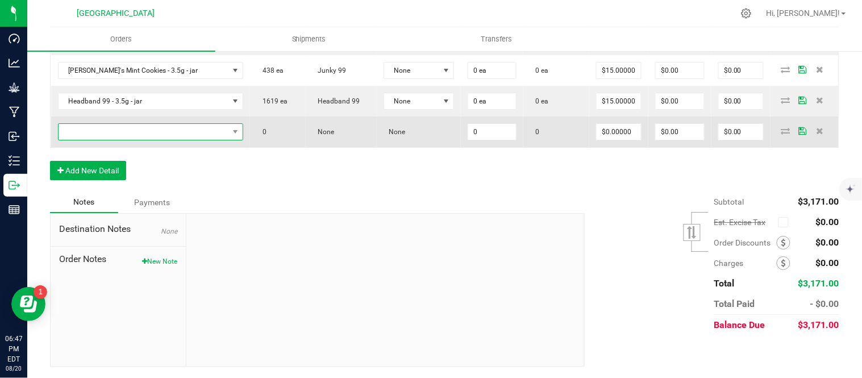
click at [122, 140] on span "NO DATA FOUND" at bounding box center [144, 132] width 171 height 16
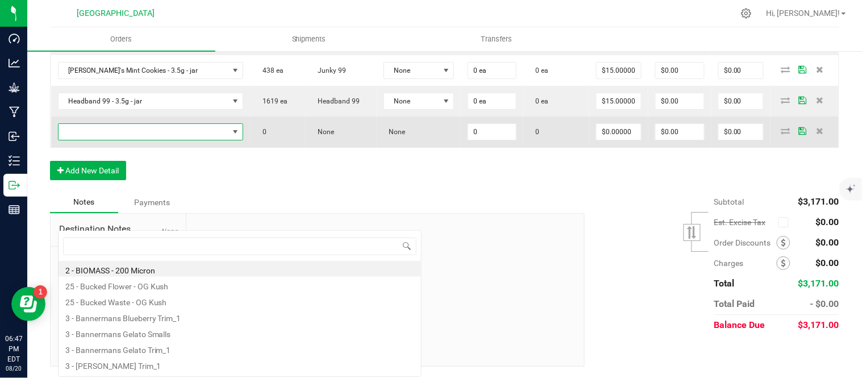
scroll to position [17, 196]
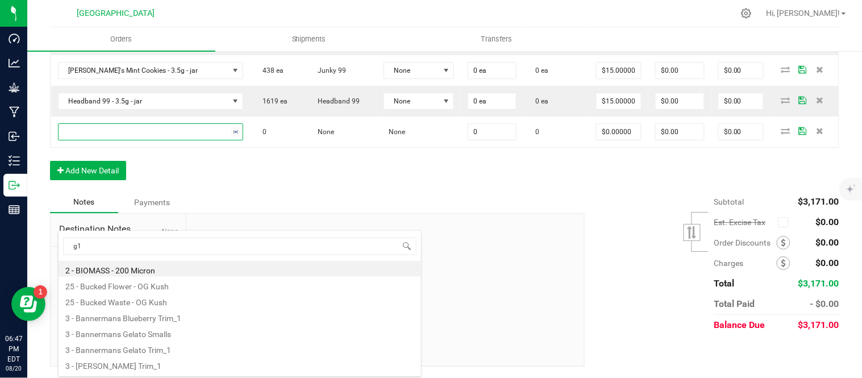
type input "g13"
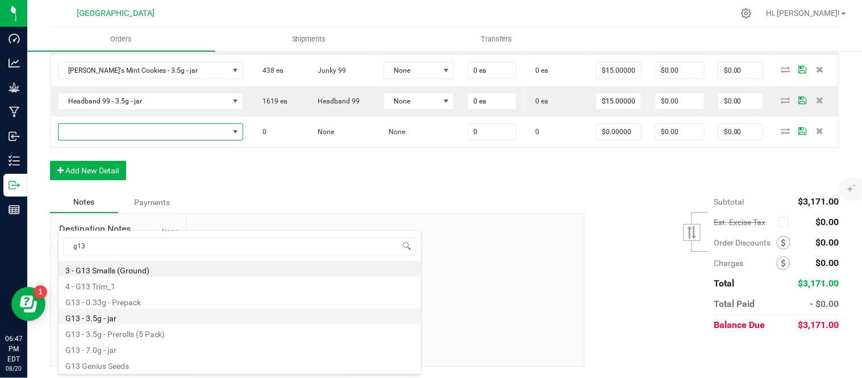
click at [131, 319] on li "G13 - 3.5g - jar" at bounding box center [240, 317] width 363 height 16
type input "0 ea"
type input "$15.00000"
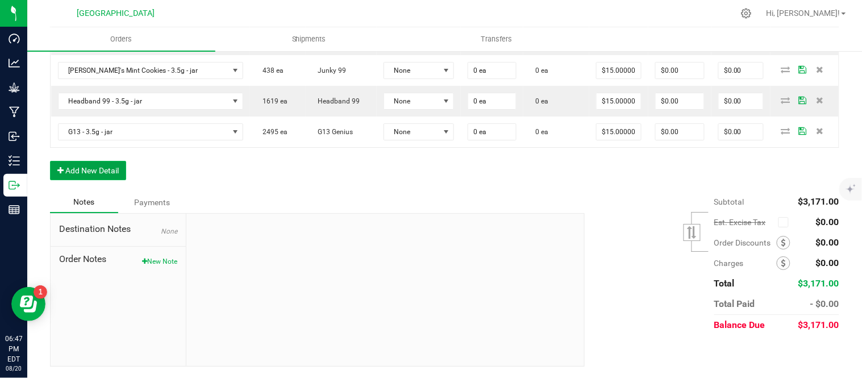
click at [111, 180] on button "Add New Detail" at bounding box center [88, 170] width 76 height 19
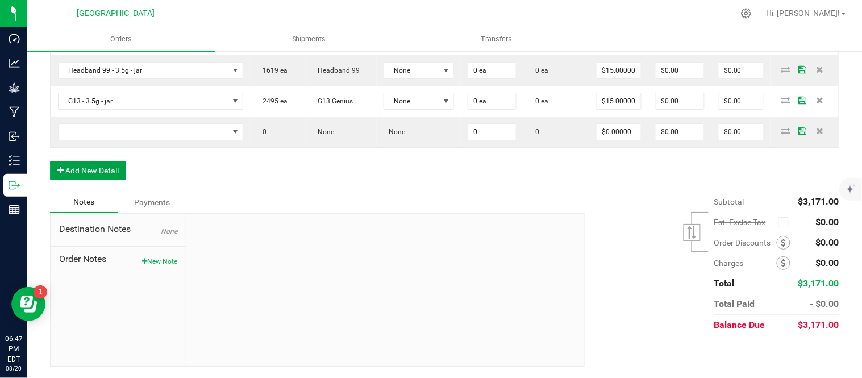
scroll to position [1083, 0]
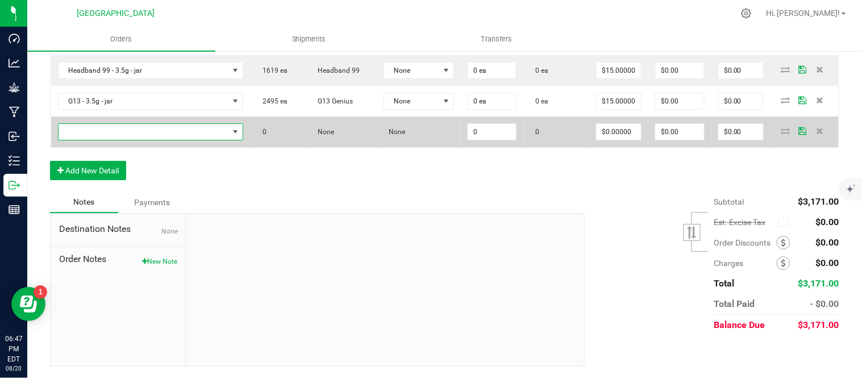
click at [186, 140] on span "NO DATA FOUND" at bounding box center [144, 132] width 171 height 16
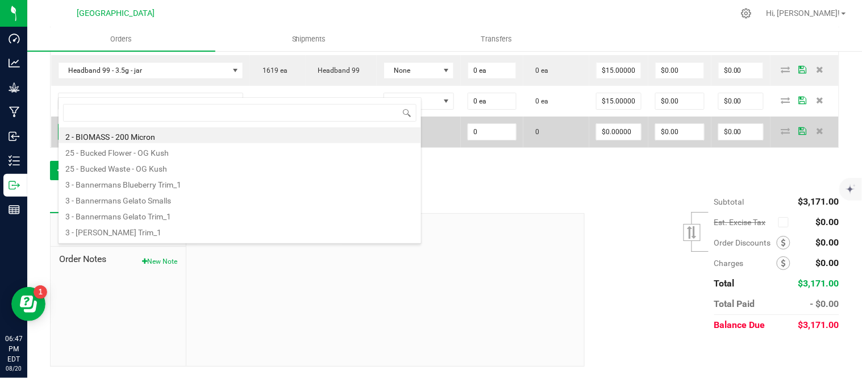
scroll to position [17, 196]
type input "sat"
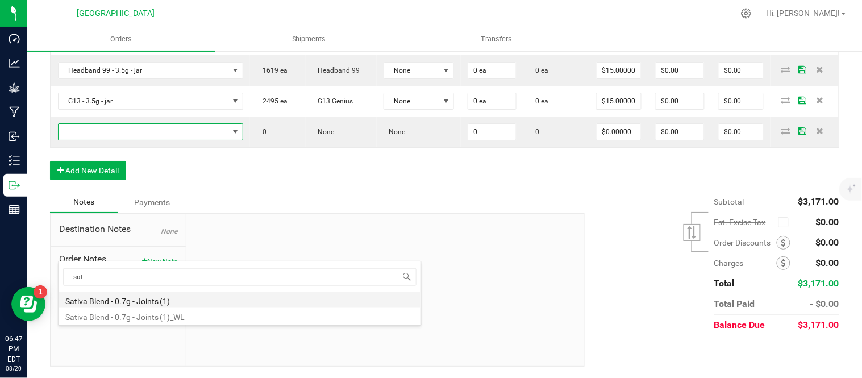
click at [126, 294] on li "Sativa Blend - 0.7g - Joints (1)" at bounding box center [240, 300] width 363 height 16
type input "0 ea"
type input "$4.42000"
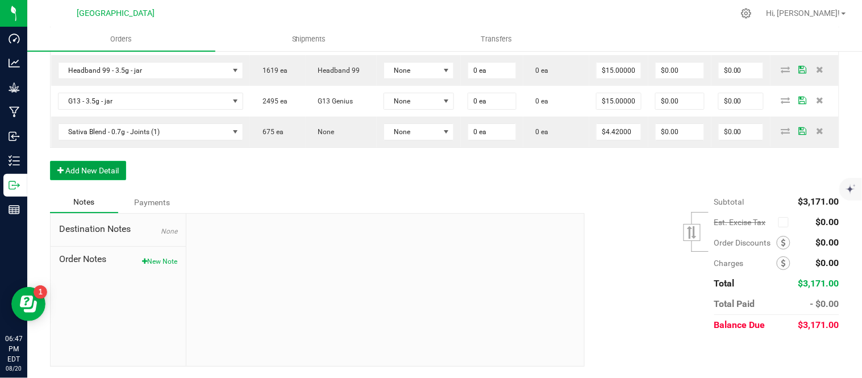
click at [105, 180] on button "Add New Detail" at bounding box center [88, 170] width 76 height 19
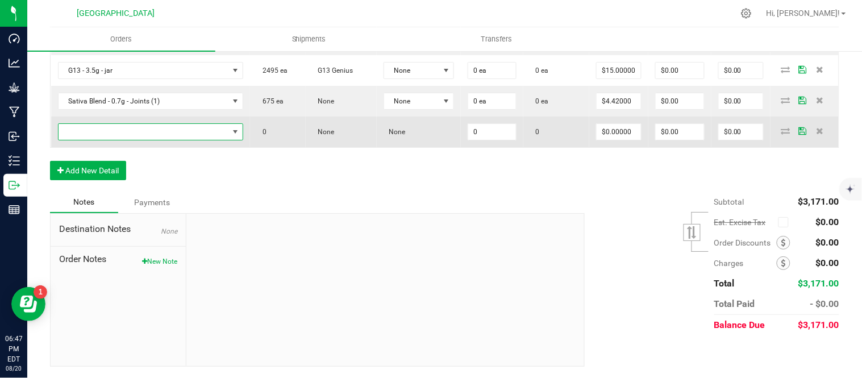
click at [100, 140] on span "NO DATA FOUND" at bounding box center [144, 132] width 171 height 16
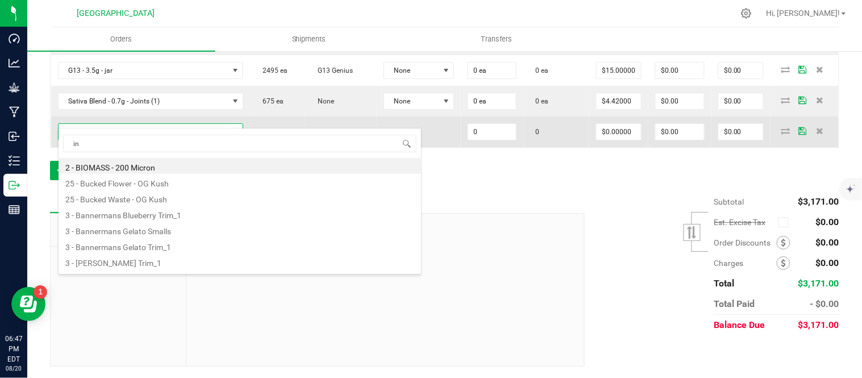
type input "ind"
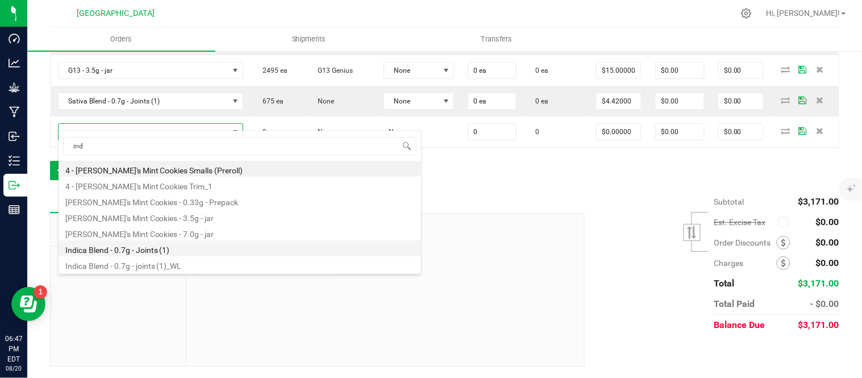
click at [107, 250] on li "Indica Blend - 0.7g - Joints (1)" at bounding box center [240, 248] width 363 height 16
type input "0 ea"
type input "$4.42000"
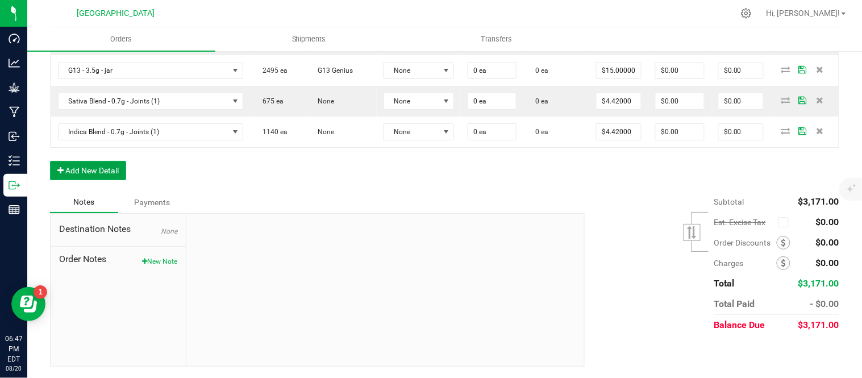
click at [84, 180] on button "Add New Detail" at bounding box center [88, 170] width 76 height 19
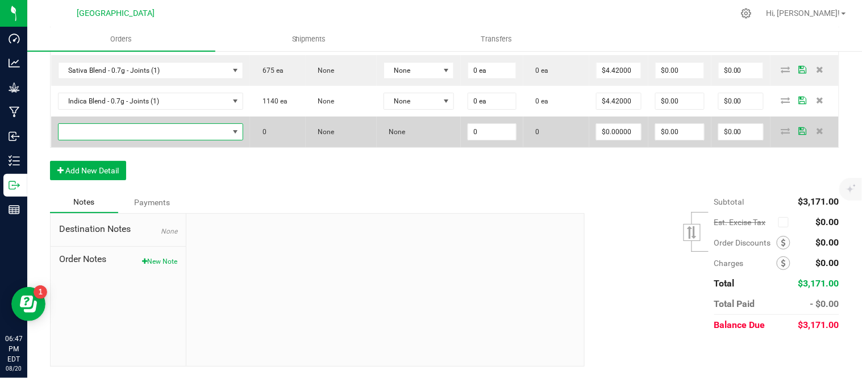
click at [83, 140] on span "NO DATA FOUND" at bounding box center [144, 132] width 171 height 16
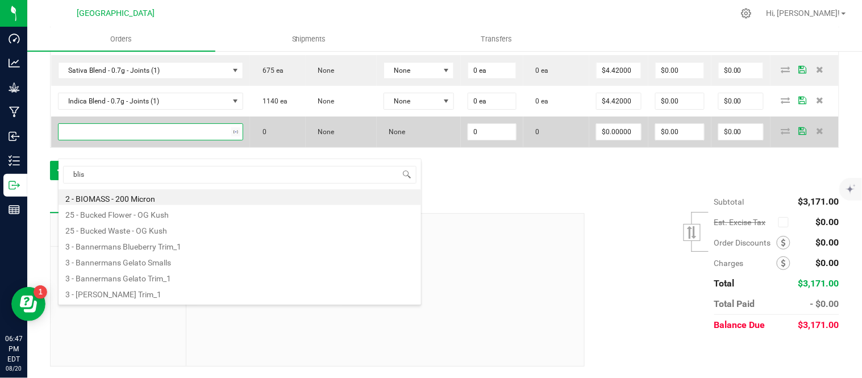
type input "bliss"
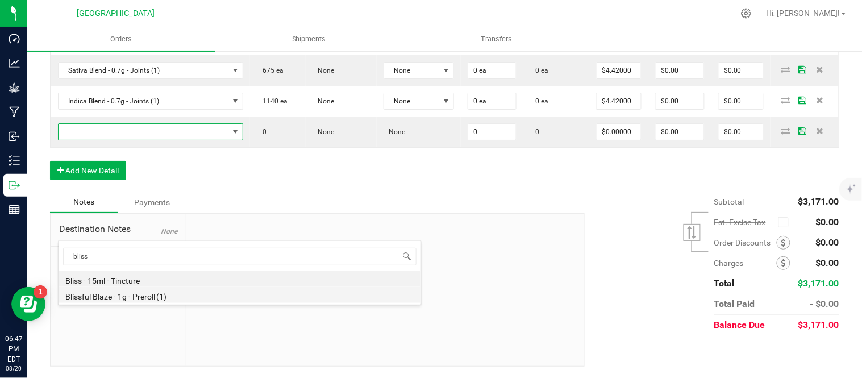
click at [110, 296] on li "Blissful Blaze - 1g - Preroll (1)" at bounding box center [240, 295] width 363 height 16
type input "0 ea"
type input "$6.00000"
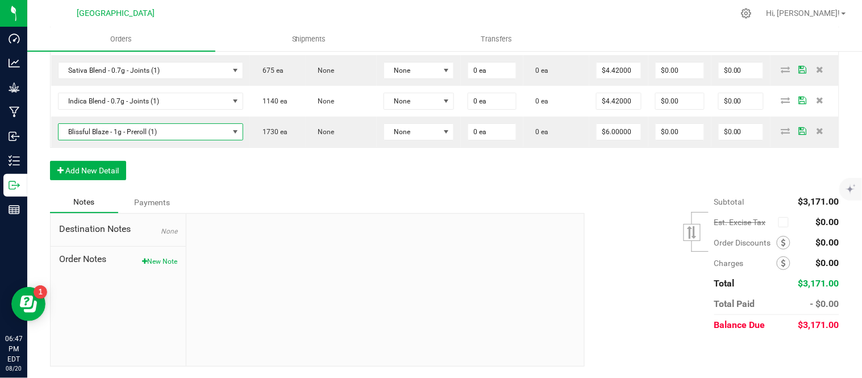
scroll to position [1209, 0]
click at [86, 180] on button "Add New Detail" at bounding box center [88, 170] width 76 height 19
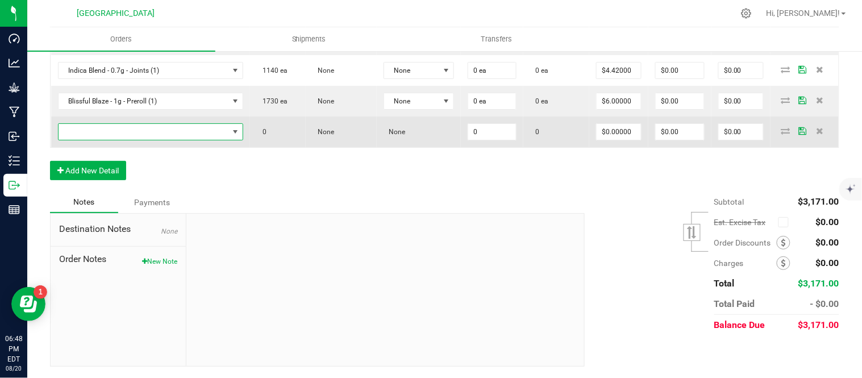
click at [149, 140] on span "NO DATA FOUND" at bounding box center [144, 132] width 171 height 16
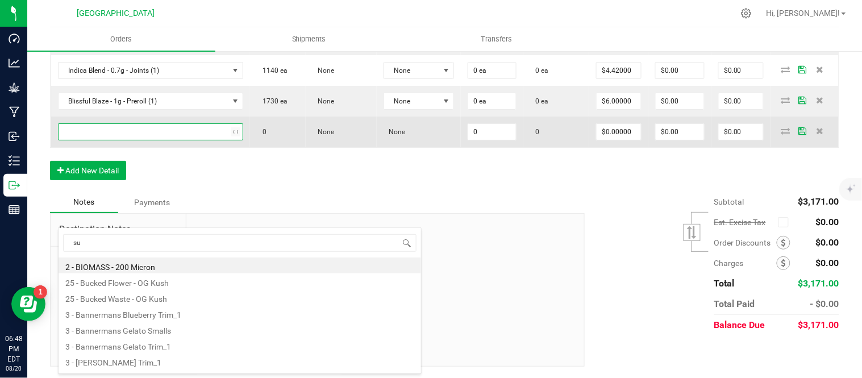
type input "sup"
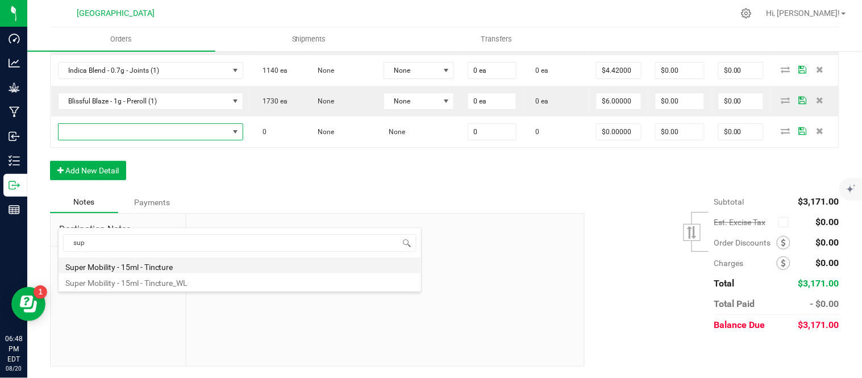
click at [144, 268] on li "Super Mobility - 15ml - Tincture" at bounding box center [240, 265] width 363 height 16
type input "0 ea"
type input "$20.00000"
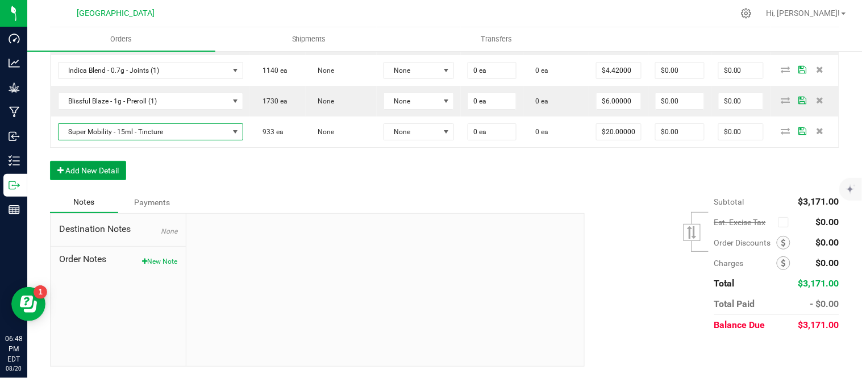
click at [91, 180] on button "Add New Detail" at bounding box center [88, 170] width 76 height 19
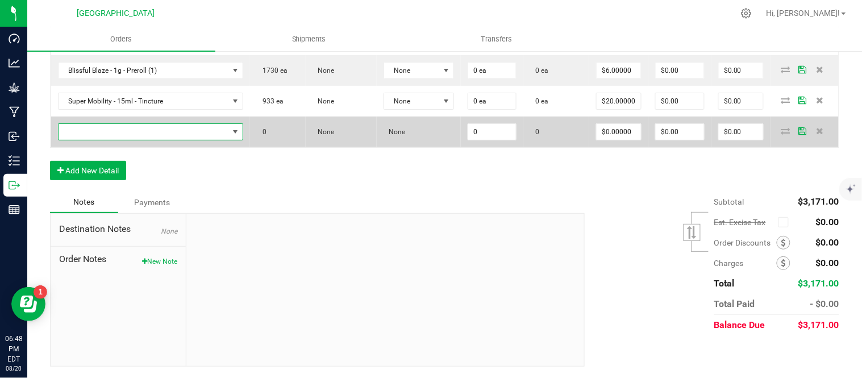
click at [91, 140] on span "NO DATA FOUND" at bounding box center [144, 132] width 171 height 16
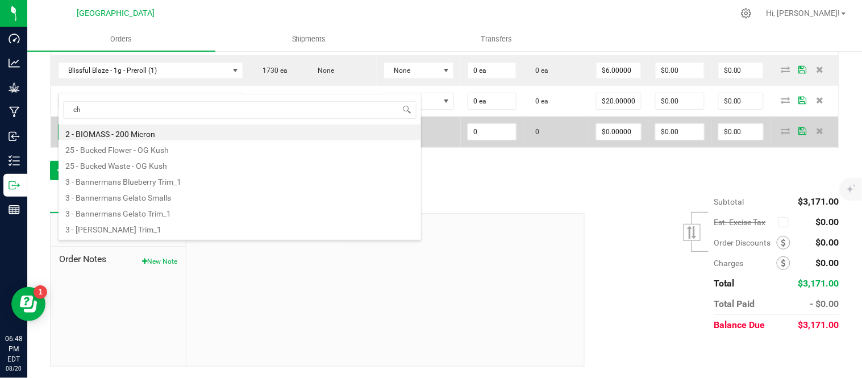
type input "chi"
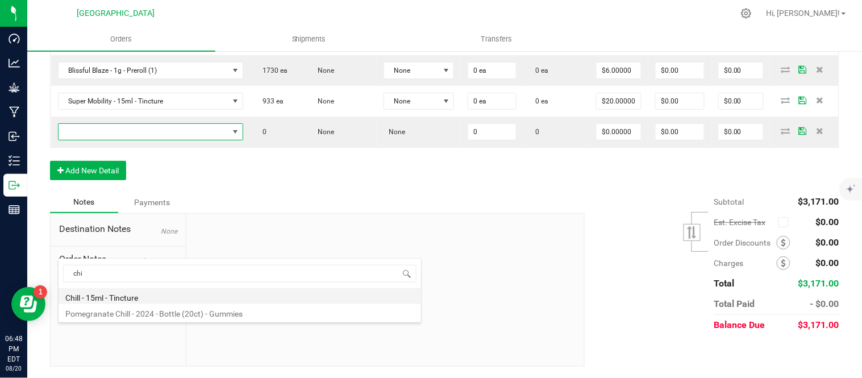
click at [117, 296] on li "Chill - 15ml - Tincture" at bounding box center [240, 296] width 363 height 16
type input "0 ea"
type input "$20.00000"
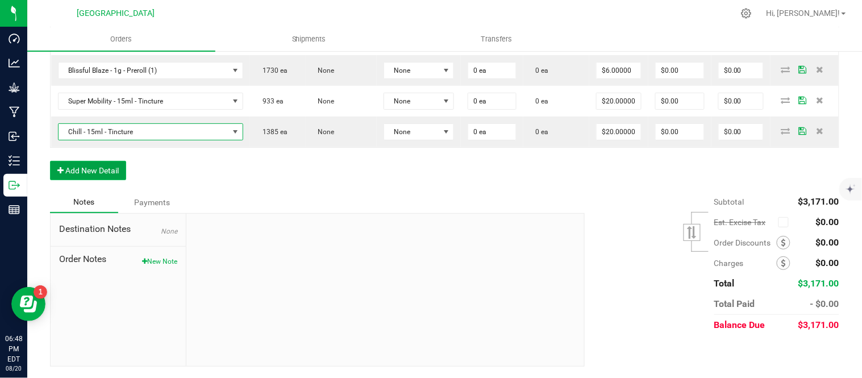
click at [89, 180] on button "Add New Detail" at bounding box center [88, 170] width 76 height 19
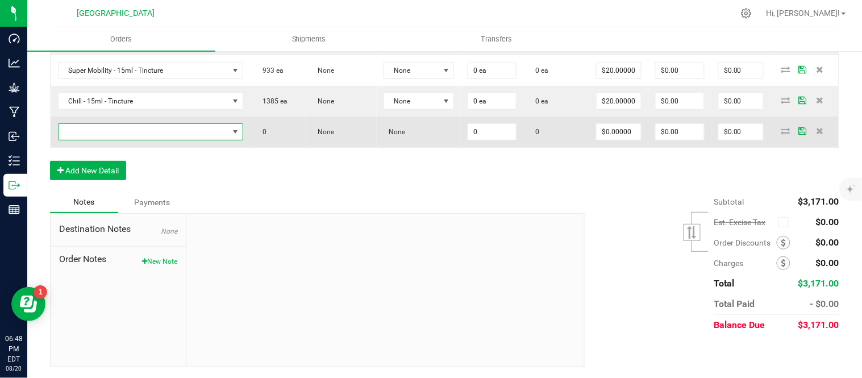
click at [88, 140] on span "NO DATA FOUND" at bounding box center [144, 132] width 171 height 16
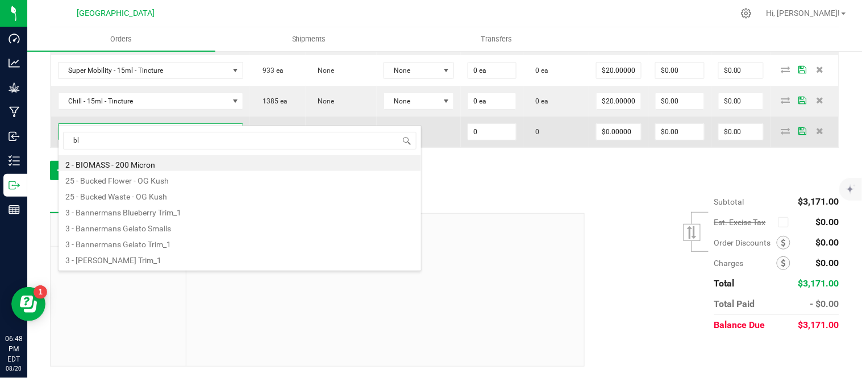
type input "bli"
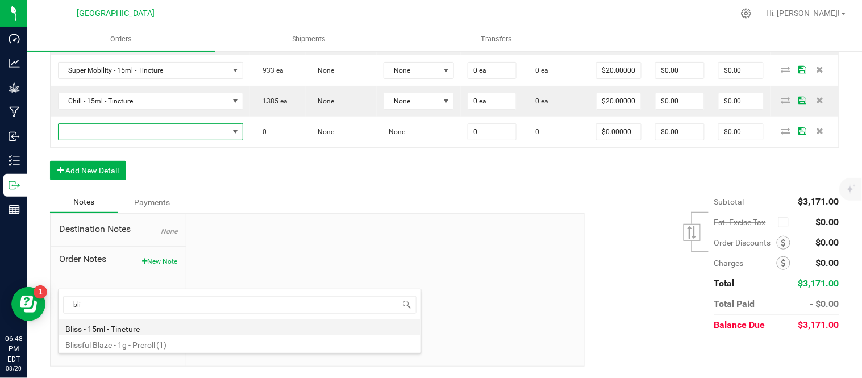
click at [101, 327] on li "Bliss - 15ml - Tincture" at bounding box center [240, 327] width 363 height 16
type input "0 ea"
type input "$20.00000"
click at [95, 180] on button "Add New Detail" at bounding box center [88, 170] width 76 height 19
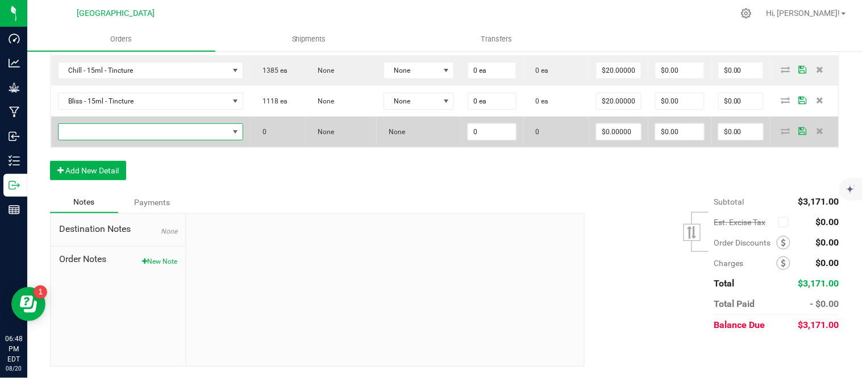
click at [95, 140] on span "NO DATA FOUND" at bounding box center [144, 132] width 171 height 16
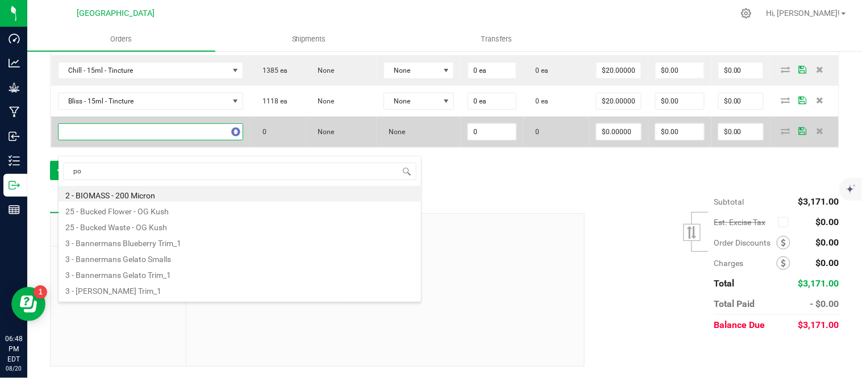
type input "pom"
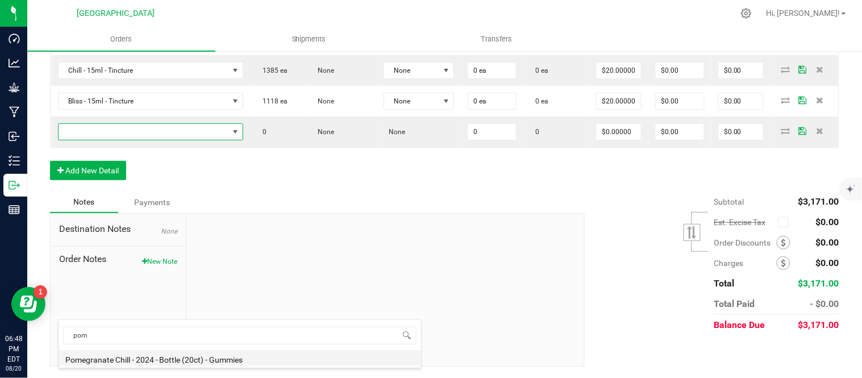
click at [121, 356] on li "Pomegranate Chill - 2024 - Bottle (20ct) - Gummies" at bounding box center [240, 358] width 363 height 16
type input "0 ea"
type input "$10.00000"
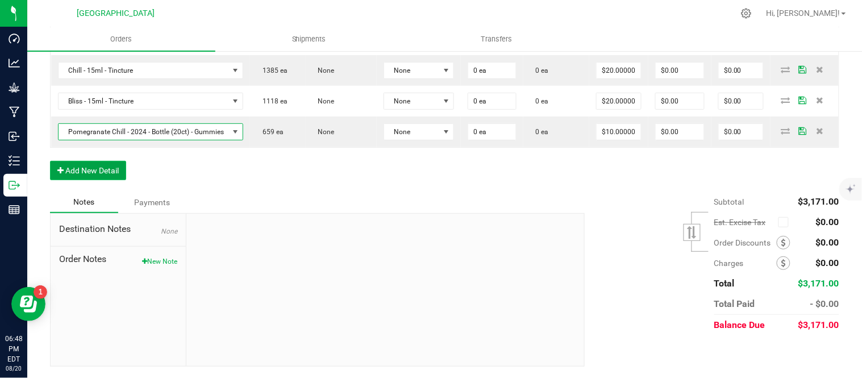
click at [78, 180] on button "Add New Detail" at bounding box center [88, 170] width 76 height 19
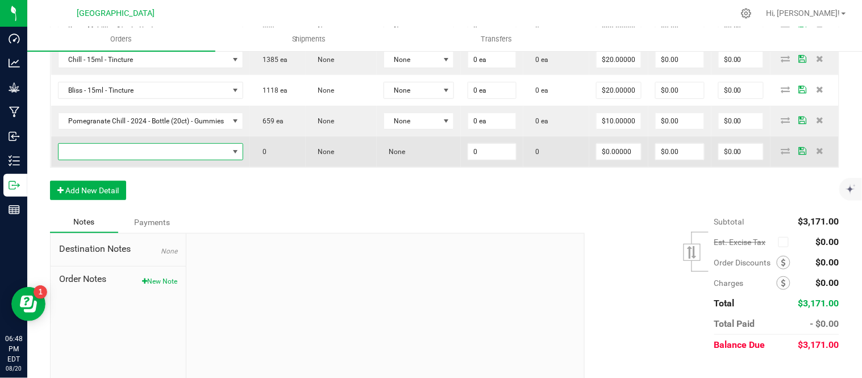
click at [80, 160] on span "NO DATA FOUND" at bounding box center [144, 152] width 171 height 16
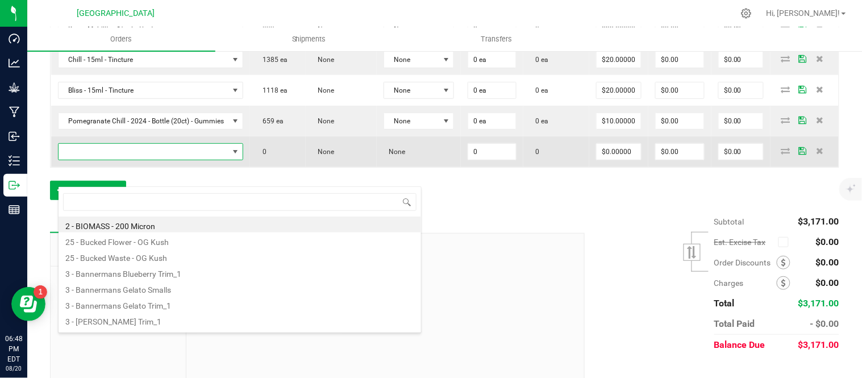
scroll to position [0, 0]
type input "rasp"
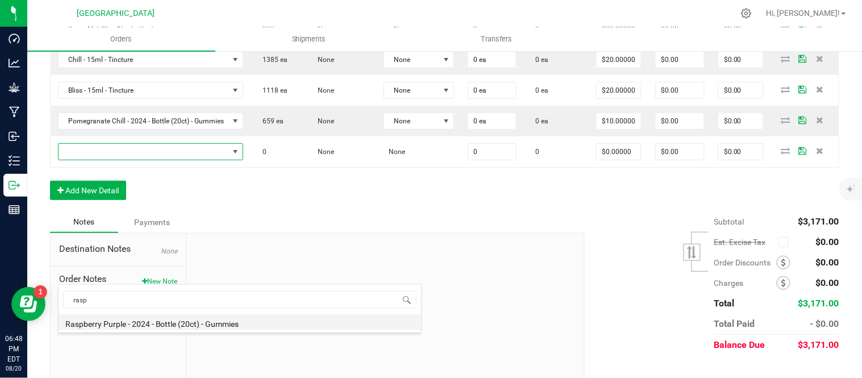
click at [103, 326] on li "Raspberry Purple - 2024 - Bottle (20ct) - Gummies" at bounding box center [240, 322] width 363 height 16
type input "0 ea"
type input "$10.00000"
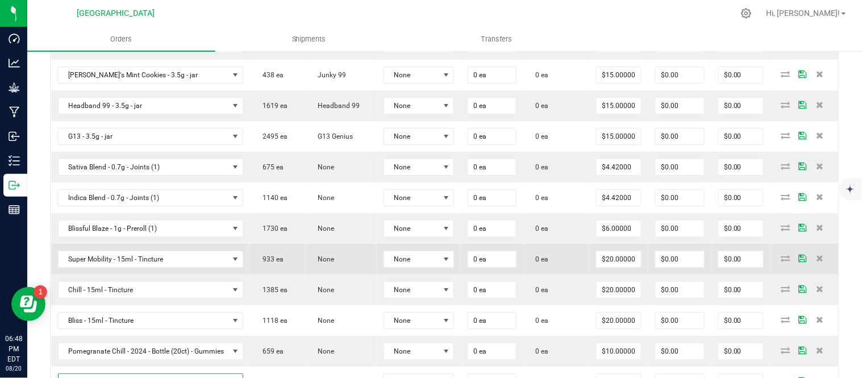
scroll to position [957, 0]
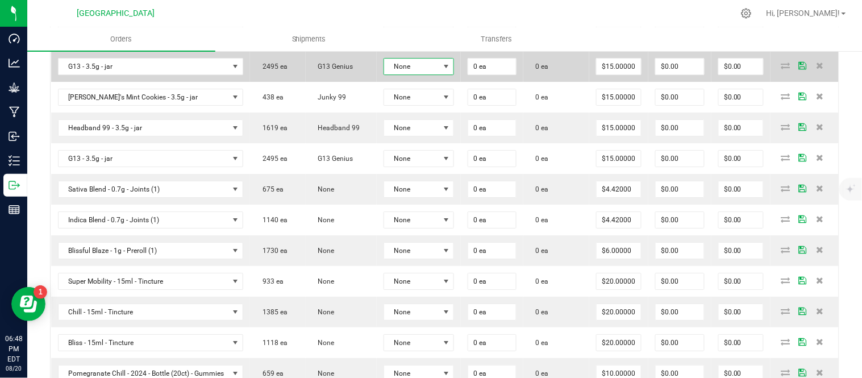
click at [451, 71] on span at bounding box center [446, 66] width 9 height 9
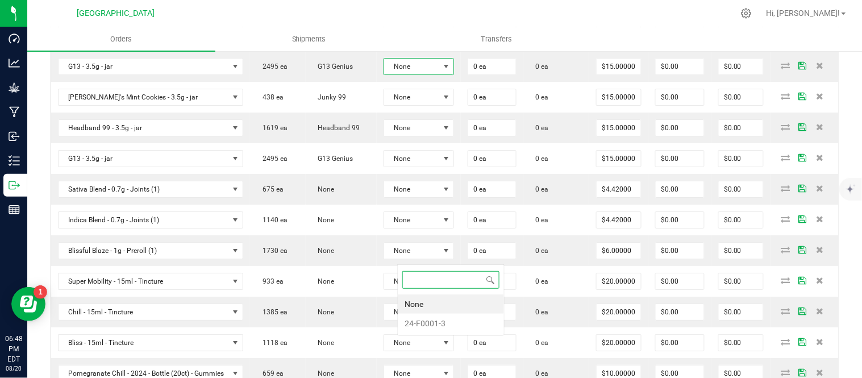
scroll to position [17, 73]
click at [441, 319] on li "24-F0001-3" at bounding box center [451, 323] width 106 height 19
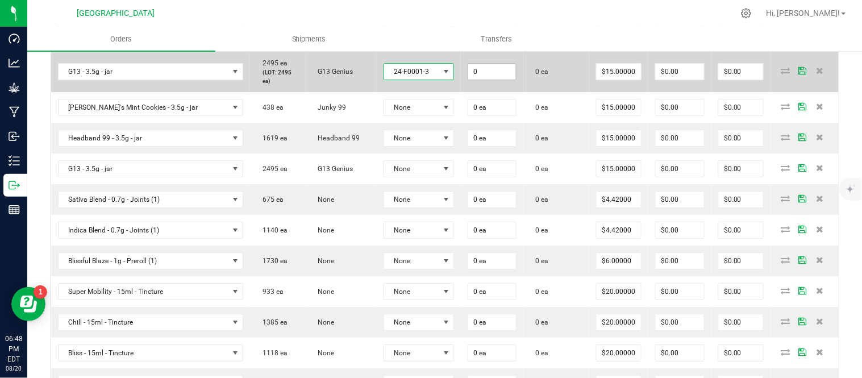
click at [502, 80] on input "0" at bounding box center [492, 72] width 48 height 16
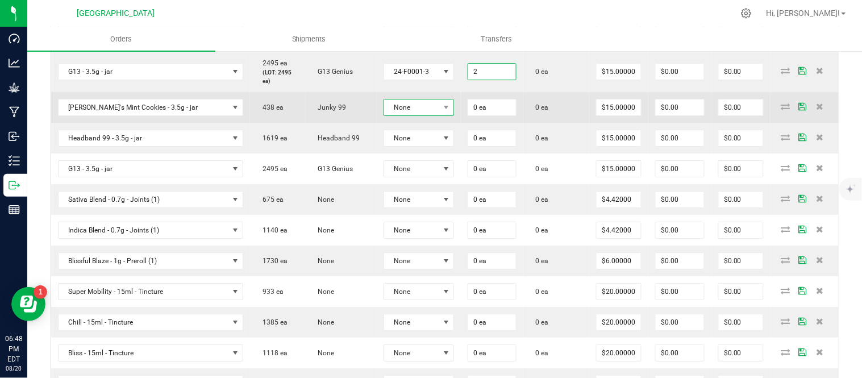
type input "2 ea"
type input "$30.00"
click at [435, 115] on span "None" at bounding box center [412, 107] width 56 height 16
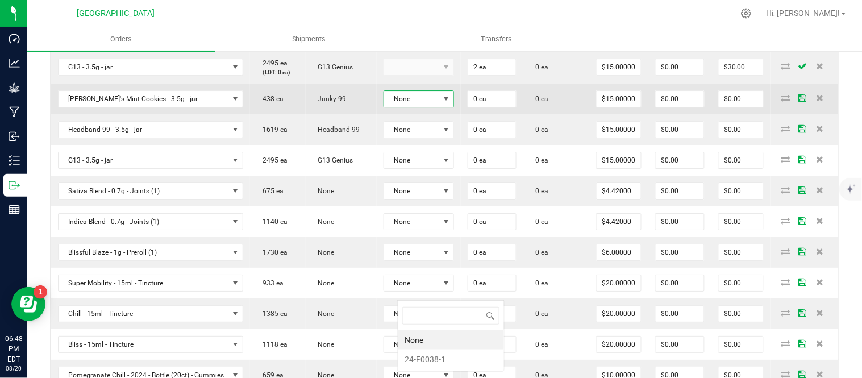
click at [422, 350] on li "24-F0038-1" at bounding box center [451, 359] width 106 height 19
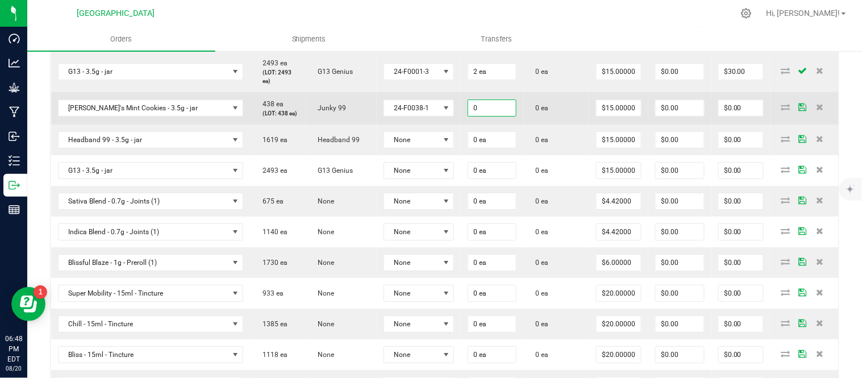
click at [498, 116] on input "0" at bounding box center [492, 108] width 48 height 16
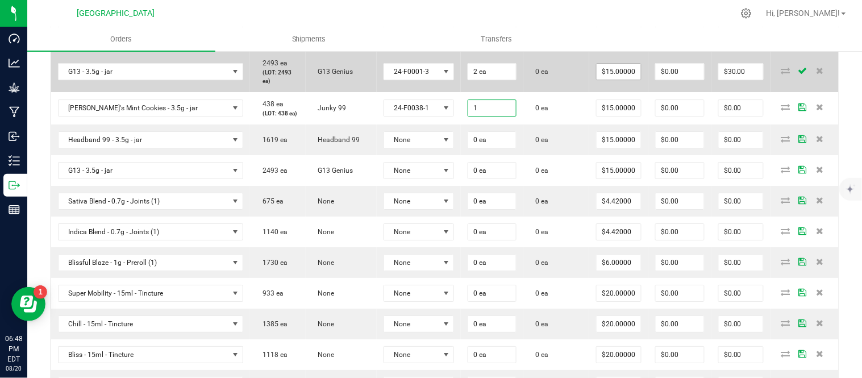
type input "1 ea"
type input "$15.00"
click at [627, 80] on input "15" at bounding box center [619, 72] width 44 height 16
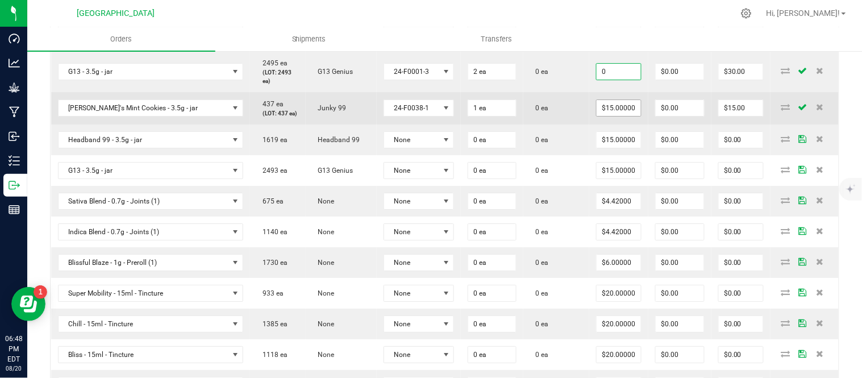
type input "$0.00000"
type input "$0.00"
click at [628, 116] on input "15" at bounding box center [619, 108] width 44 height 16
type input "$0.00000"
type input "$0.00"
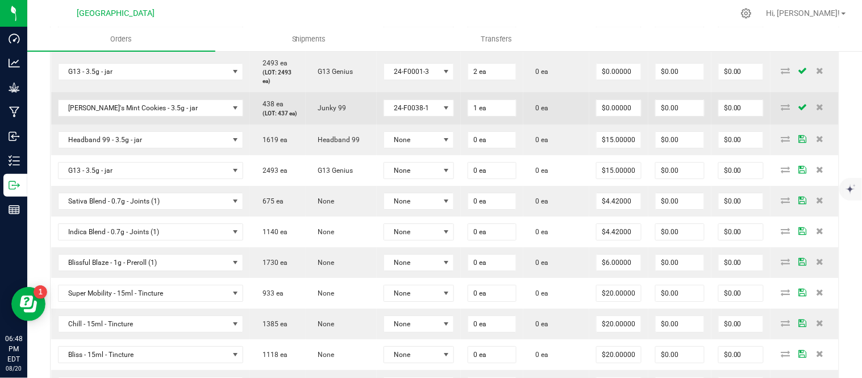
click at [561, 124] on td "0 ea" at bounding box center [557, 108] width 66 height 32
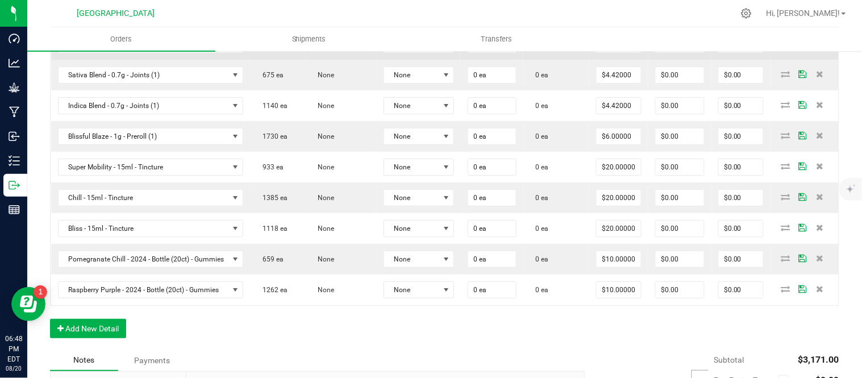
scroll to position [1146, 0]
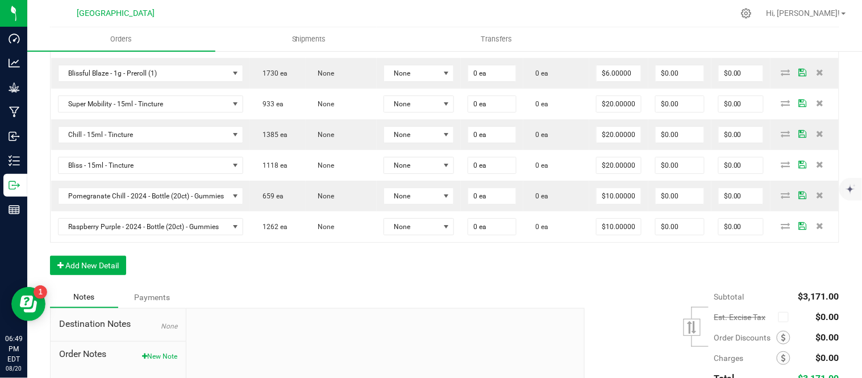
type input "$0.00000"
click at [629, 20] on input "4.42" at bounding box center [619, 12] width 44 height 16
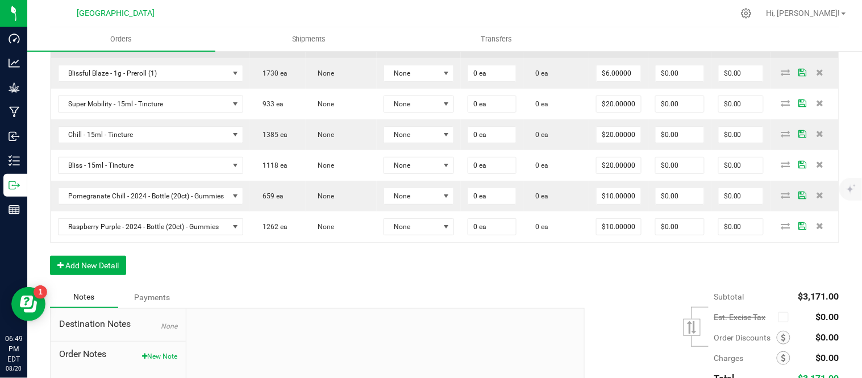
type input "$0.00000"
click at [629, 51] on input "4.42" at bounding box center [619, 43] width 44 height 16
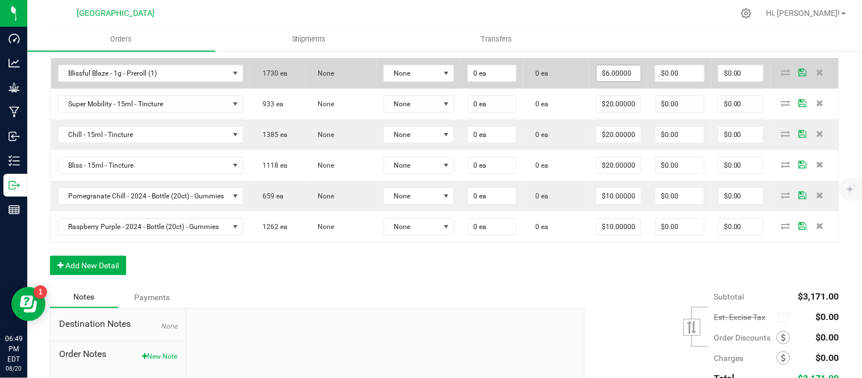
type input "$0.00000"
click at [629, 81] on input "6" at bounding box center [619, 73] width 44 height 16
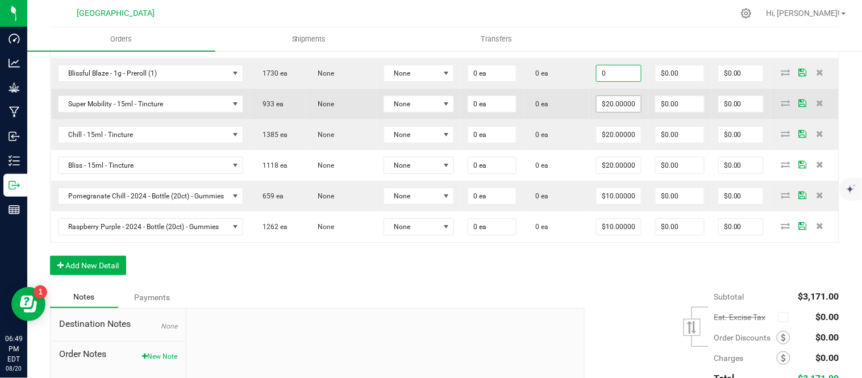
type input "$0.00000"
click at [624, 112] on input "20" at bounding box center [619, 104] width 44 height 16
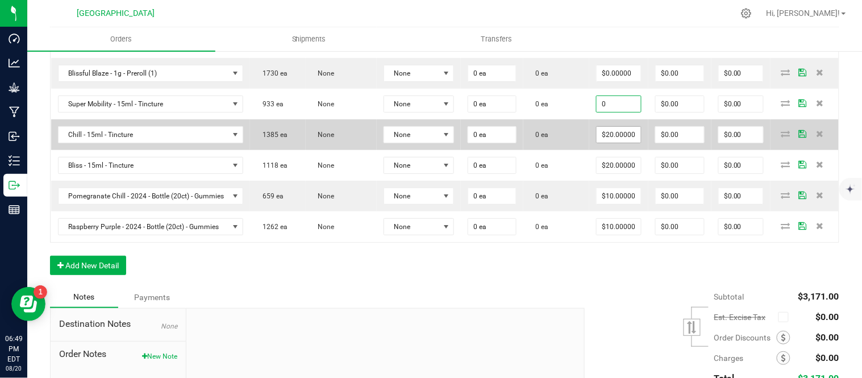
type input "$0.00000"
click at [623, 143] on input "20" at bounding box center [619, 135] width 44 height 16
type input "$0.00000"
click at [588, 150] on td "0 ea" at bounding box center [557, 134] width 66 height 31
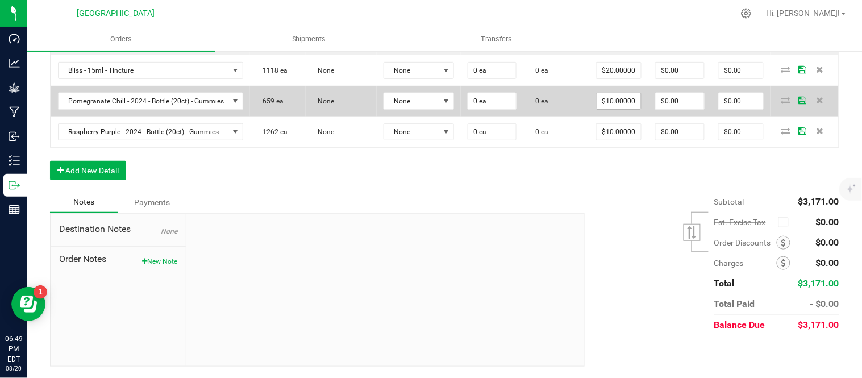
scroll to position [1272, 0]
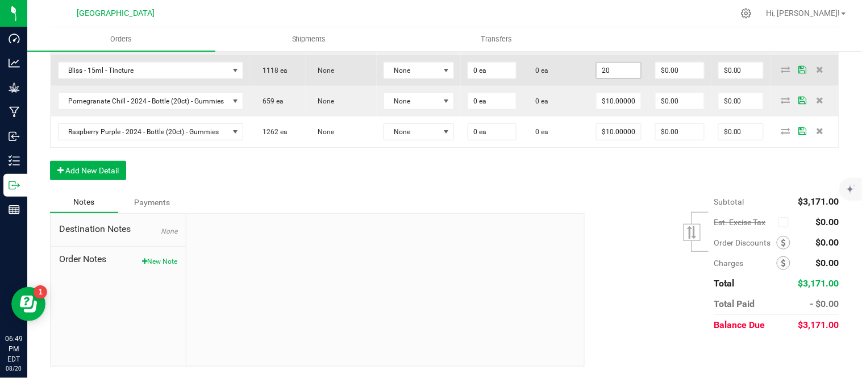
click at [633, 78] on input "20" at bounding box center [619, 71] width 44 height 16
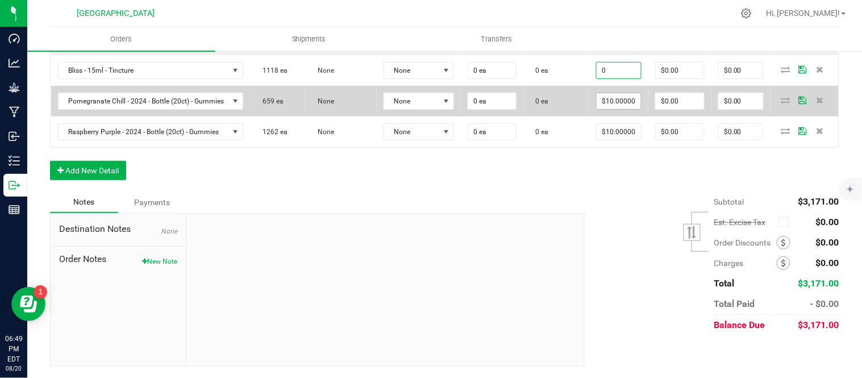
type input "$0.00000"
click at [631, 109] on input "10" at bounding box center [619, 101] width 44 height 16
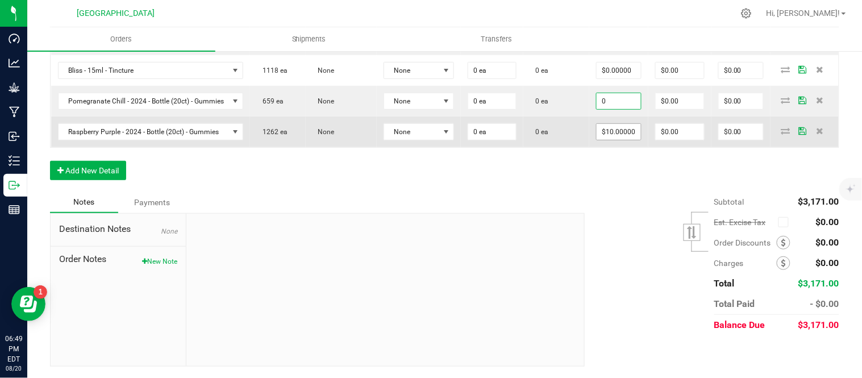
type input "$0.00000"
click at [626, 140] on input "10" at bounding box center [619, 132] width 44 height 16
type input "$0.00000"
click at [589, 147] on td "0 ea" at bounding box center [557, 132] width 66 height 31
click at [451, 136] on span at bounding box center [446, 131] width 9 height 9
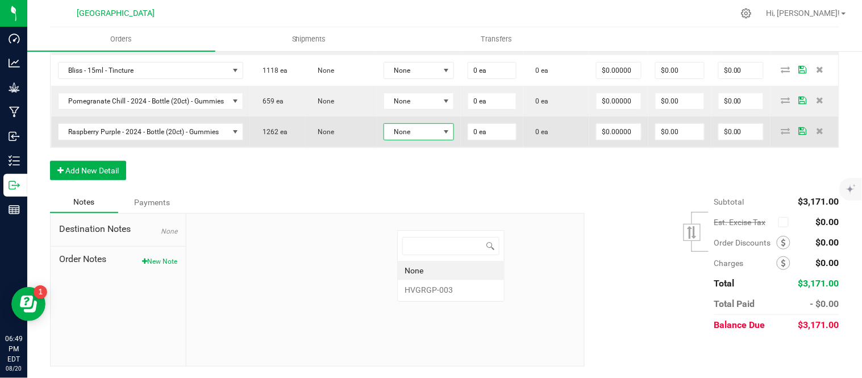
scroll to position [17, 73]
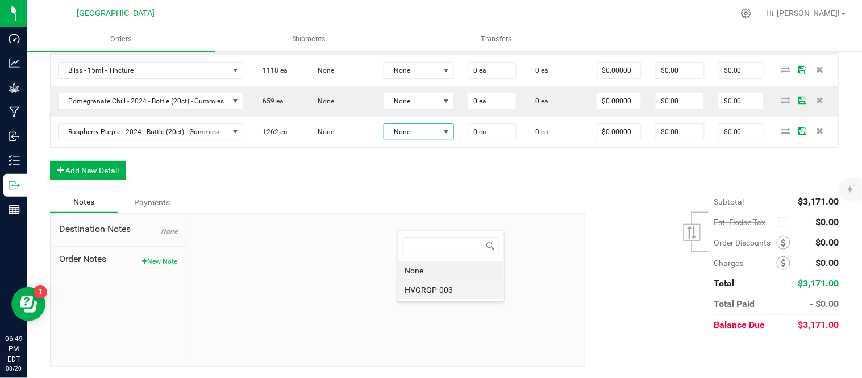
click at [451, 288] on li "HVGRGP-003" at bounding box center [451, 289] width 106 height 19
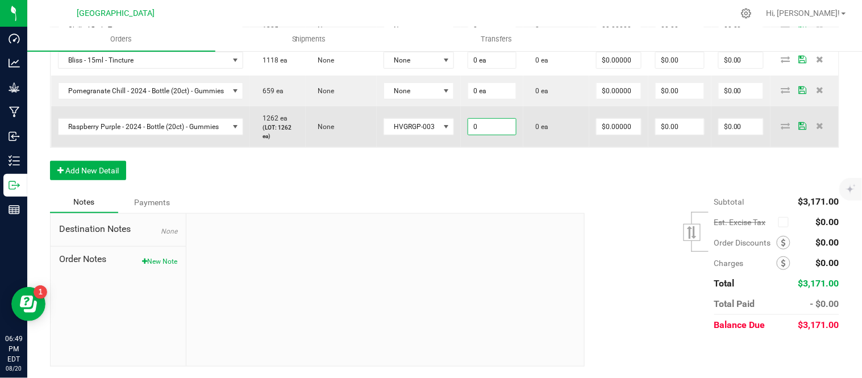
click at [516, 135] on input "0" at bounding box center [492, 127] width 48 height 16
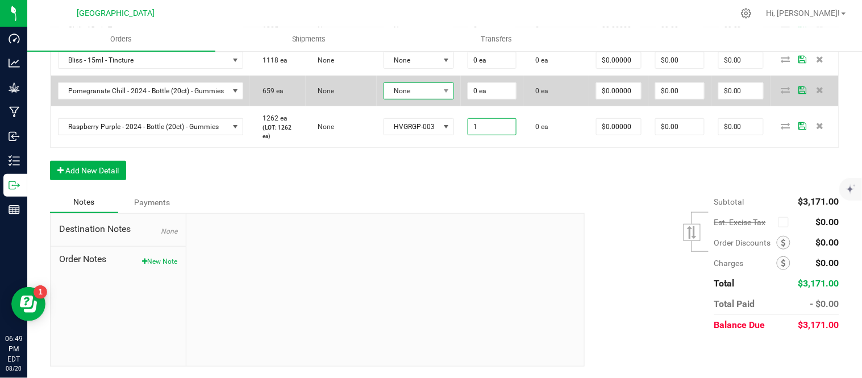
type input "1 ea"
click at [440, 99] on span "None" at bounding box center [412, 91] width 56 height 16
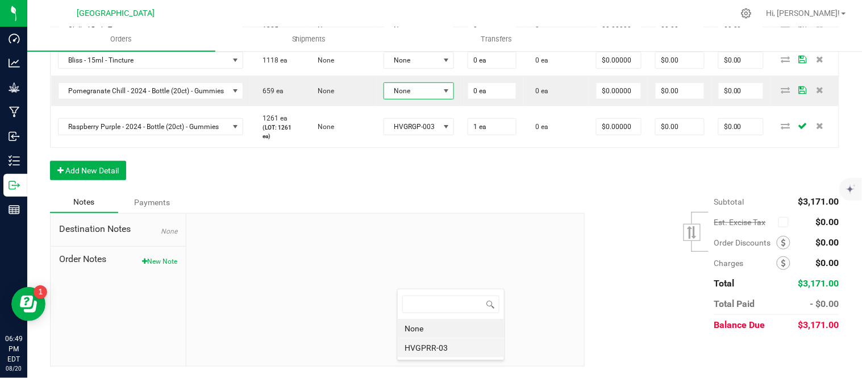
click at [440, 348] on li "HVGPRR-03" at bounding box center [451, 347] width 106 height 19
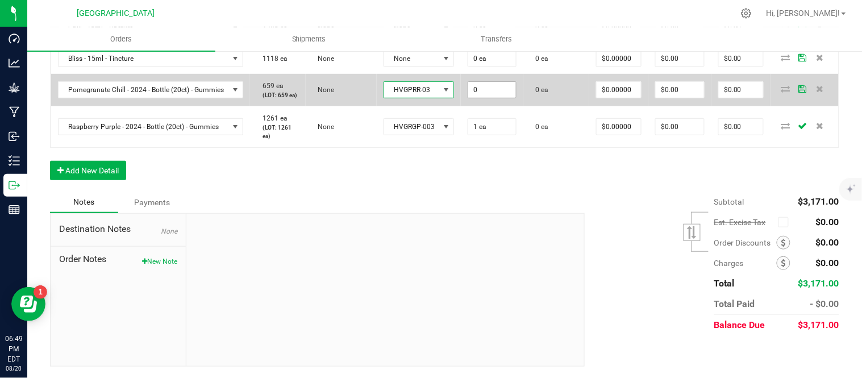
click at [504, 98] on input "0" at bounding box center [492, 90] width 48 height 16
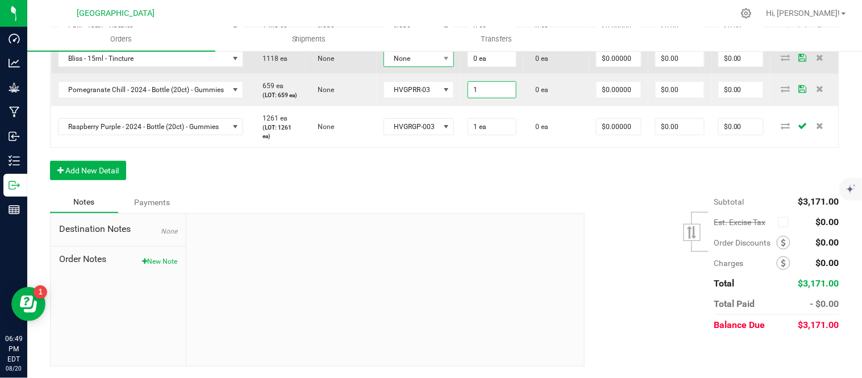
type input "1 ea"
click at [440, 67] on span "None" at bounding box center [412, 59] width 56 height 16
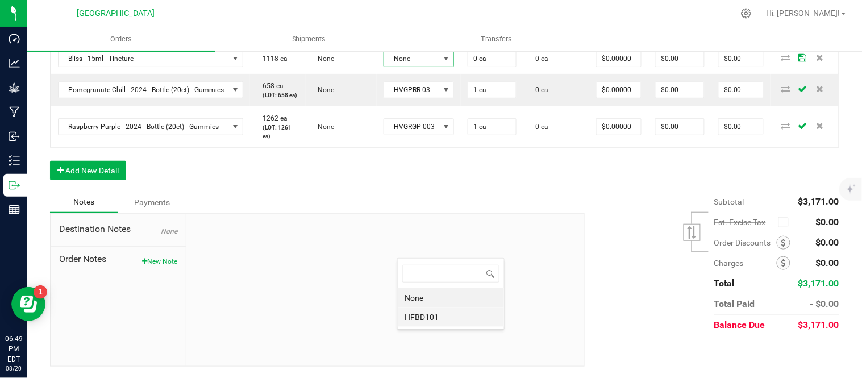
click at [445, 315] on li "HFBD101" at bounding box center [451, 317] width 106 height 19
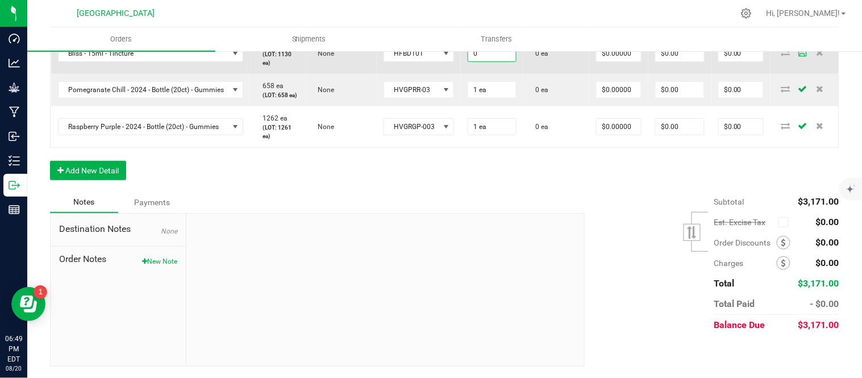
click at [506, 61] on input "0" at bounding box center [492, 53] width 48 height 16
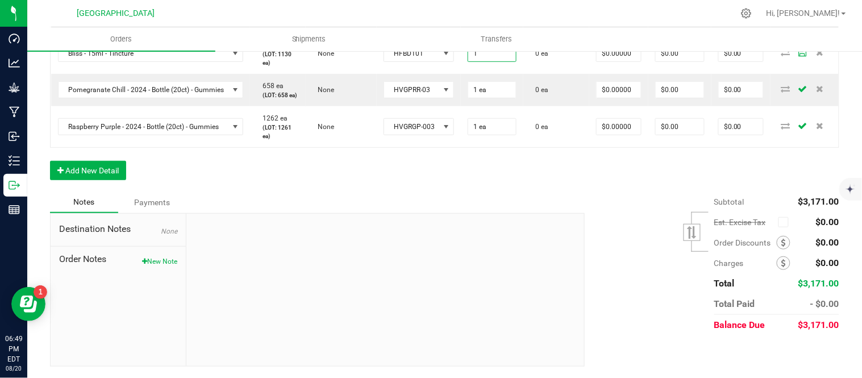
type input "1 ea"
click at [438, 33] on td "None" at bounding box center [419, 17] width 85 height 31
click at [435, 34] on span "None" at bounding box center [412, 26] width 56 height 16
click at [437, 283] on li "HFSC101" at bounding box center [451, 286] width 106 height 19
click at [507, 22] on input "0" at bounding box center [492, 14] width 48 height 16
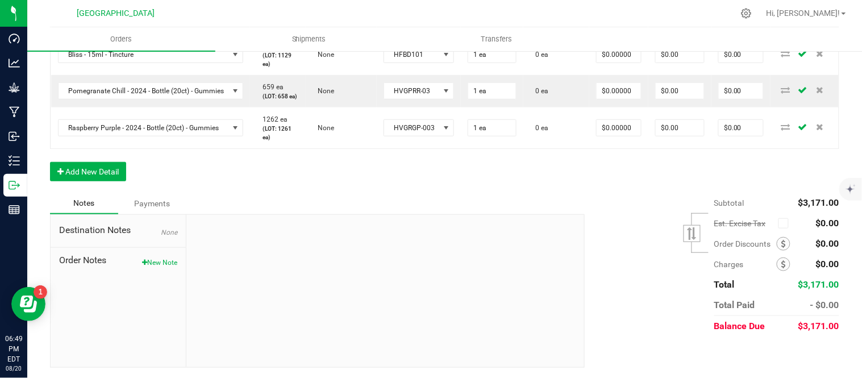
type input "1 ea"
click at [439, 254] on li "HFSM101" at bounding box center [451, 255] width 106 height 19
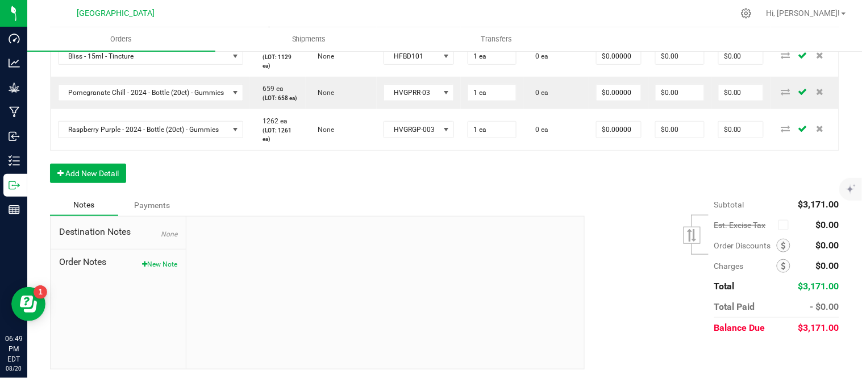
type input "1 ea"
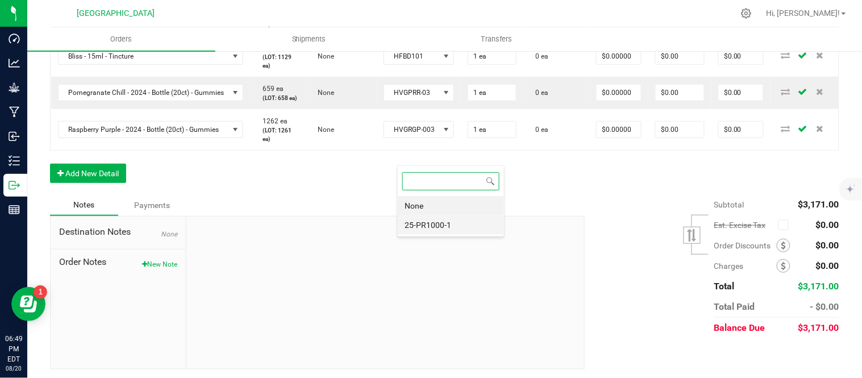
click at [435, 223] on li "25-PR1000-1" at bounding box center [451, 224] width 106 height 19
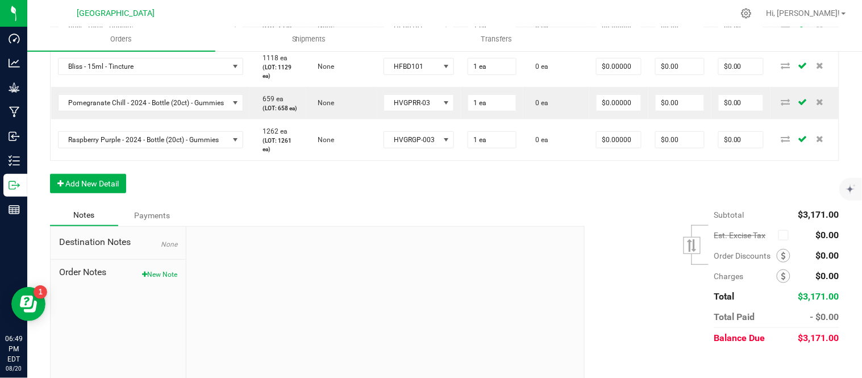
type input "5 ea"
click at [425, 191] on li "25-PR0100-1" at bounding box center [451, 193] width 106 height 19
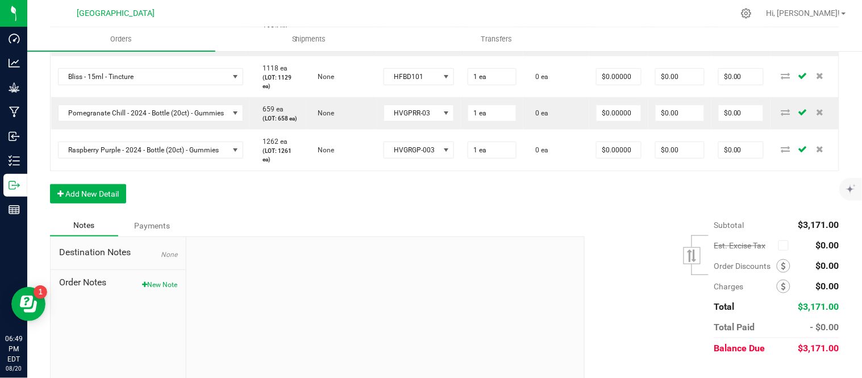
type input "5 ea"
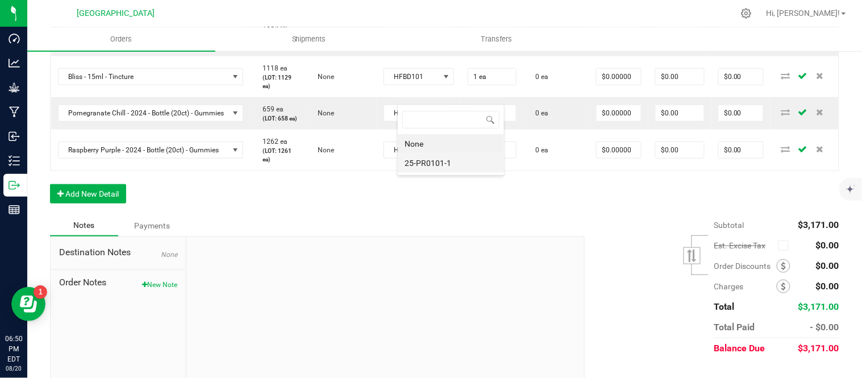
click at [428, 163] on li "25-PR0101-1" at bounding box center [451, 162] width 106 height 19
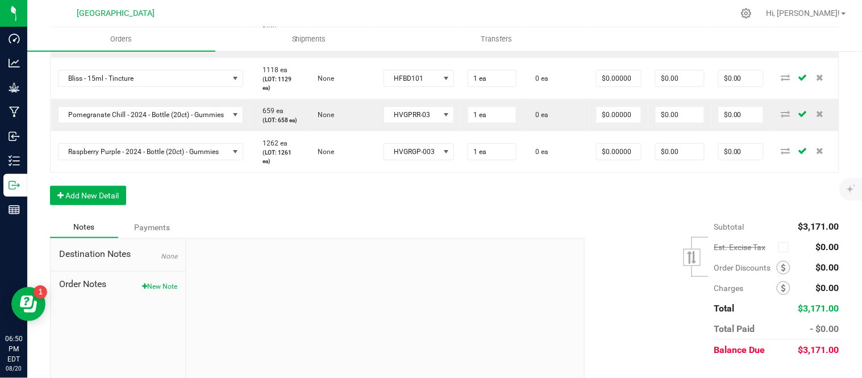
type input "5 ea"
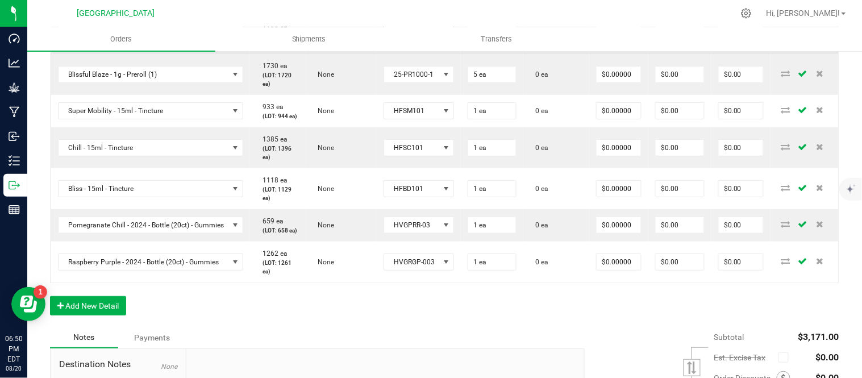
scroll to position [1146, 0]
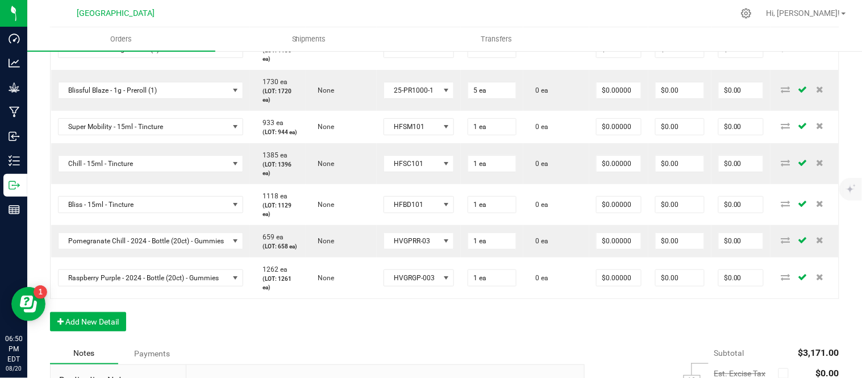
click at [435, 189] on li "24-F0038-1" at bounding box center [451, 189] width 106 height 19
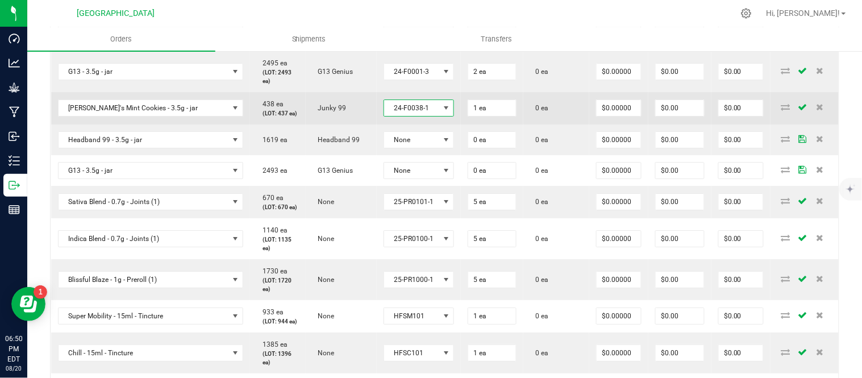
scroll to position [894, 0]
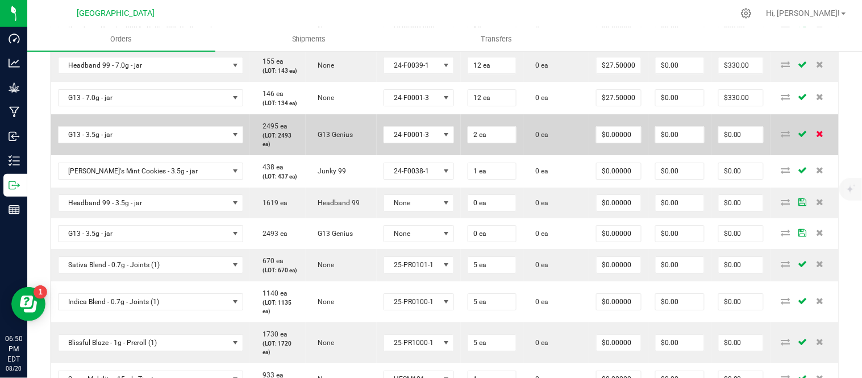
click at [816, 137] on icon at bounding box center [819, 133] width 7 height 7
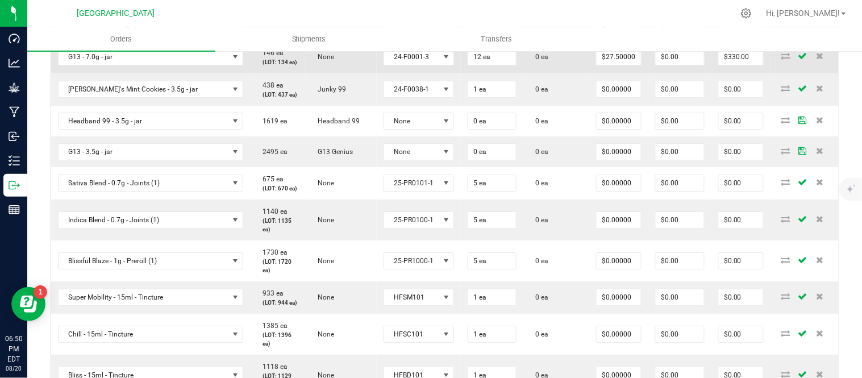
scroll to position [957, 0]
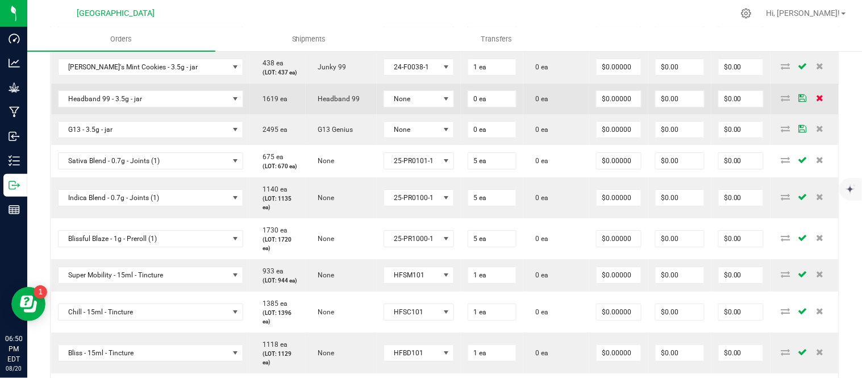
click at [816, 101] on icon at bounding box center [819, 97] width 7 height 7
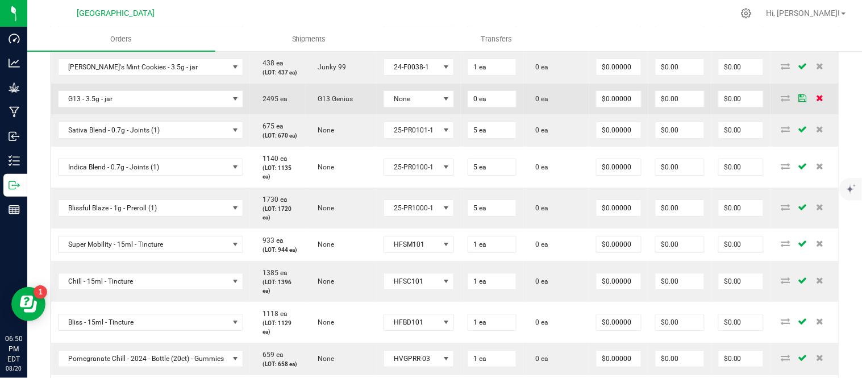
click at [816, 101] on icon at bounding box center [819, 97] width 7 height 7
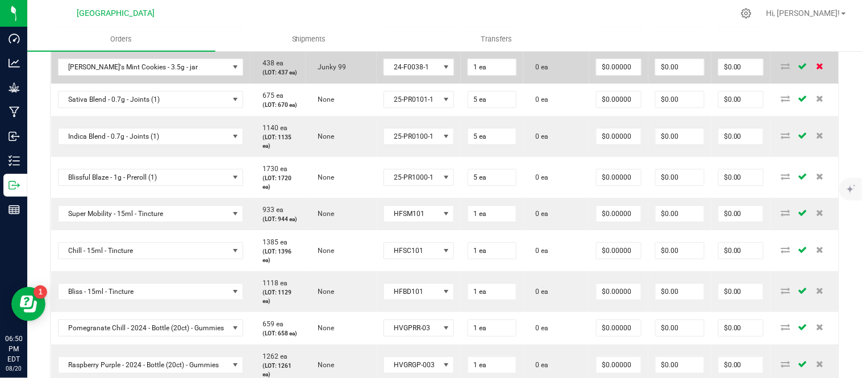
click at [816, 69] on icon at bounding box center [819, 66] width 7 height 7
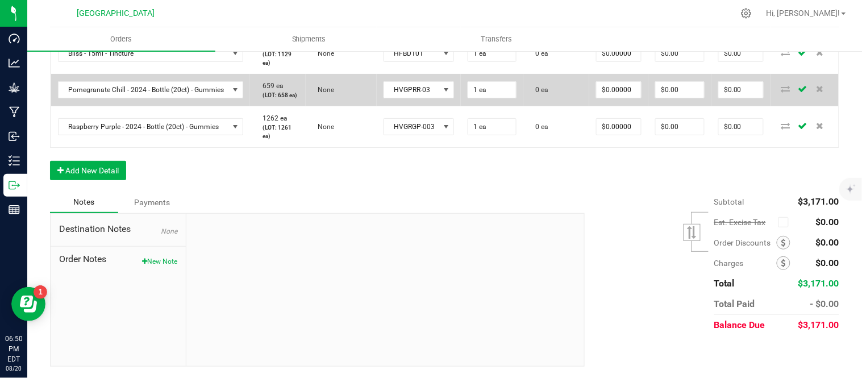
scroll to position [1336, 0]
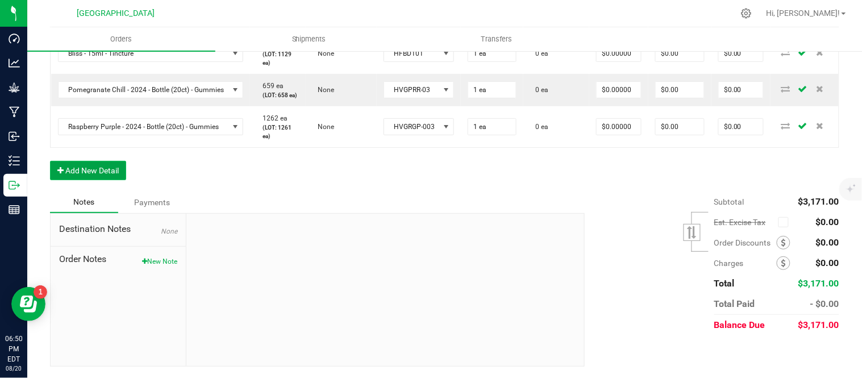
click at [103, 180] on button "Add New Detail" at bounding box center [88, 170] width 76 height 19
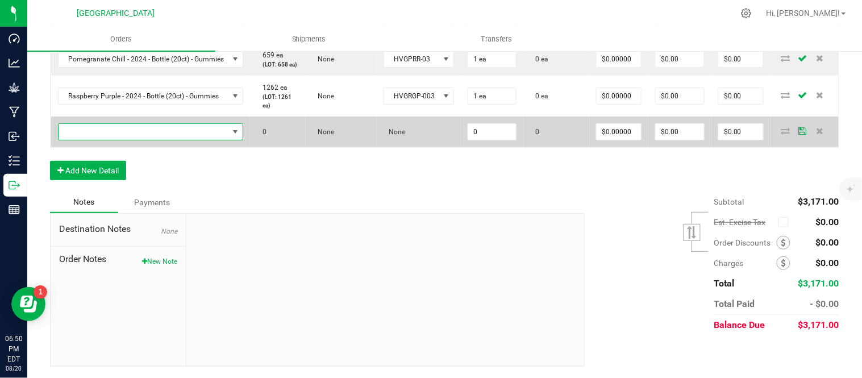
click at [118, 140] on span "NO DATA FOUND" at bounding box center [144, 132] width 171 height 16
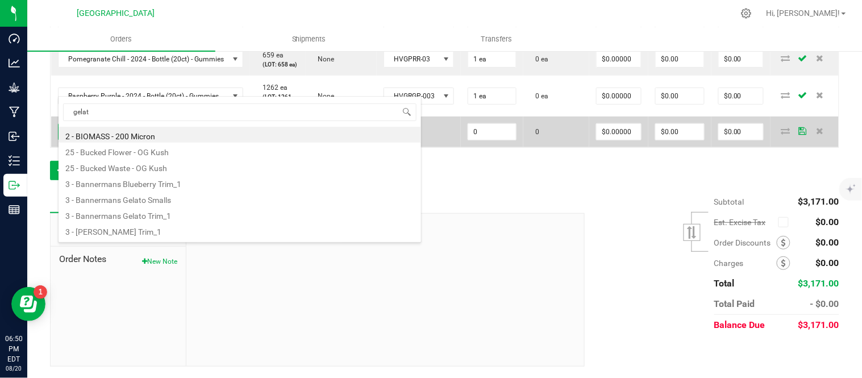
type input "gelato"
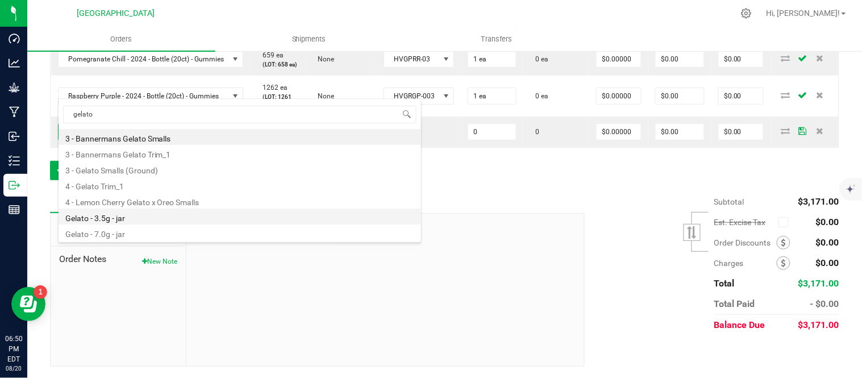
click at [111, 217] on li "Gelato - 3.5g - jar" at bounding box center [240, 217] width 363 height 16
type input "0 ea"
type input "$15.00000"
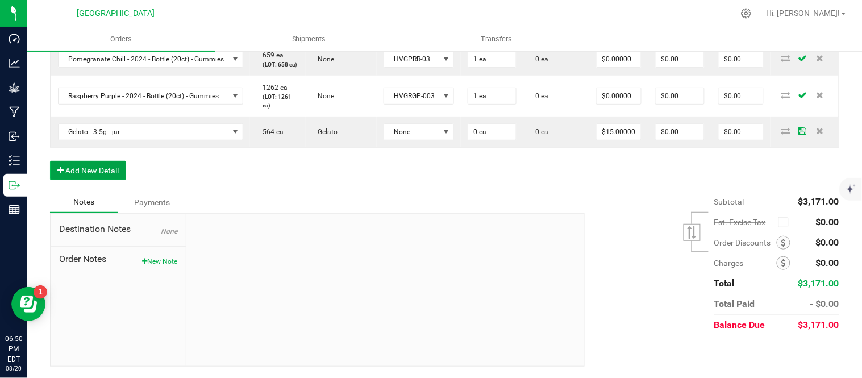
click at [86, 180] on button "Add New Detail" at bounding box center [88, 170] width 76 height 19
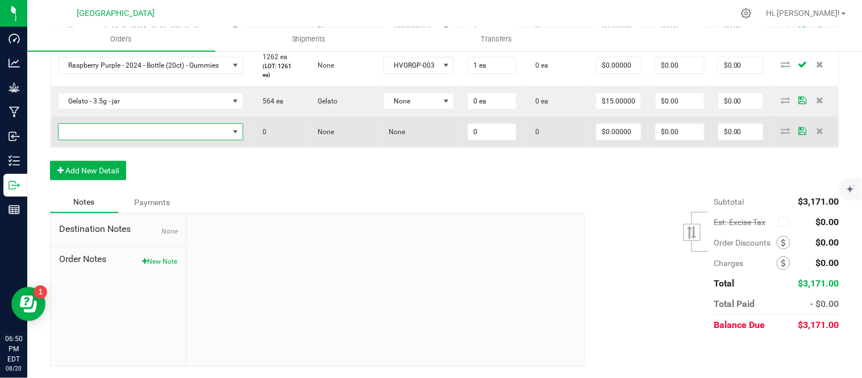
click at [85, 140] on span "NO DATA FOUND" at bounding box center [144, 132] width 171 height 16
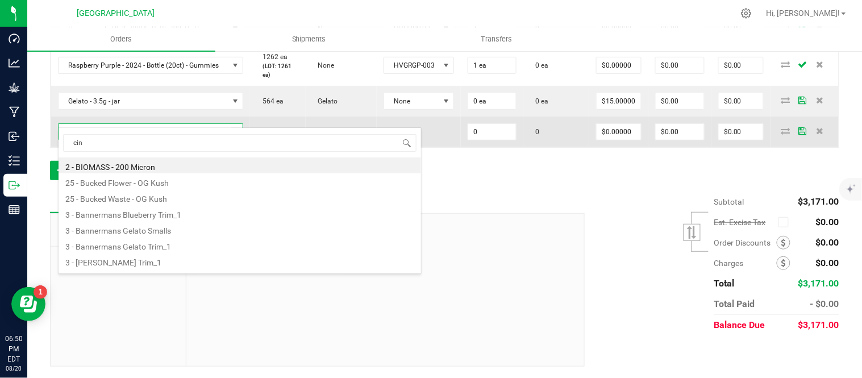
type input "cind"
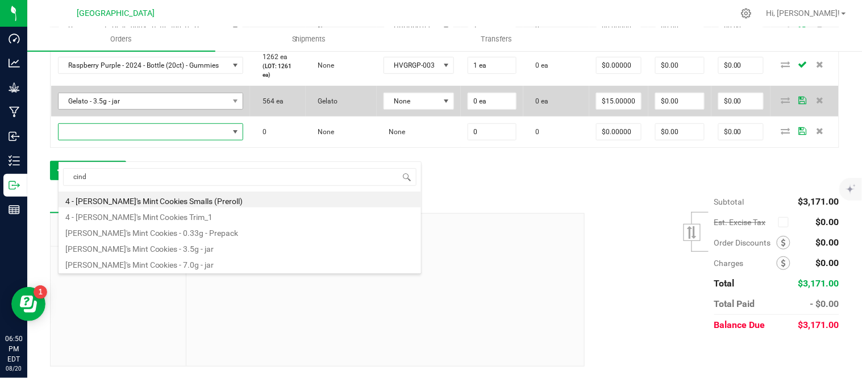
click at [125, 251] on li "[PERSON_NAME]'s Mint Cookies - 3.5g - jar" at bounding box center [240, 247] width 363 height 16
type input "0 ea"
type input "$15.00000"
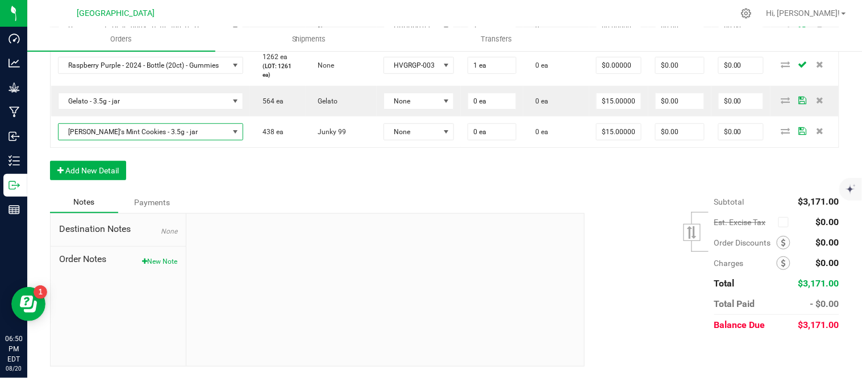
drag, startPoint x: 125, startPoint y: 251, endPoint x: 230, endPoint y: 334, distance: 134.0
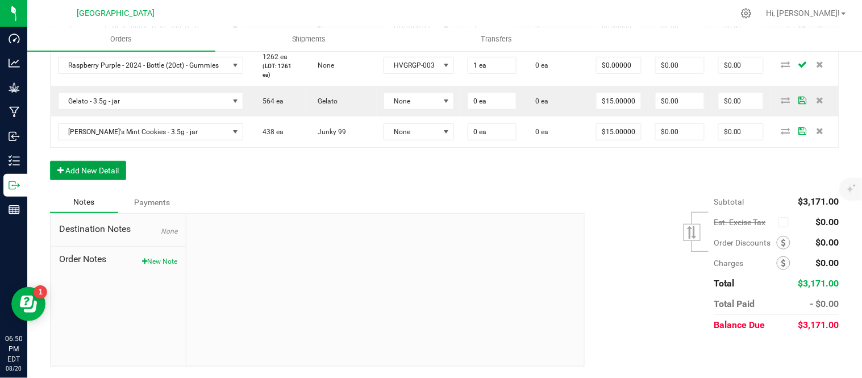
click at [87, 180] on button "Add New Detail" at bounding box center [88, 170] width 76 height 19
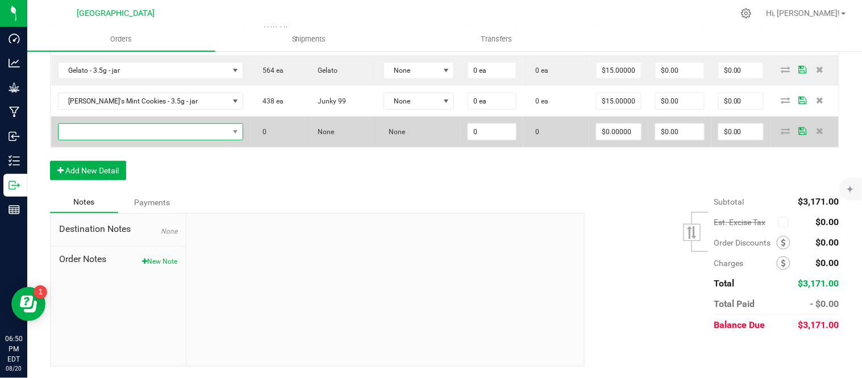
click at [93, 140] on span "NO DATA FOUND" at bounding box center [144, 132] width 171 height 16
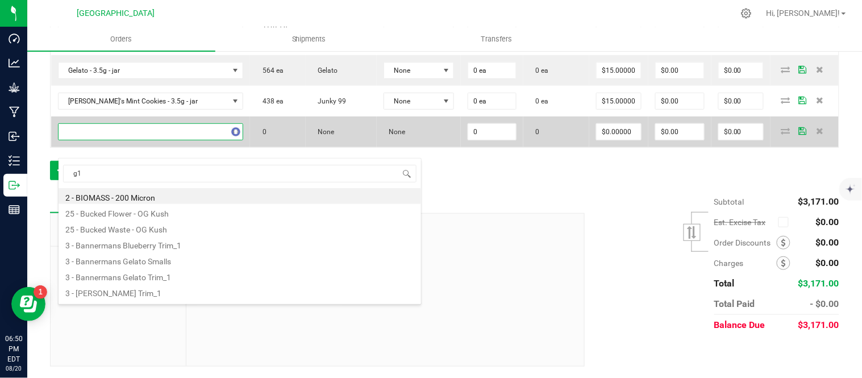
type input "g13"
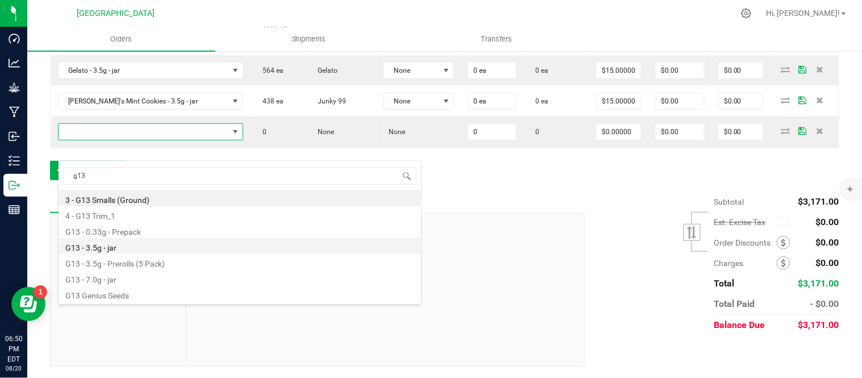
click at [111, 247] on li "G13 - 3.5g - jar" at bounding box center [240, 246] width 363 height 16
type input "0 ea"
type input "$15.00000"
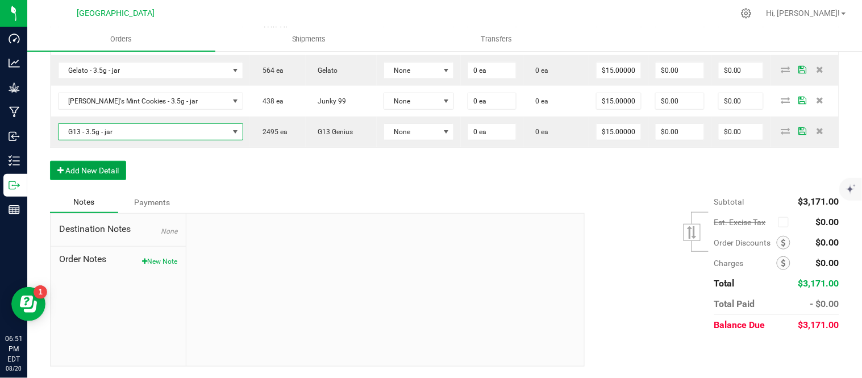
click at [97, 180] on button "Add New Detail" at bounding box center [88, 170] width 76 height 19
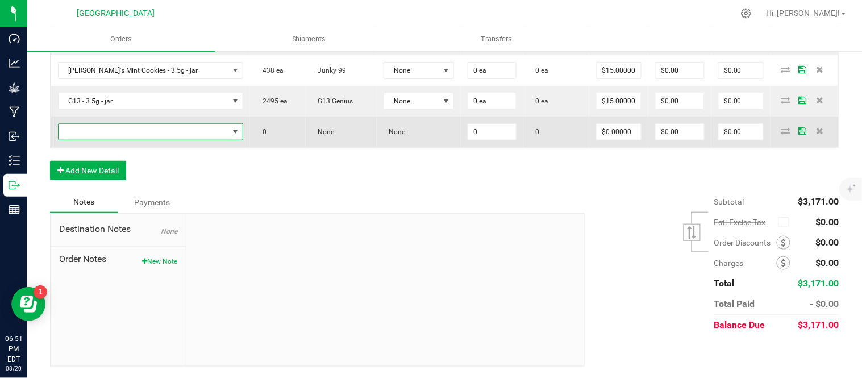
click at [97, 140] on span "NO DATA FOUND" at bounding box center [144, 132] width 171 height 16
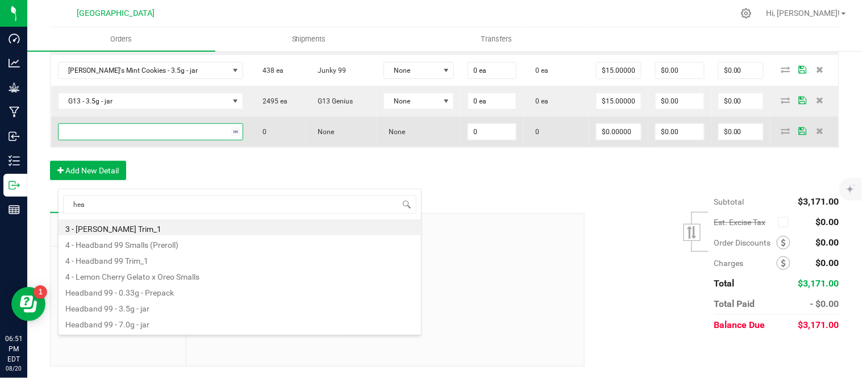
type input "head"
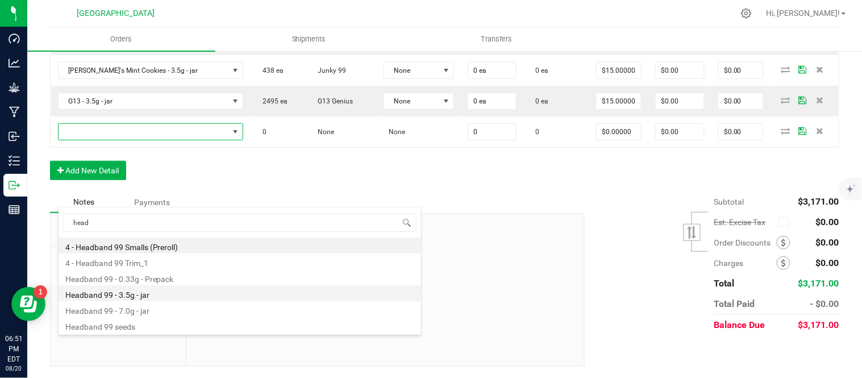
click at [117, 297] on li "Headband 99 - 3.5g - jar" at bounding box center [240, 293] width 363 height 16
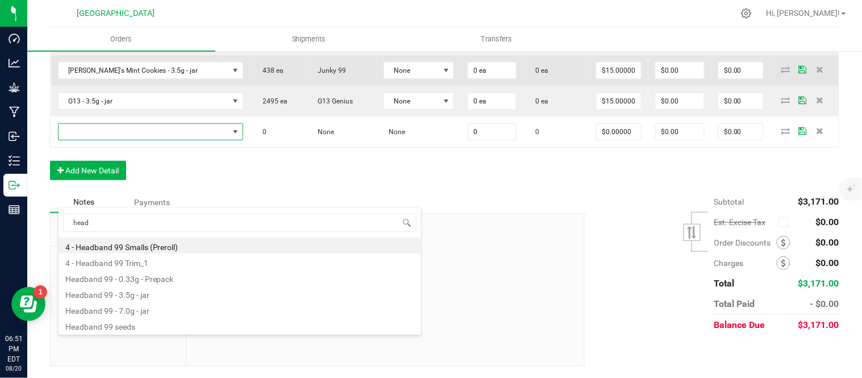
type input "0 ea"
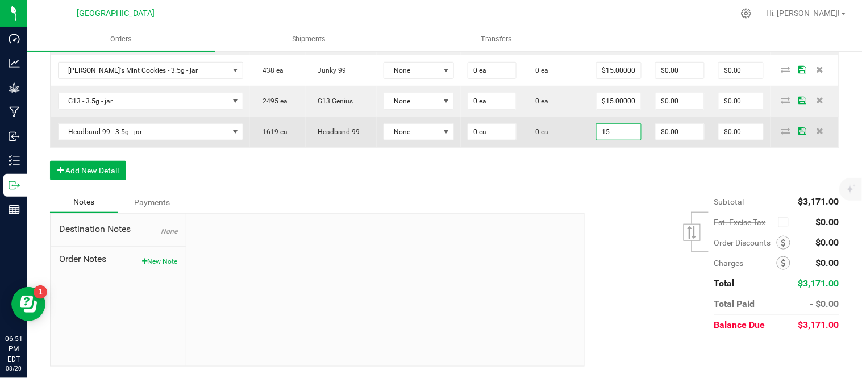
click at [625, 140] on input "15" at bounding box center [619, 132] width 44 height 16
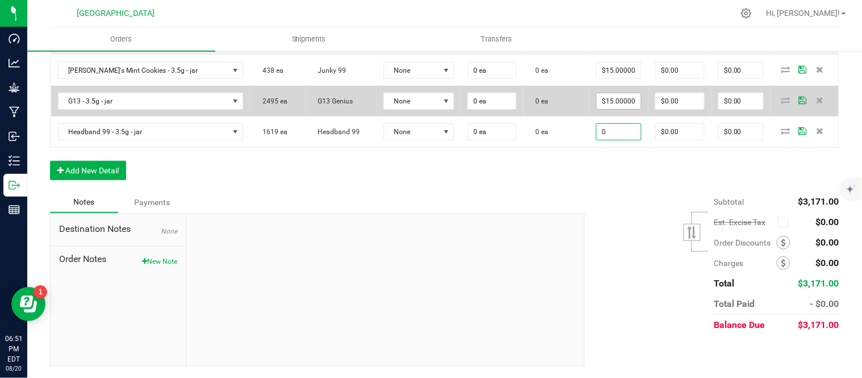
type input "0"
type input "15"
type input "$0.00000"
click at [628, 109] on input "15" at bounding box center [619, 101] width 44 height 16
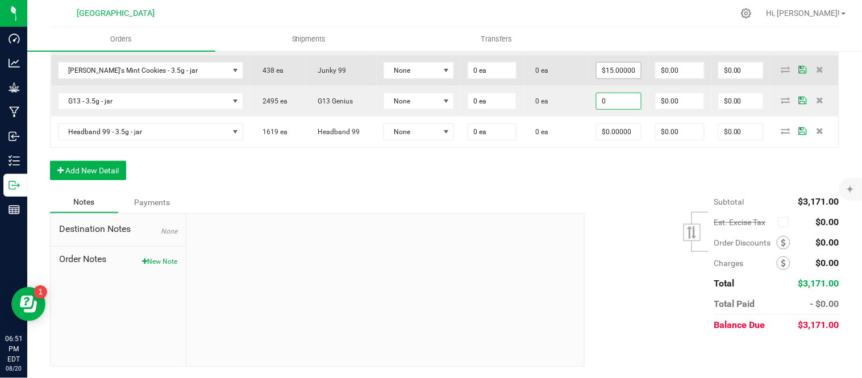
type input "0"
type input "15"
type input "$0.00000"
click at [624, 78] on input "15" at bounding box center [619, 71] width 44 height 16
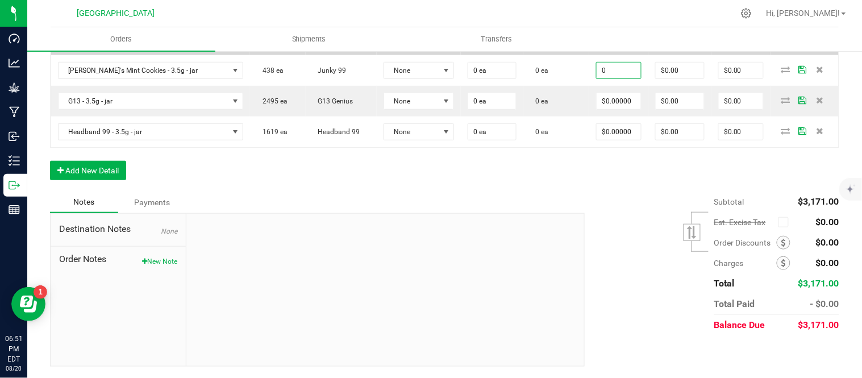
type input "0"
type input "15"
type input "$0.00000"
click at [627, 48] on input "15" at bounding box center [619, 40] width 44 height 16
type input "$0.00000"
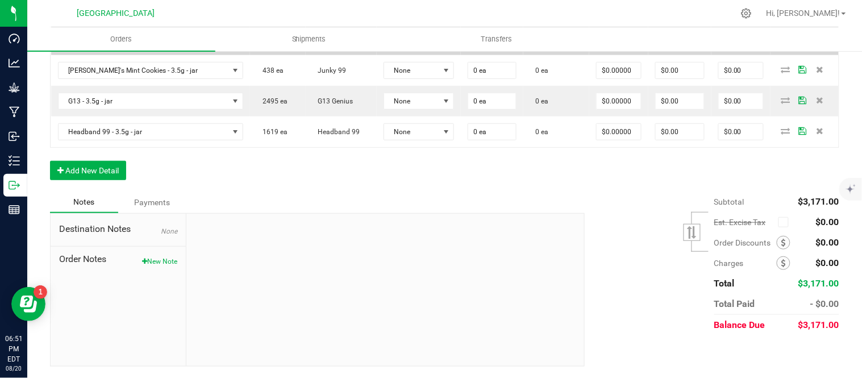
click at [440, 48] on span "None" at bounding box center [412, 40] width 56 height 16
click at [434, 186] on li "24-F0011-4" at bounding box center [451, 193] width 106 height 19
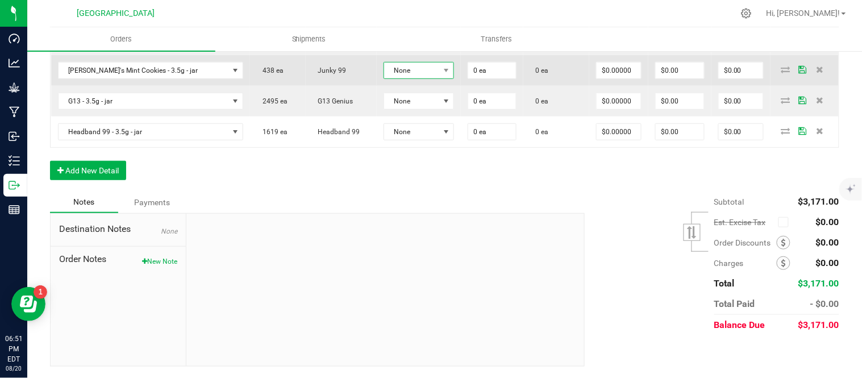
click at [430, 78] on span "None" at bounding box center [412, 71] width 56 height 16
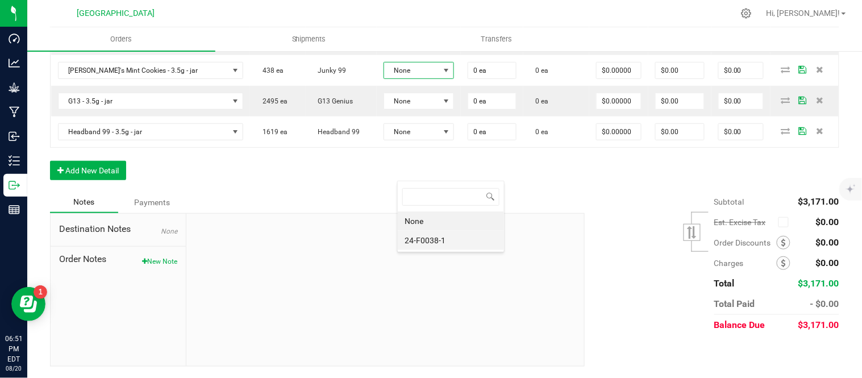
click at [429, 237] on li "24-F0038-1" at bounding box center [451, 240] width 106 height 19
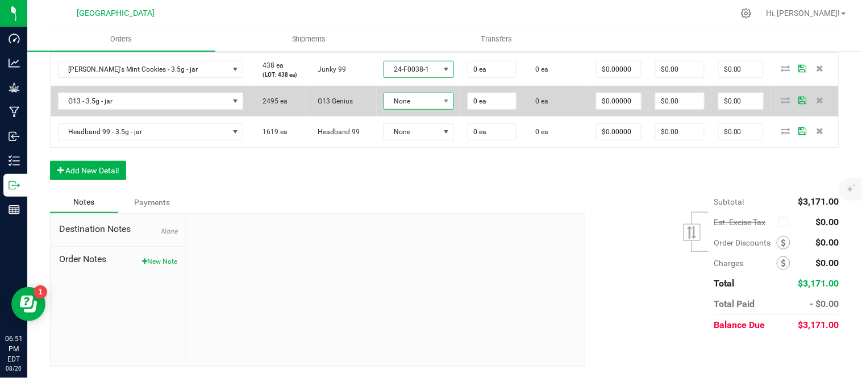
click at [425, 109] on span "None" at bounding box center [412, 101] width 56 height 16
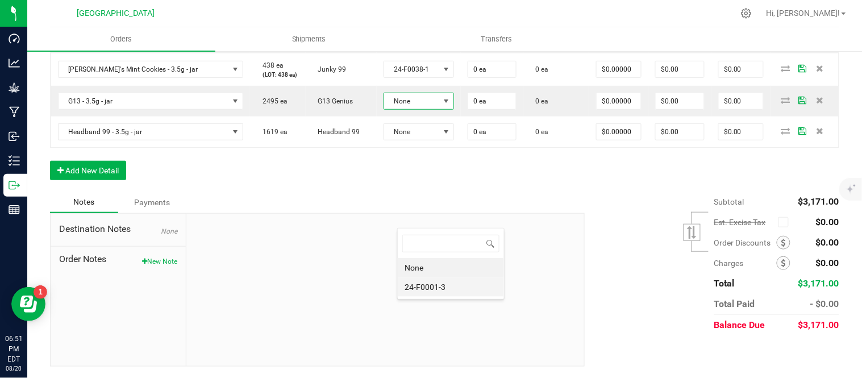
click at [437, 288] on li "24-F0001-3" at bounding box center [451, 286] width 106 height 19
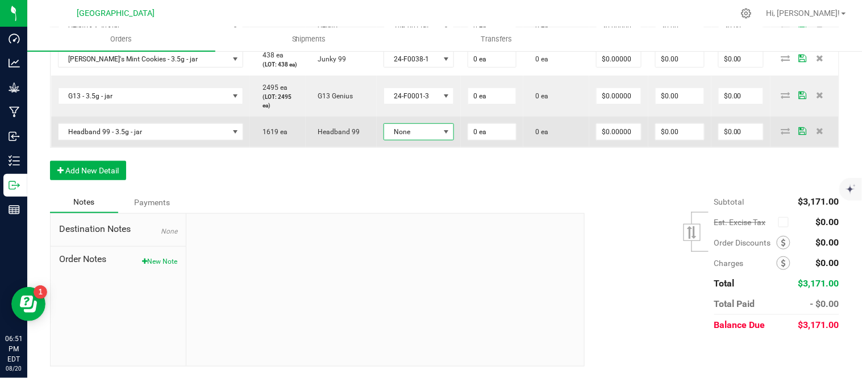
click at [427, 140] on span "None" at bounding box center [412, 132] width 56 height 16
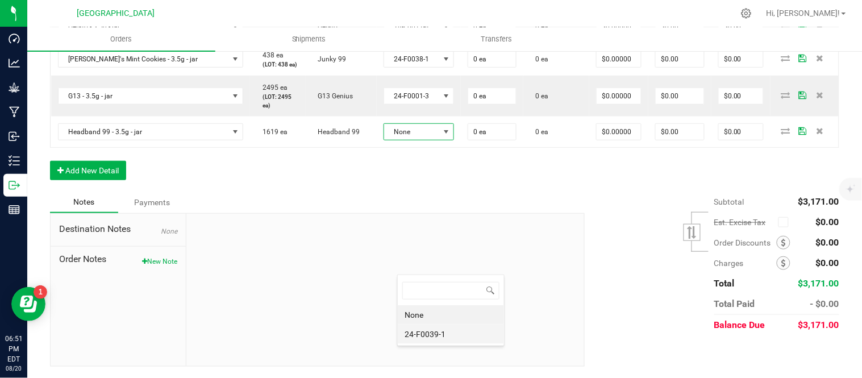
click at [433, 337] on li "24-F0039-1" at bounding box center [451, 334] width 106 height 19
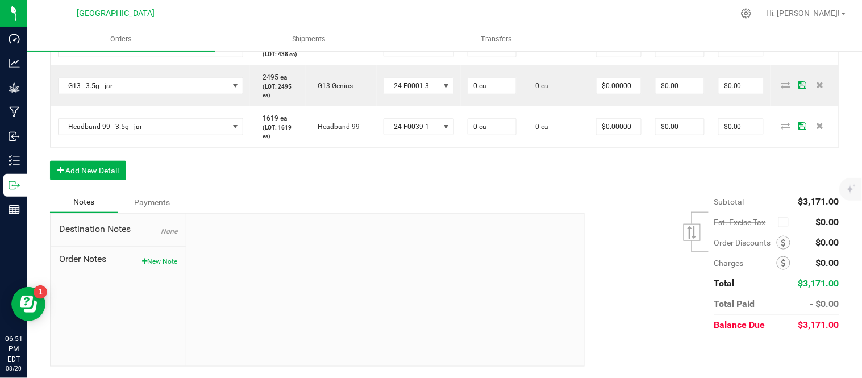
click at [510, 24] on input "0" at bounding box center [492, 17] width 48 height 16
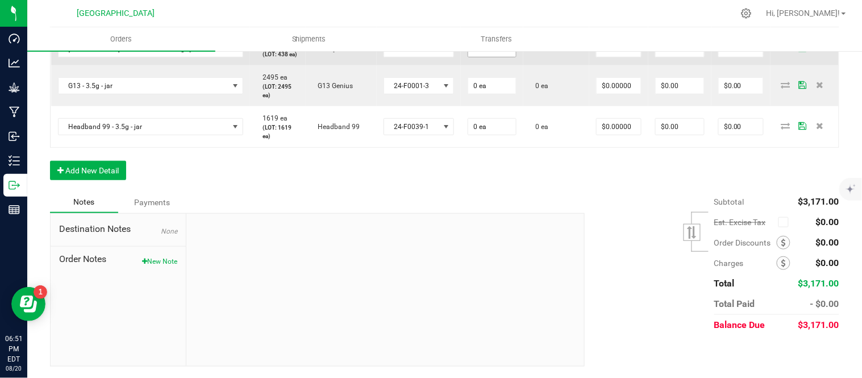
type input "1 ea"
click at [505, 57] on input "0" at bounding box center [492, 49] width 48 height 16
type input "2"
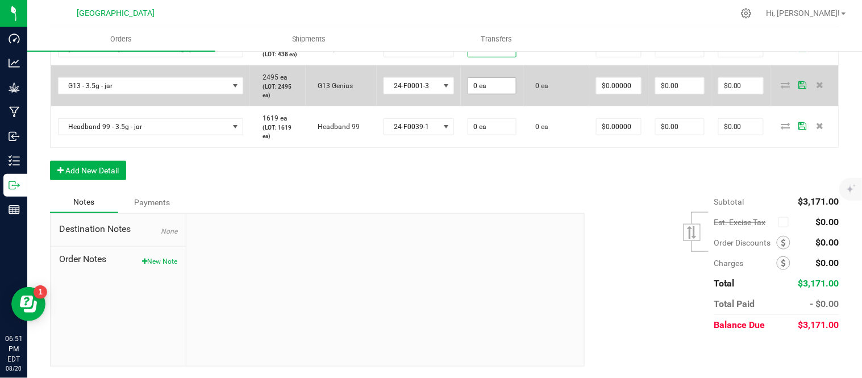
type input "1 ea"
click at [509, 94] on input "0" at bounding box center [492, 86] width 48 height 16
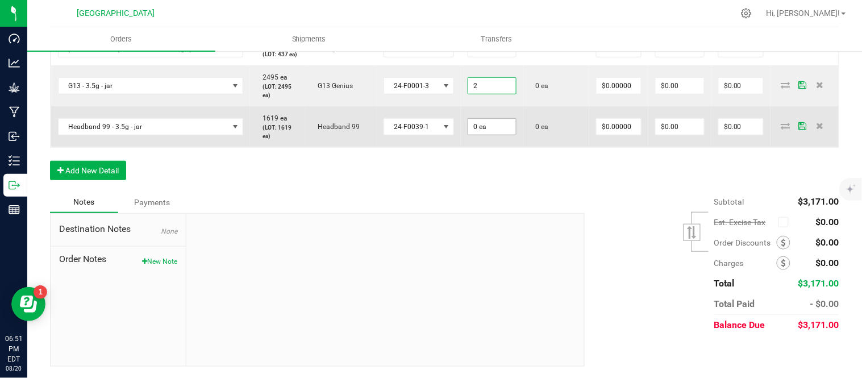
type input "2 ea"
click at [509, 135] on input "0" at bounding box center [492, 127] width 48 height 16
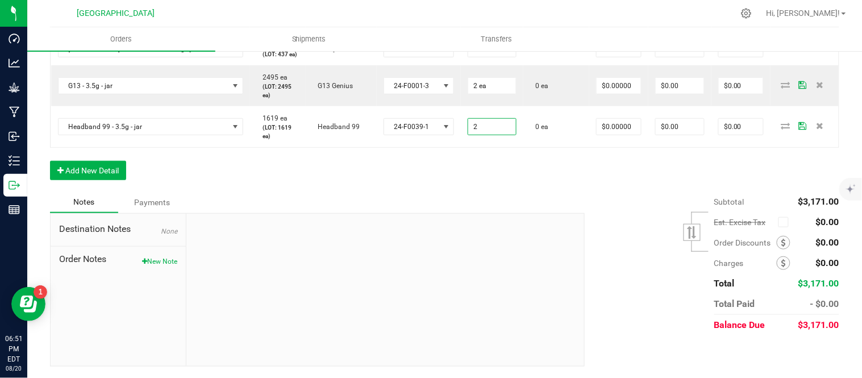
type input "2 ea"
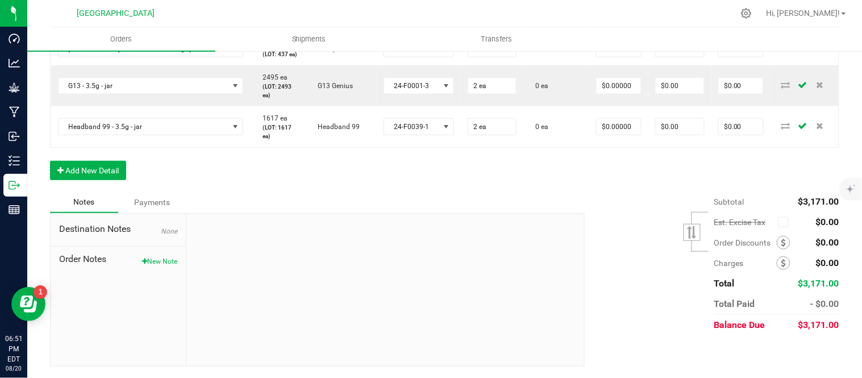
scroll to position [1611, 0]
click at [777, 264] on span at bounding box center [784, 263] width 14 height 14
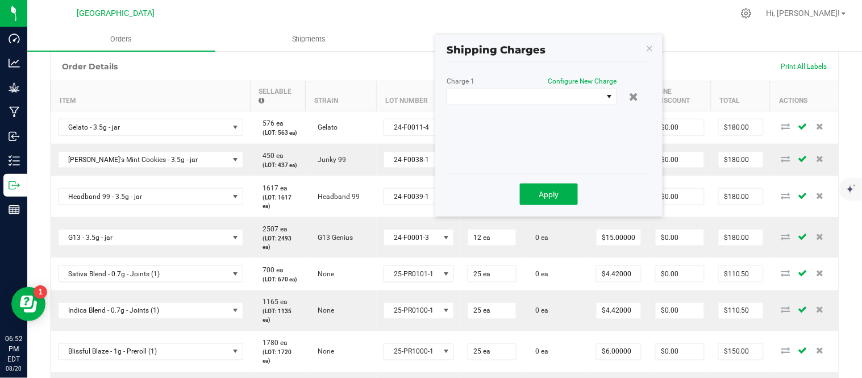
scroll to position [285, 0]
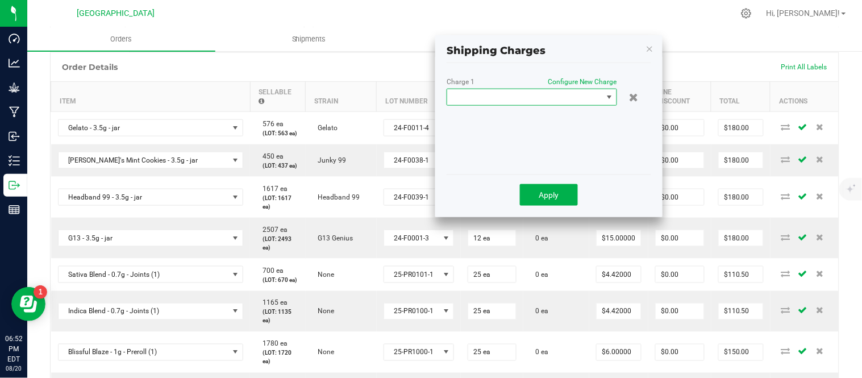
click at [537, 93] on span at bounding box center [524, 97] width 155 height 16
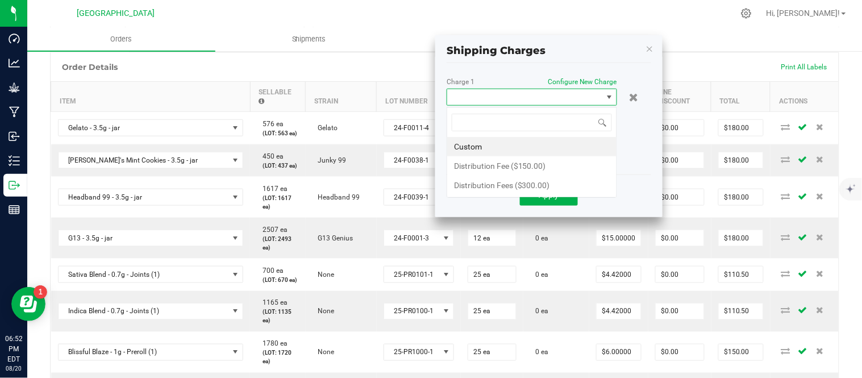
scroll to position [17, 171]
click at [487, 161] on li "Distribution Fee ($150.00)" at bounding box center [531, 165] width 169 height 19
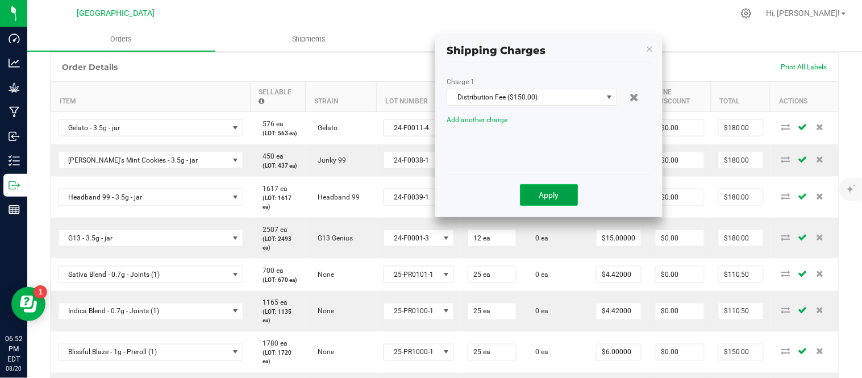
click at [558, 194] on span "Apply" at bounding box center [549, 194] width 20 height 9
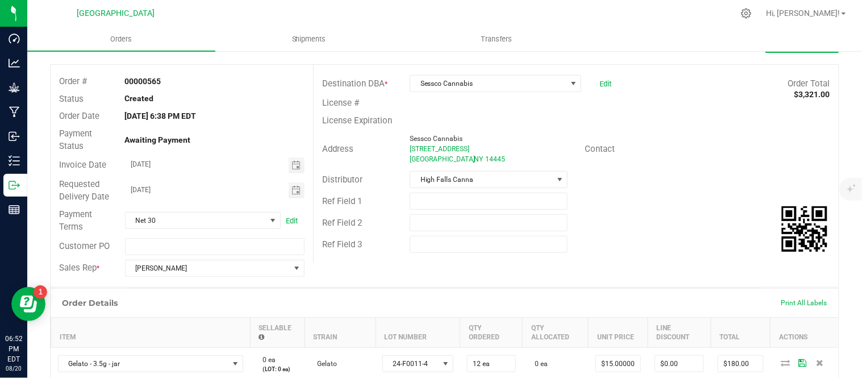
scroll to position [0, 0]
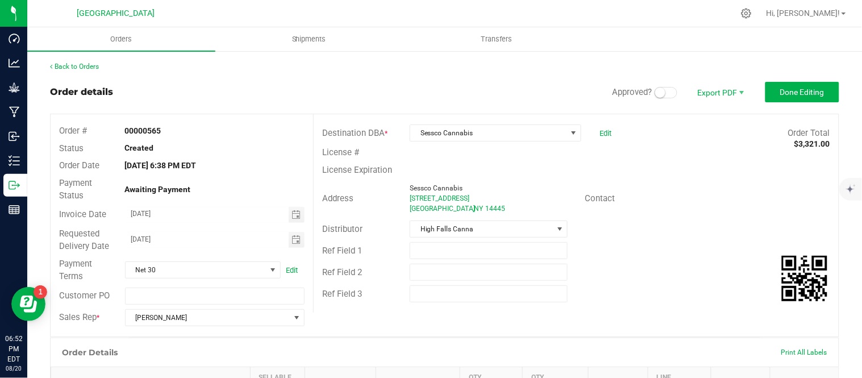
click at [646, 88] on span "Approved?" at bounding box center [649, 92] width 74 height 13
click at [655, 95] on small at bounding box center [660, 93] width 10 height 10
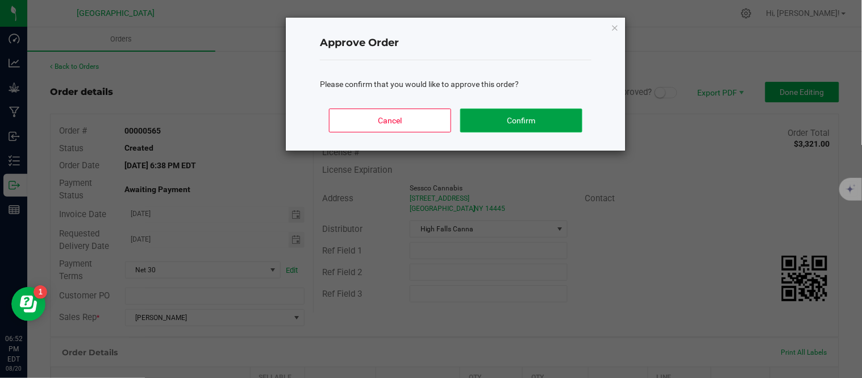
click at [518, 122] on button "Confirm" at bounding box center [521, 121] width 122 height 24
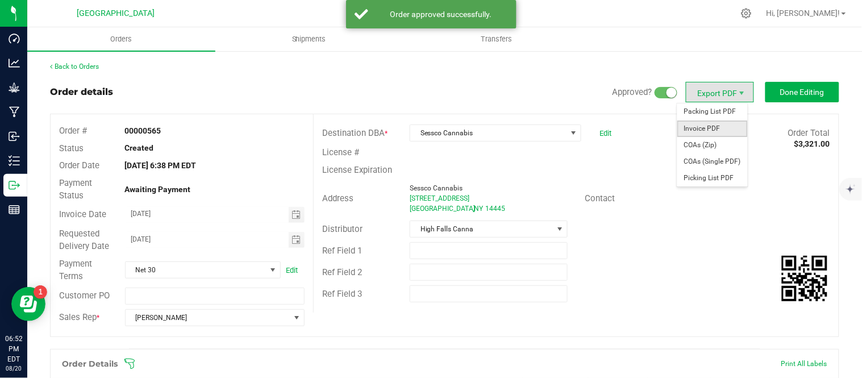
click at [711, 129] on span "Invoice PDF" at bounding box center [713, 129] width 70 height 16
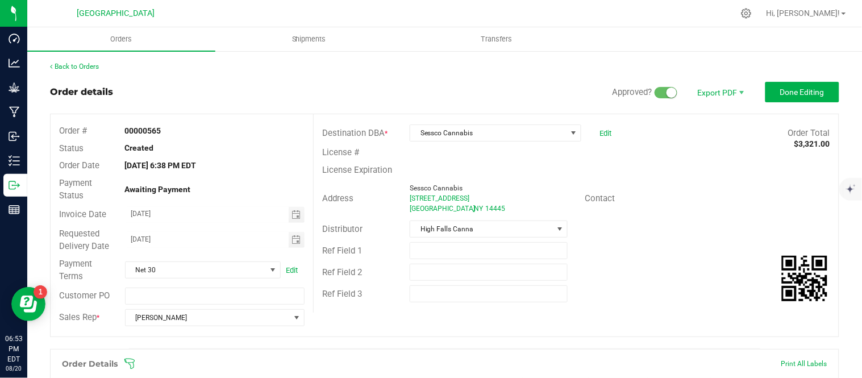
click at [69, 67] on link "Back to Orders" at bounding box center [74, 67] width 49 height 8
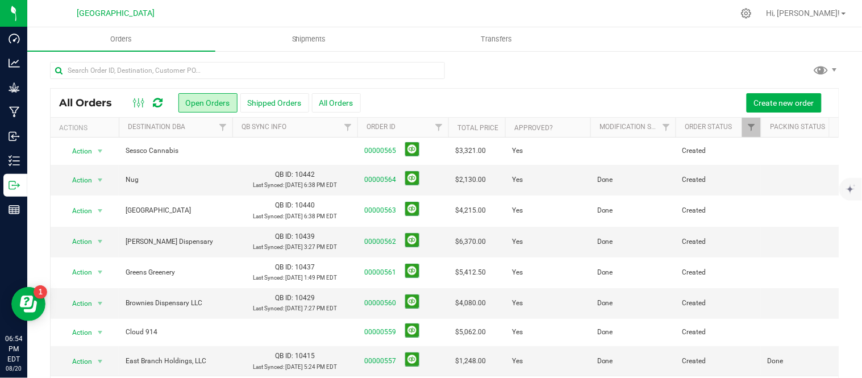
click at [243, 20] on div at bounding box center [468, 13] width 530 height 22
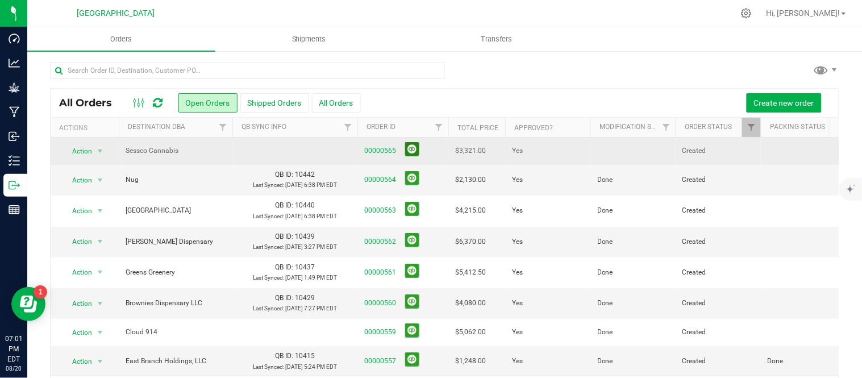
click at [408, 148] on button at bounding box center [412, 149] width 14 height 14
click at [417, 148] on button at bounding box center [412, 149] width 14 height 14
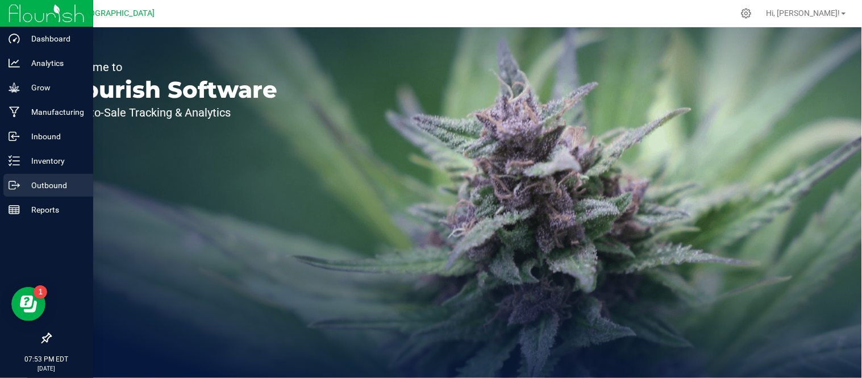
click at [30, 183] on p "Outbound" at bounding box center [54, 185] width 68 height 14
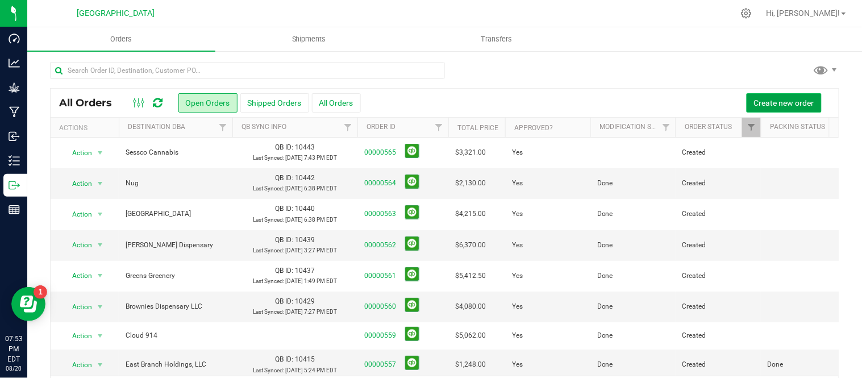
click at [765, 101] on span "Create new order" at bounding box center [784, 102] width 60 height 9
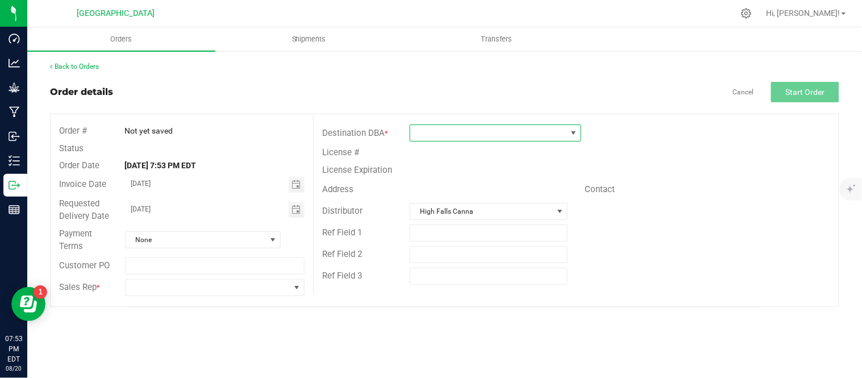
click at [514, 132] on span at bounding box center [488, 133] width 156 height 16
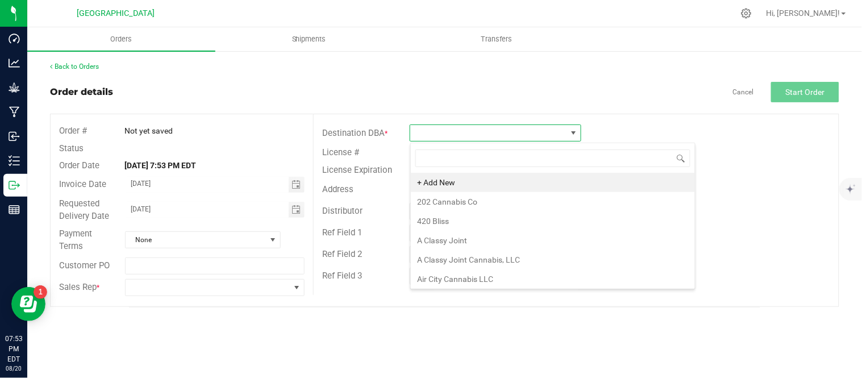
scroll to position [17, 171]
type input "stage one"
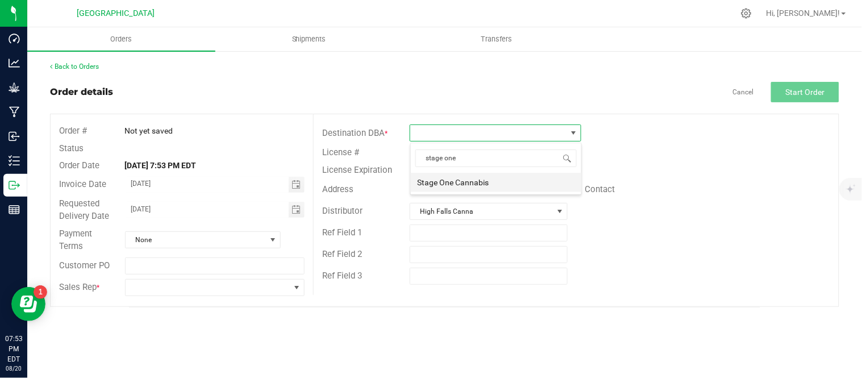
click at [473, 189] on li "Stage One Cannabis" at bounding box center [496, 182] width 171 height 19
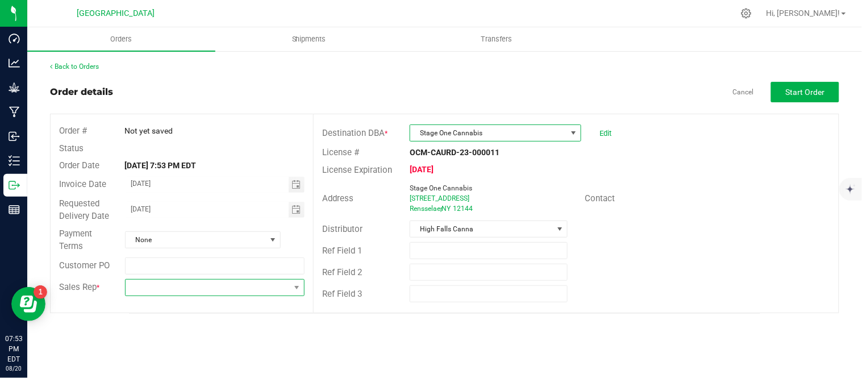
click at [222, 289] on span at bounding box center [208, 288] width 165 height 16
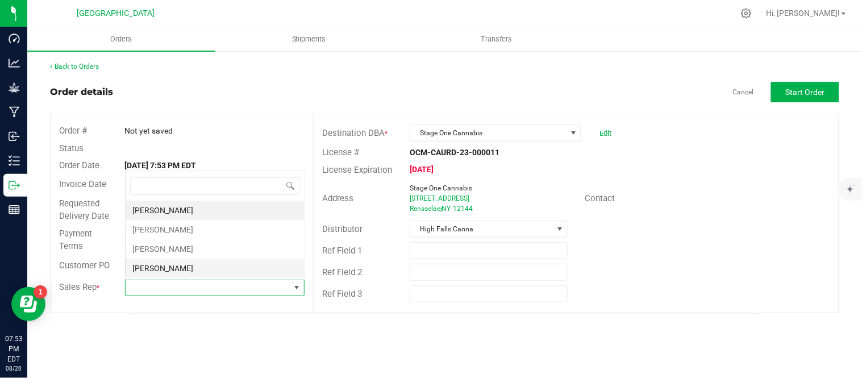
scroll to position [17, 178]
click at [160, 226] on li "[PERSON_NAME]" at bounding box center [215, 229] width 179 height 19
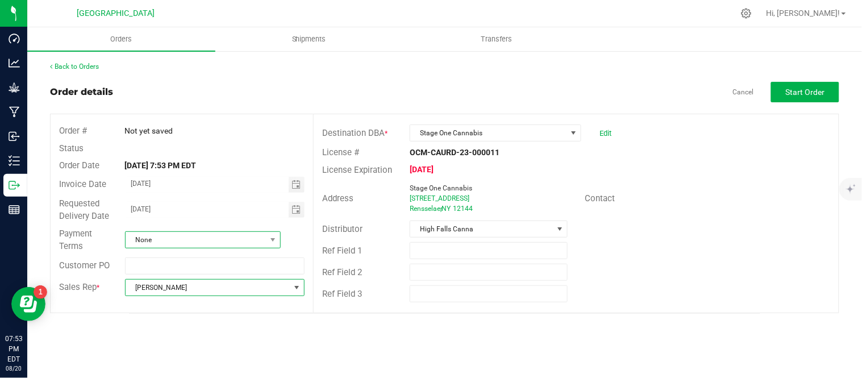
click at [157, 239] on span "None" at bounding box center [196, 240] width 140 height 16
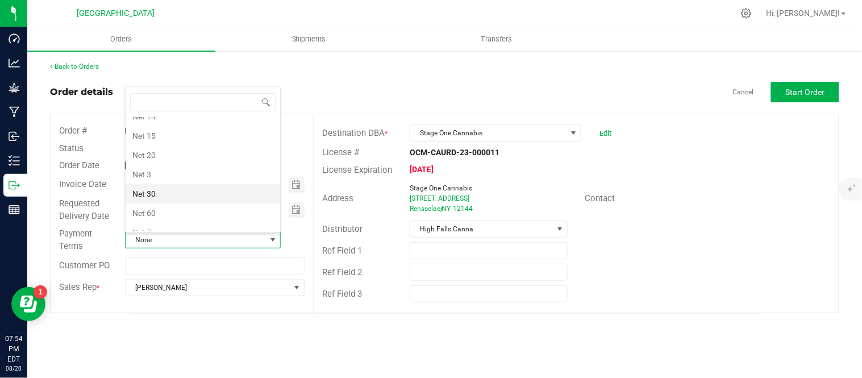
click at [166, 192] on li "Net 30" at bounding box center [203, 193] width 155 height 19
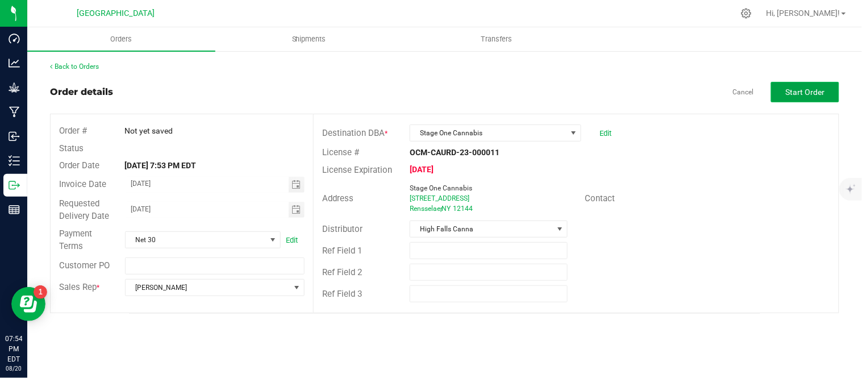
click at [807, 86] on button "Start Order" at bounding box center [805, 92] width 68 height 20
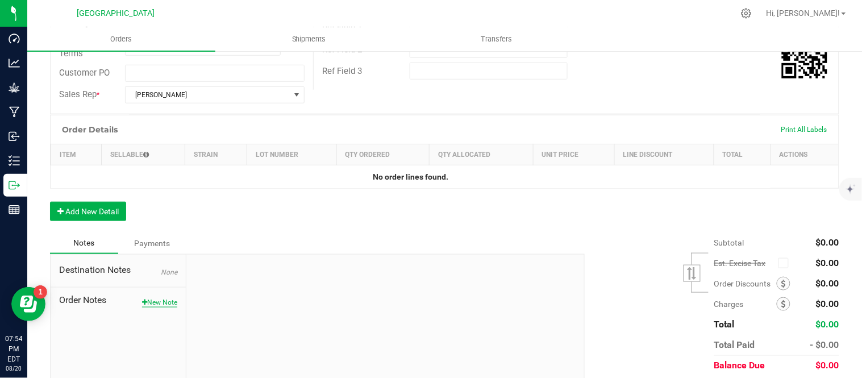
scroll to position [252, 0]
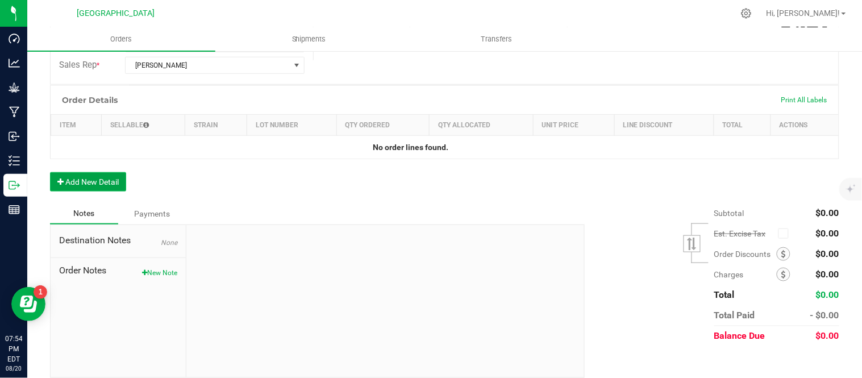
click at [110, 184] on button "Add New Detail" at bounding box center [88, 181] width 76 height 19
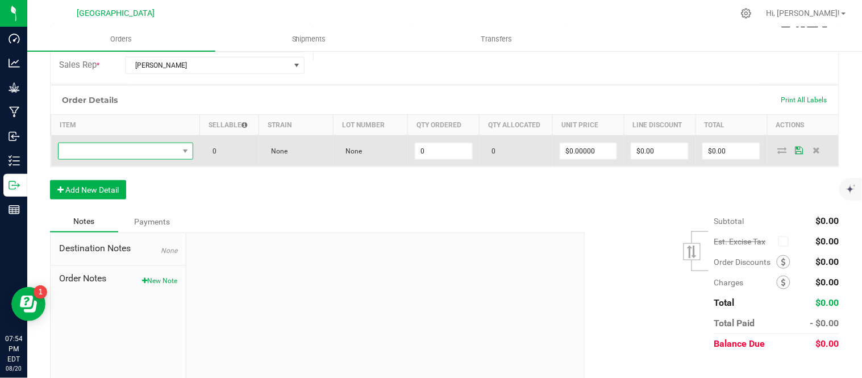
click at [112, 155] on span "NO DATA FOUND" at bounding box center [119, 151] width 120 height 16
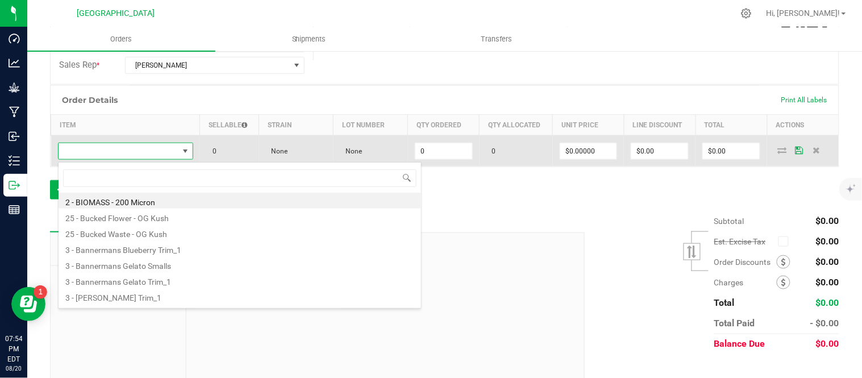
scroll to position [17, 130]
type input "bliss"
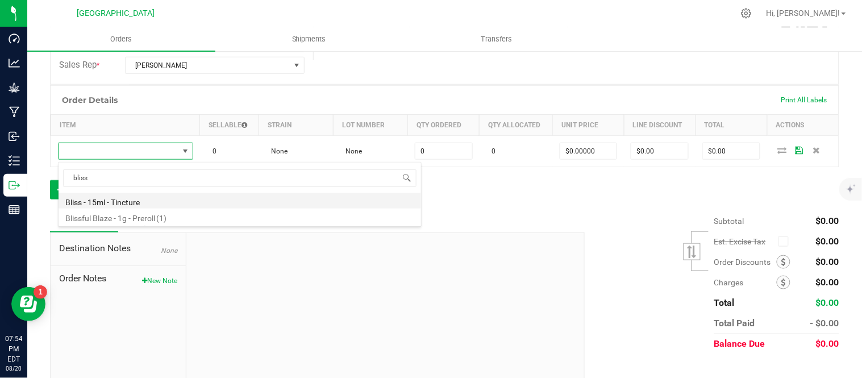
click at [121, 202] on li "Bliss - 15ml - Tincture" at bounding box center [240, 201] width 363 height 16
type input "0 ea"
type input "$20.00000"
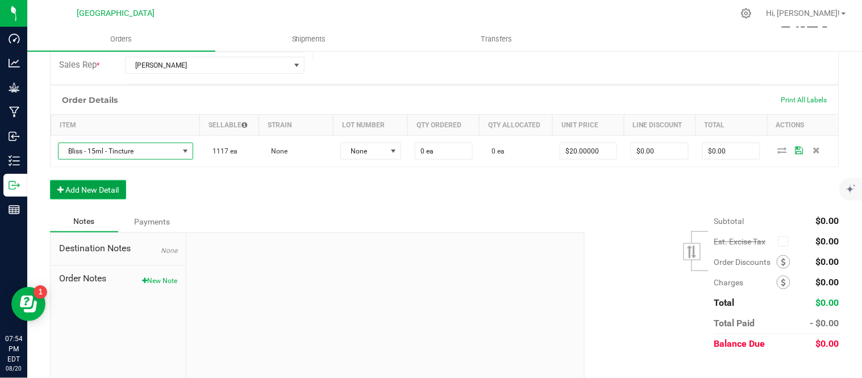
click at [106, 190] on button "Add New Detail" at bounding box center [88, 189] width 76 height 19
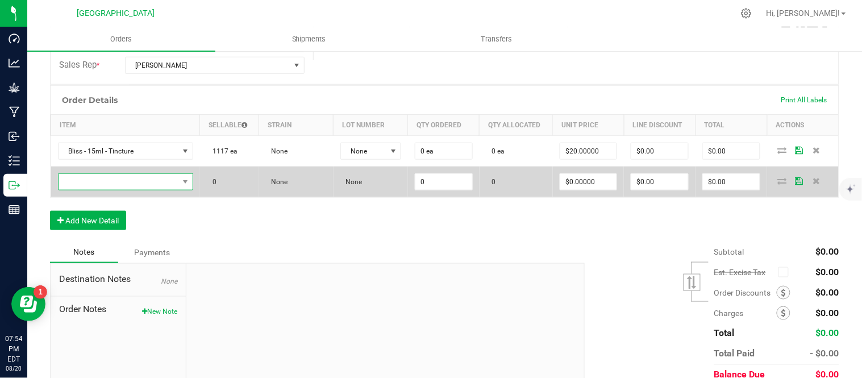
click at [104, 182] on span "NO DATA FOUND" at bounding box center [119, 182] width 120 height 16
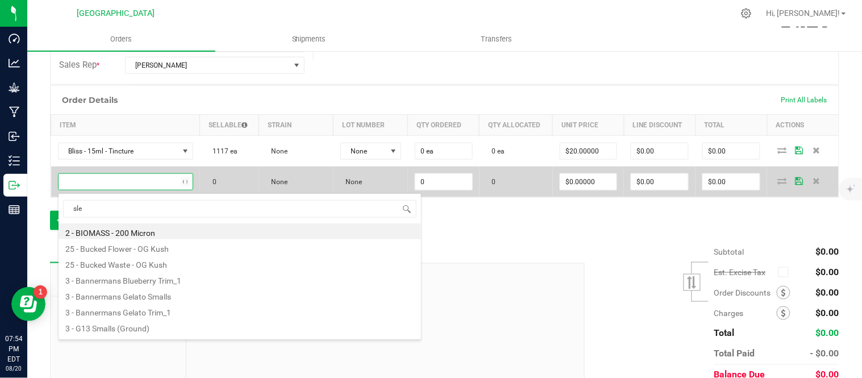
type input "slee"
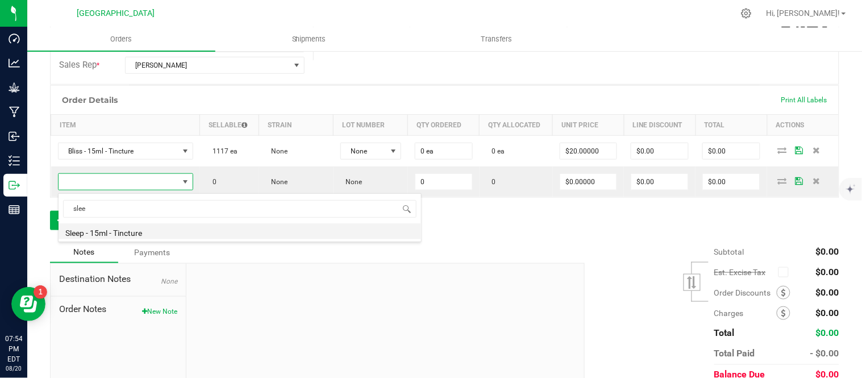
click at [138, 232] on li "Sleep - 15ml - Tincture" at bounding box center [240, 231] width 363 height 16
type input "0 ea"
type input "$20.00000"
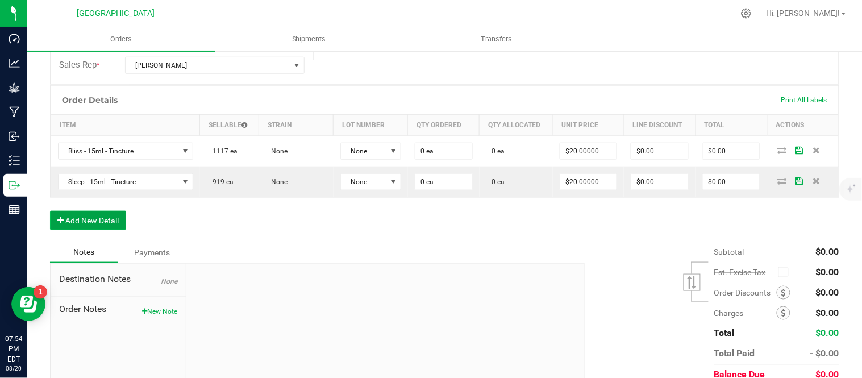
click at [99, 219] on button "Add New Detail" at bounding box center [88, 220] width 76 height 19
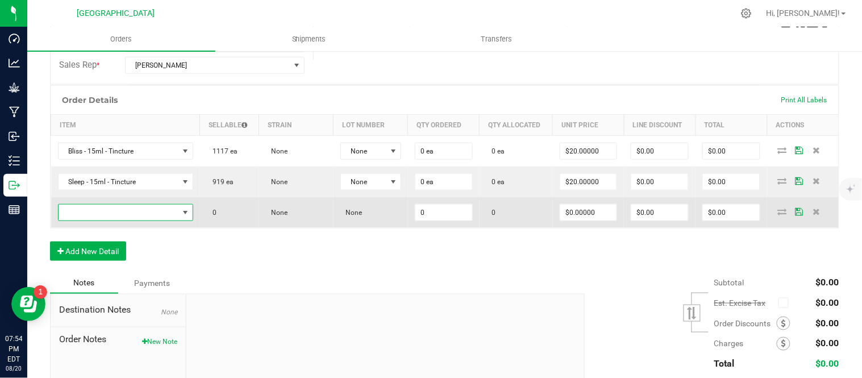
click at [99, 215] on span "NO DATA FOUND" at bounding box center [119, 213] width 120 height 16
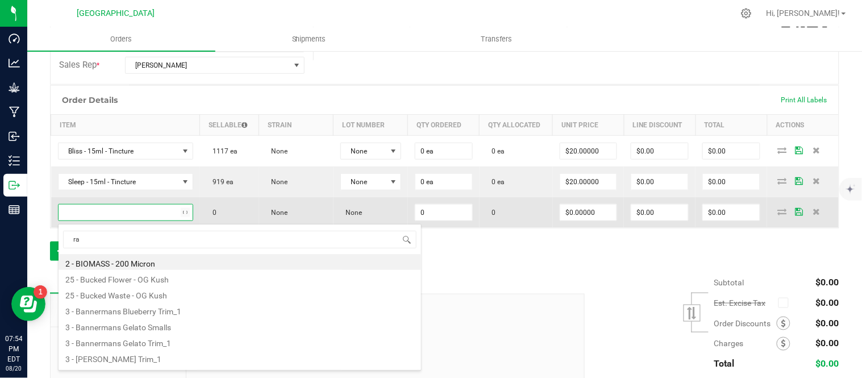
type input "ras"
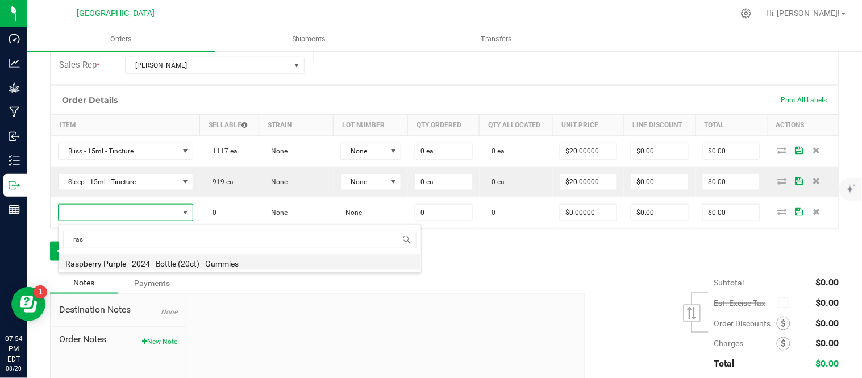
click at [117, 259] on li "Raspberry Purple - 2024 - Bottle (20ct) - Gummies" at bounding box center [240, 262] width 363 height 16
type input "0 ea"
type input "$10.00000"
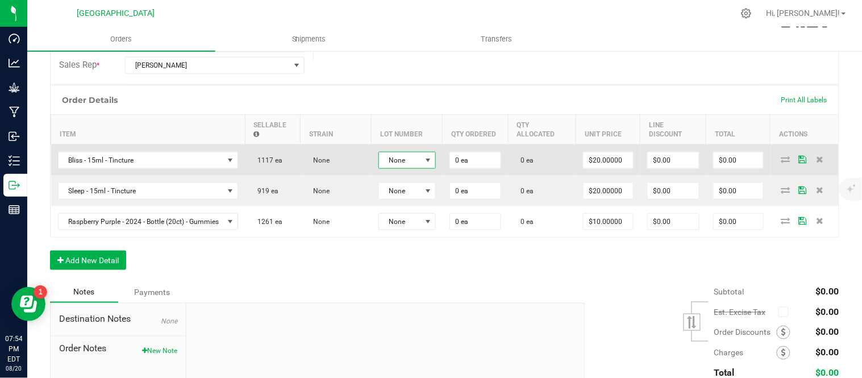
click at [421, 166] on span "None" at bounding box center [400, 160] width 42 height 16
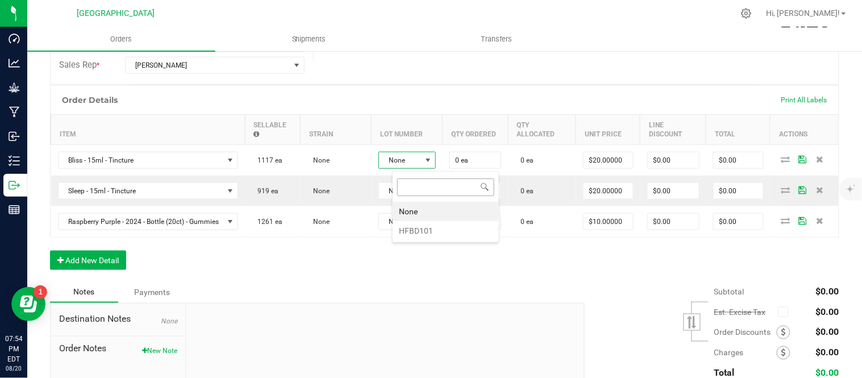
scroll to position [17, 57]
click at [422, 226] on li "HFBD101" at bounding box center [446, 230] width 106 height 19
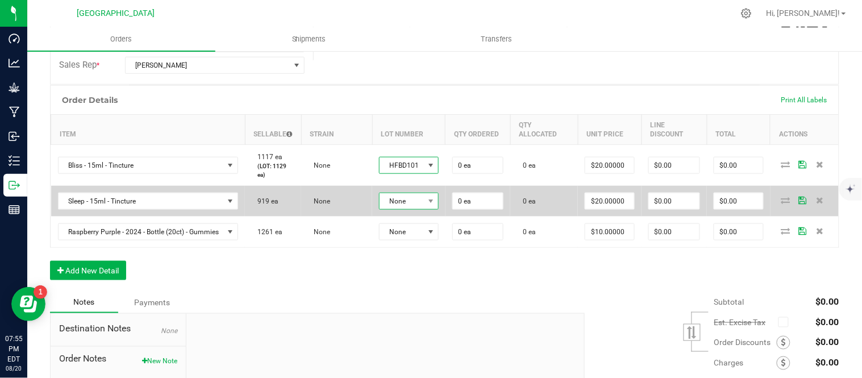
click at [424, 209] on span "None" at bounding box center [402, 201] width 44 height 16
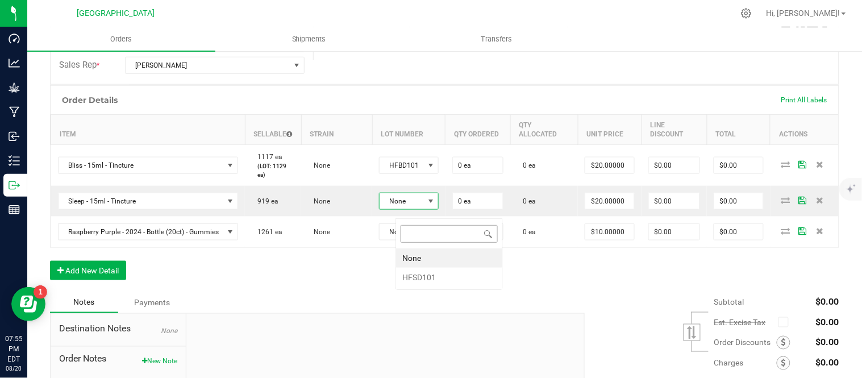
scroll to position [17, 61]
click at [430, 279] on li "HFSD101" at bounding box center [449, 277] width 106 height 19
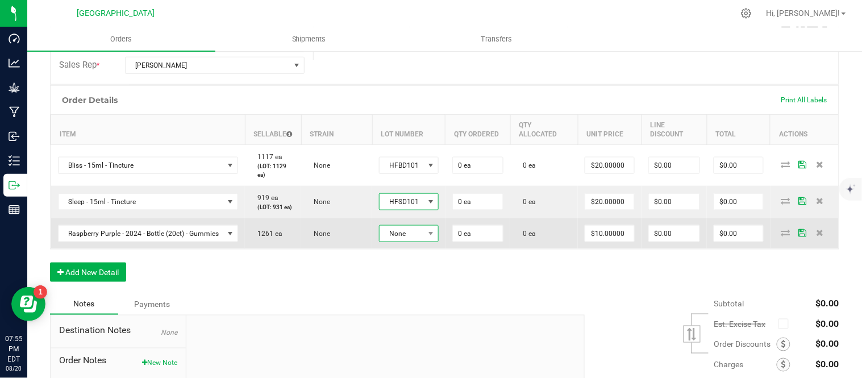
click at [424, 242] on span "None" at bounding box center [402, 234] width 44 height 16
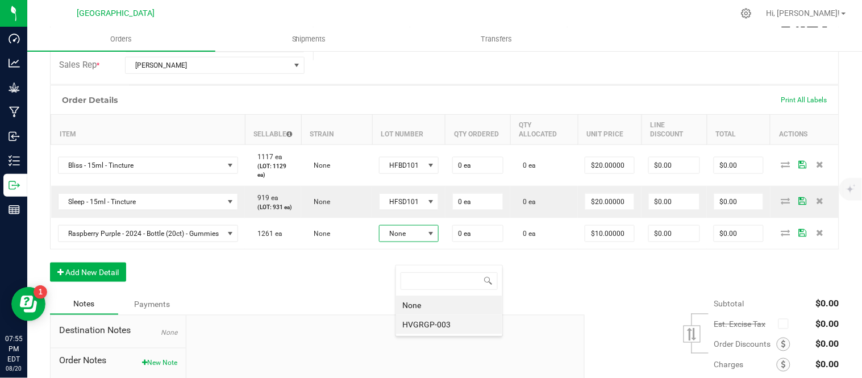
click at [434, 326] on li "HVGRGP-003" at bounding box center [449, 324] width 106 height 19
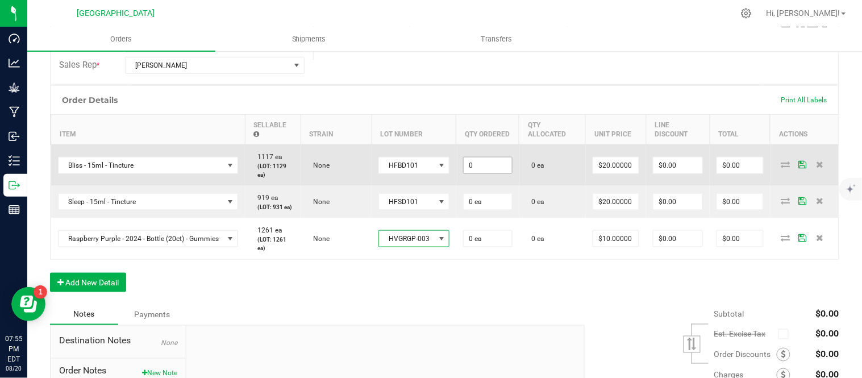
click at [504, 172] on input "0" at bounding box center [488, 165] width 48 height 16
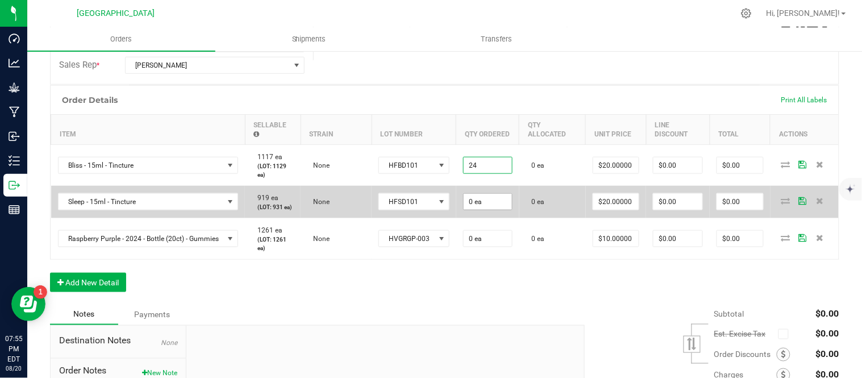
type input "24 ea"
type input "$480.00"
click at [506, 210] on input "0" at bounding box center [488, 202] width 48 height 16
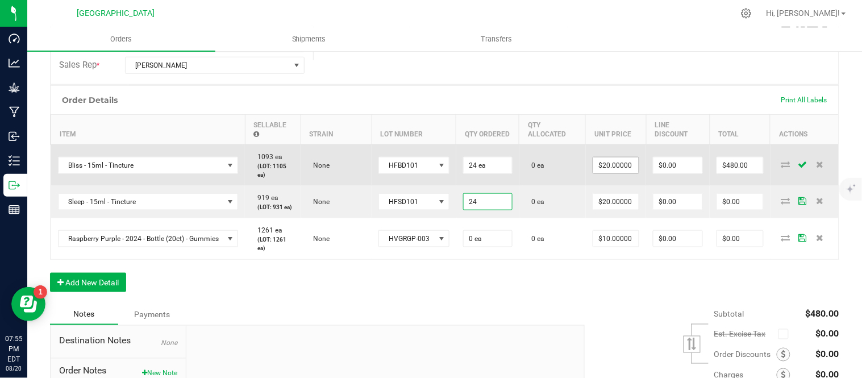
type input "24 ea"
type input "$480.00"
click at [633, 171] on input "20" at bounding box center [615, 165] width 45 height 16
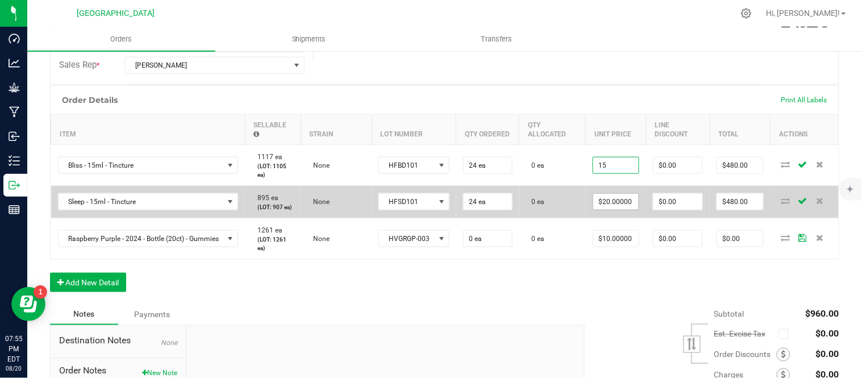
type input "$15.00000"
type input "$360.00"
click at [622, 210] on input "20" at bounding box center [615, 202] width 45 height 16
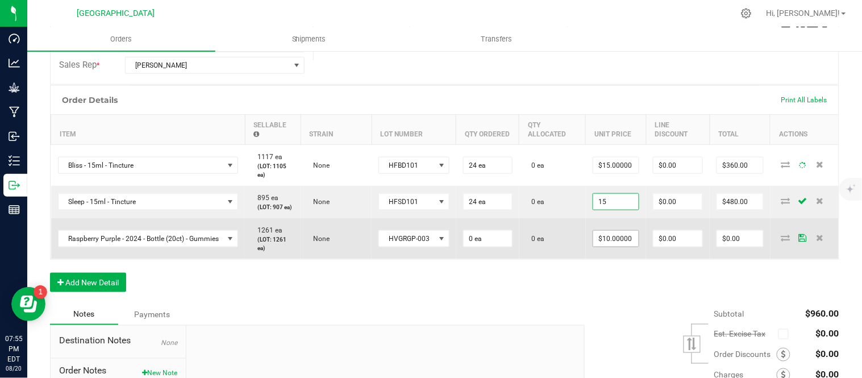
type input "15"
type input "10"
type input "$15.00000"
type input "$360.00"
click at [622, 247] on input "10" at bounding box center [615, 239] width 45 height 16
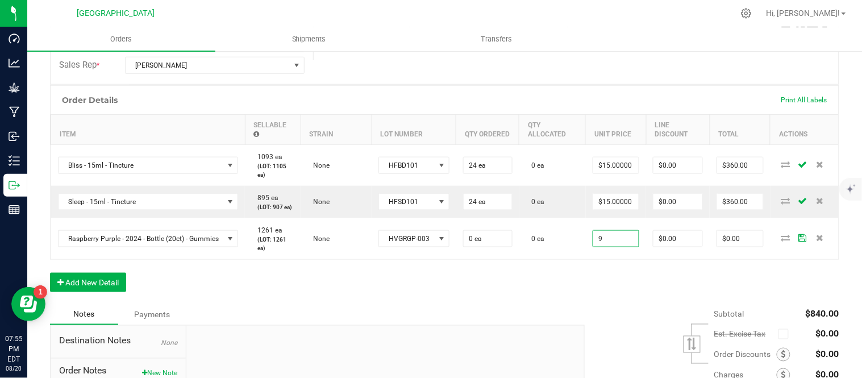
type input "$9.00000"
click at [580, 304] on div "Order Details Print All Labels Item Sellable Strain Lot Number Qty Ordered Qty …" at bounding box center [445, 194] width 790 height 218
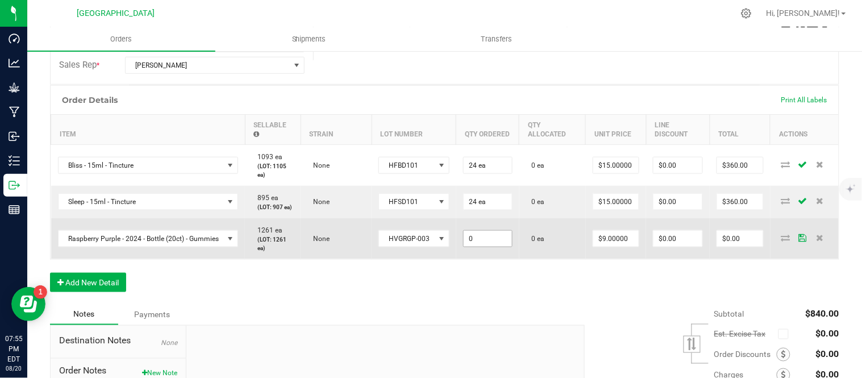
click at [512, 247] on input "0" at bounding box center [488, 239] width 48 height 16
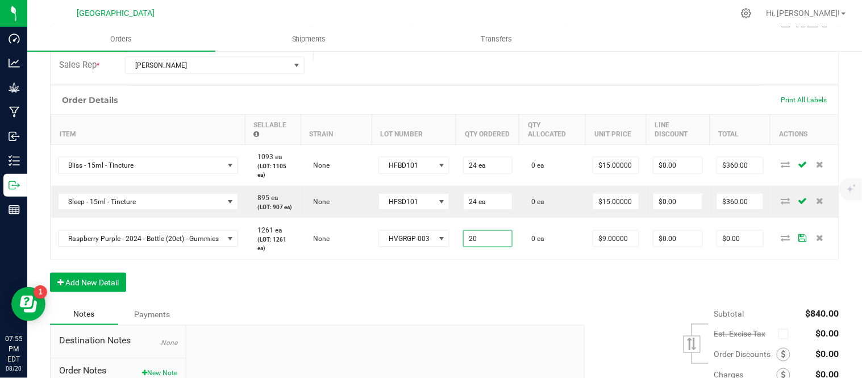
type input "20 ea"
type input "$180.00"
click at [480, 325] on div "Notes Payments" at bounding box center [313, 315] width 526 height 22
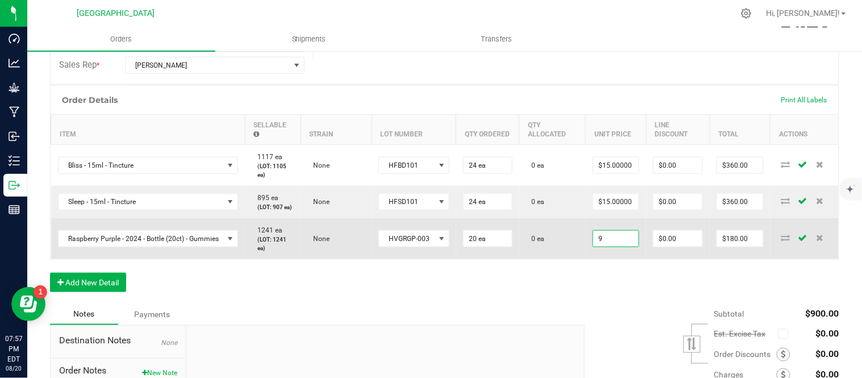
click at [622, 247] on input "9" at bounding box center [615, 239] width 45 height 16
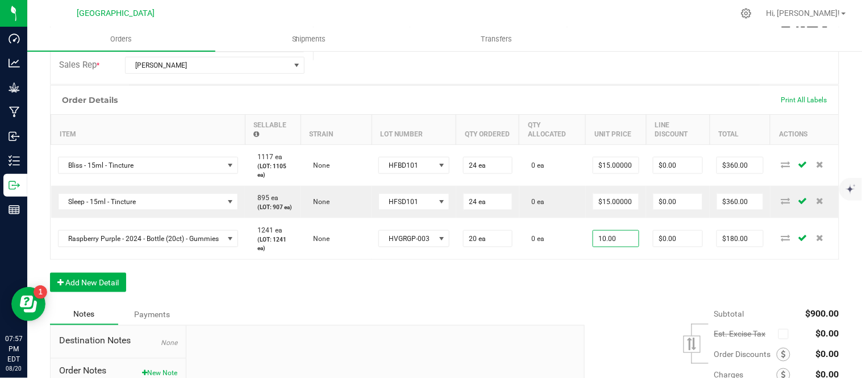
type input "$10.00000"
type input "$200.00"
click at [558, 304] on div "Order Details Print All Labels Item Sellable Strain Lot Number Qty Ordered Qty …" at bounding box center [445, 194] width 790 height 218
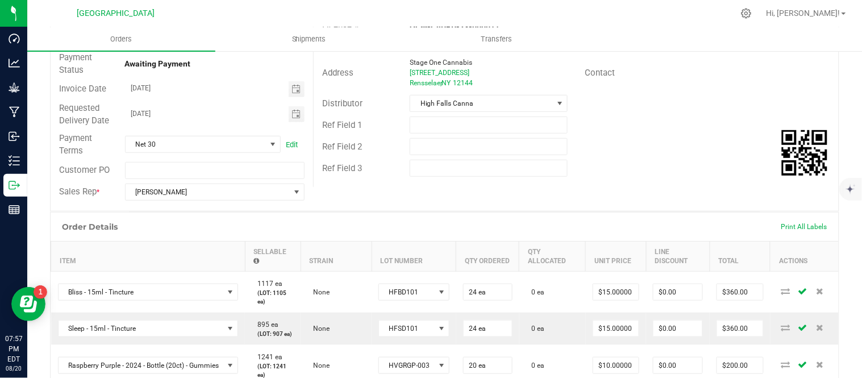
scroll to position [0, 0]
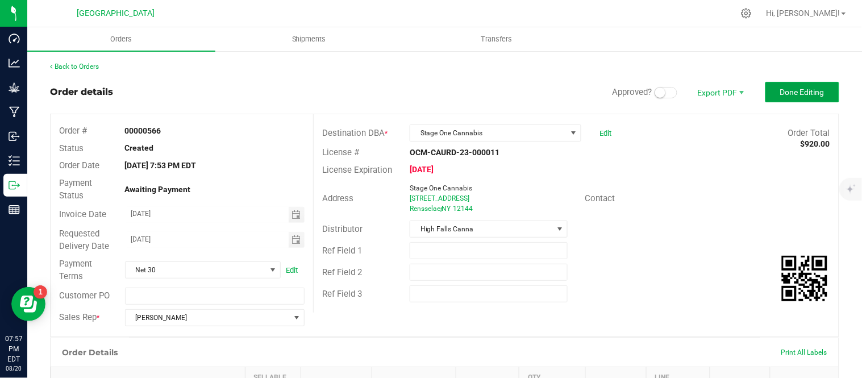
click at [793, 94] on span "Done Editing" at bounding box center [802, 92] width 44 height 9
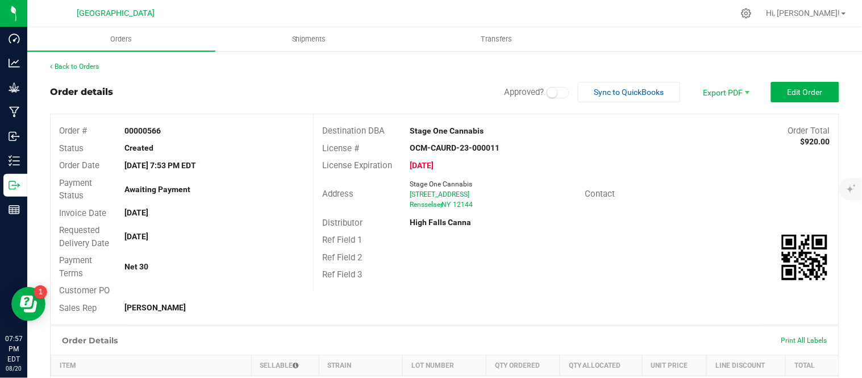
click at [82, 60] on div "Back to Orders Order details Approved? Sync to QuickBooks Export PDF Edit Order…" at bounding box center [444, 361] width 835 height 622
click at [83, 63] on link "Back to Orders" at bounding box center [74, 67] width 49 height 8
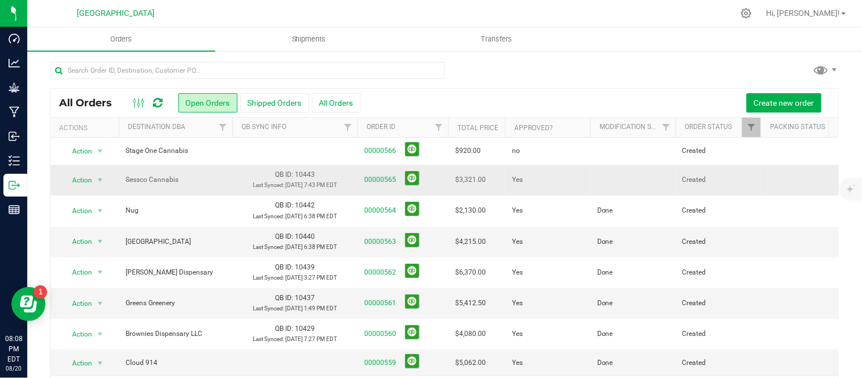
click at [600, 185] on td at bounding box center [633, 180] width 85 height 31
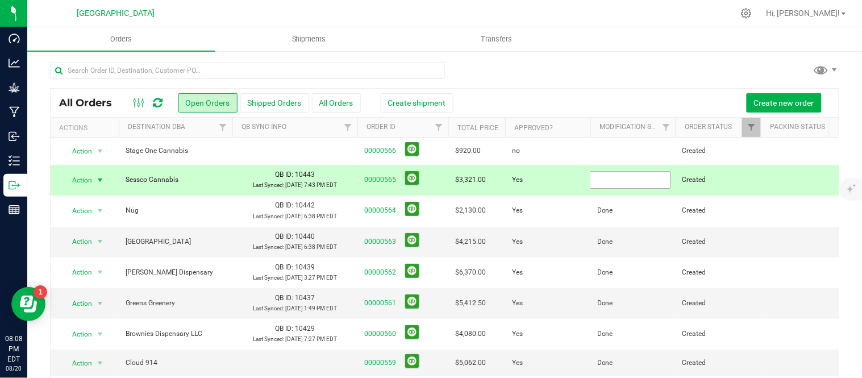
click at [600, 184] on input "text" at bounding box center [630, 180] width 81 height 18
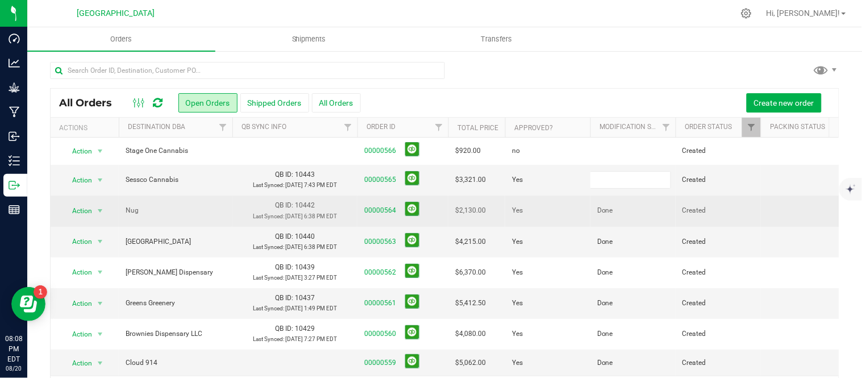
type input "Done"
